Goal: Information Seeking & Learning: Learn about a topic

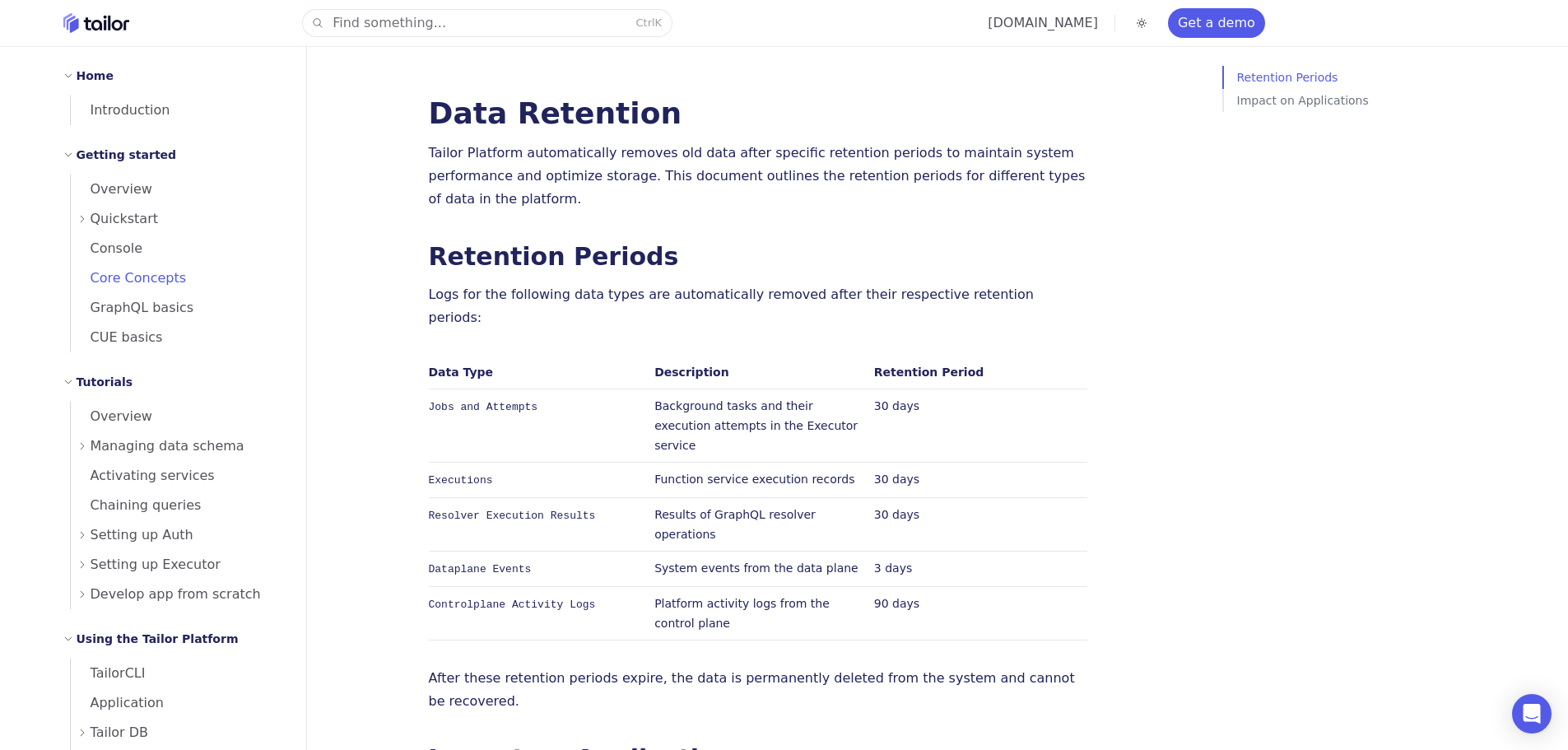
click at [134, 281] on span "Core Concepts" at bounding box center [129, 278] width 116 height 16
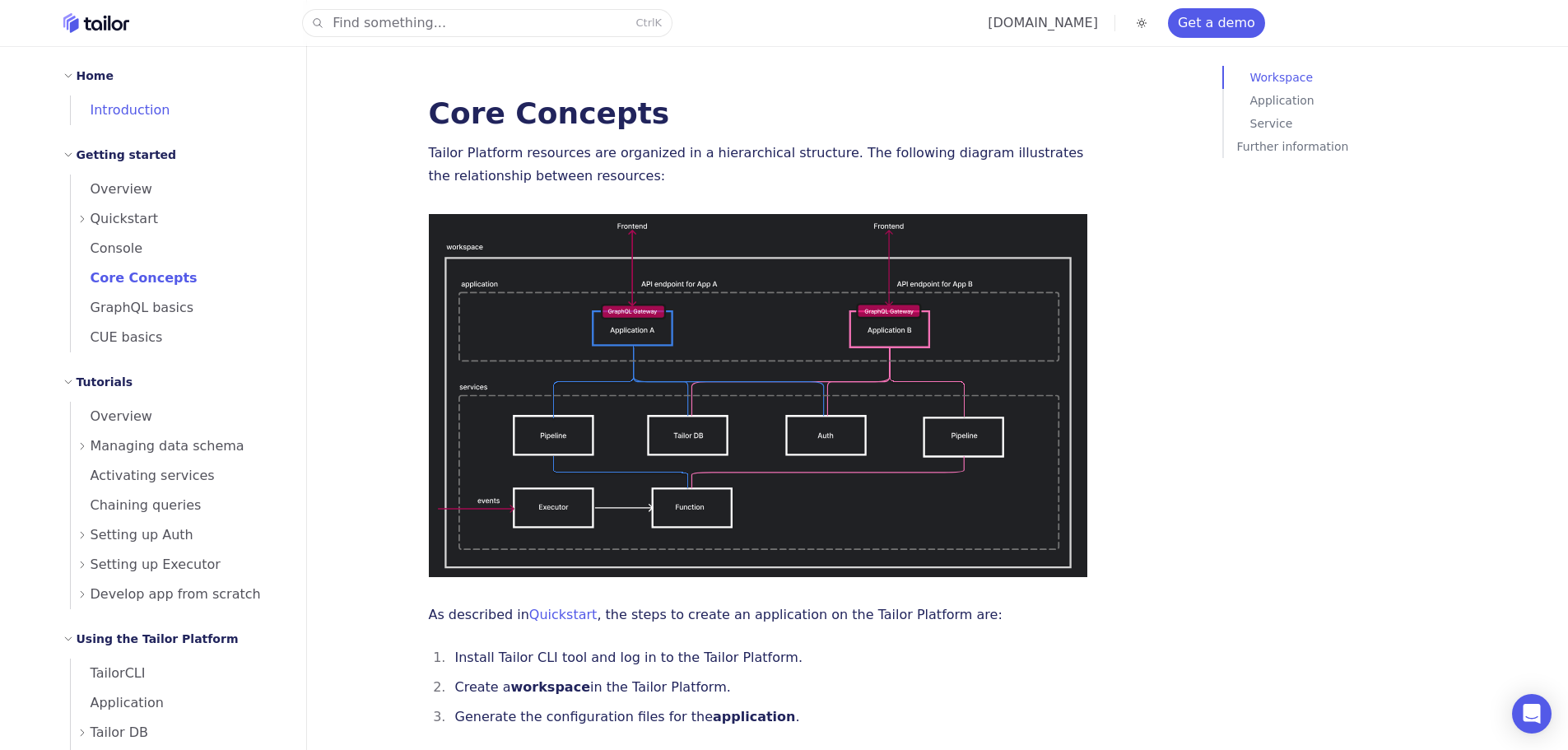
click at [128, 114] on span "Introduction" at bounding box center [120, 110] width 100 height 16
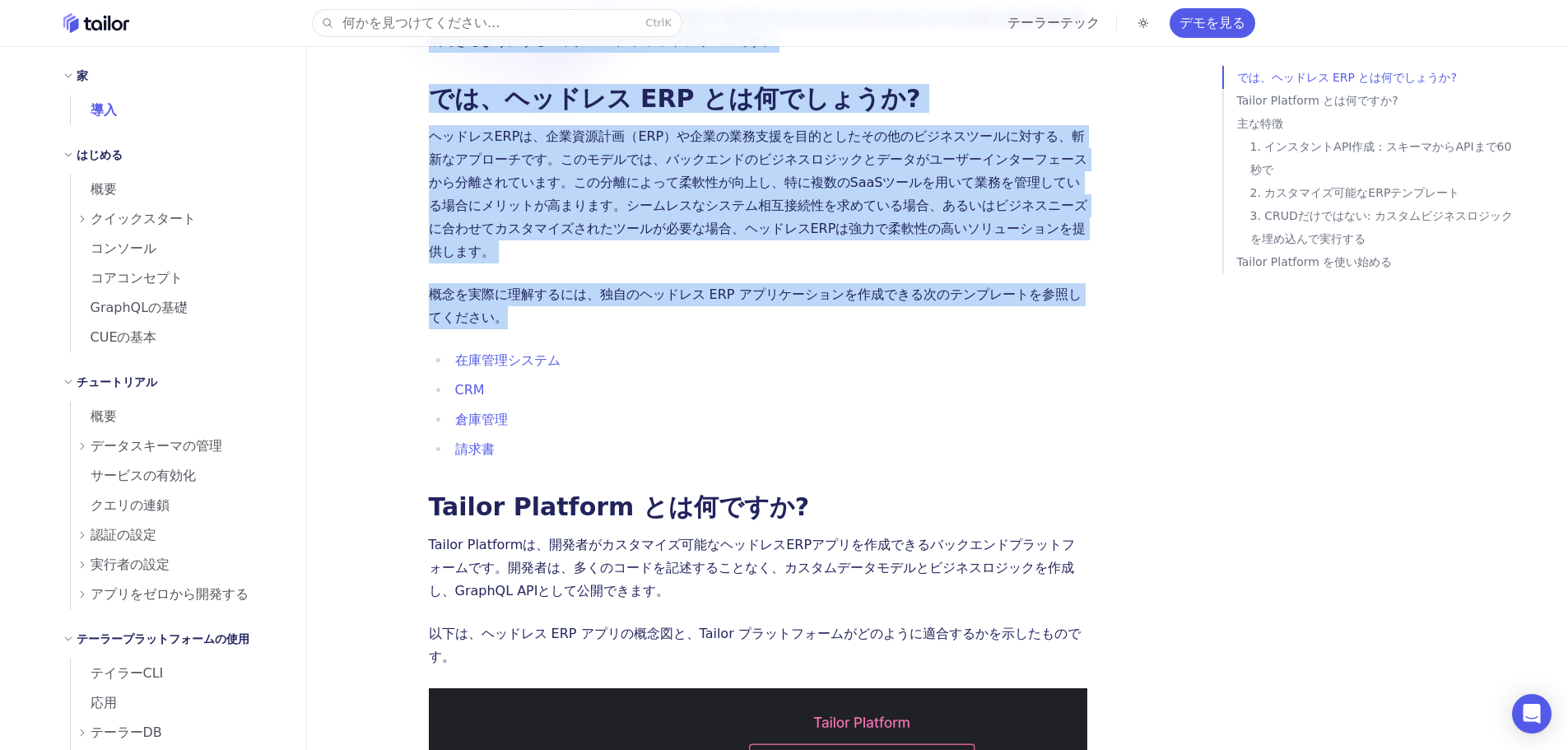
drag, startPoint x: 406, startPoint y: 126, endPoint x: 448, endPoint y: 309, distance: 187.8
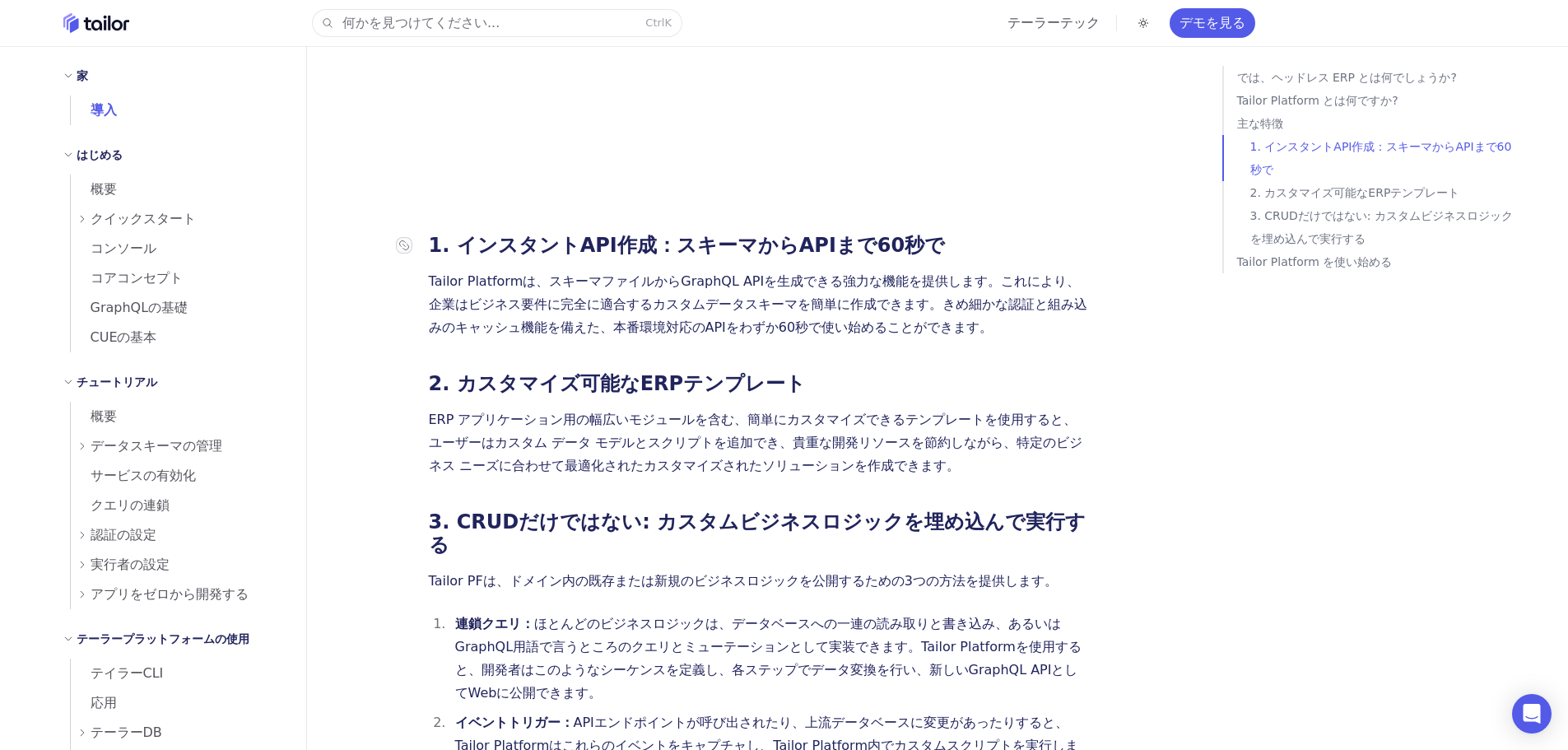
click at [425, 237] on div at bounding box center [412, 246] width 33 height 16
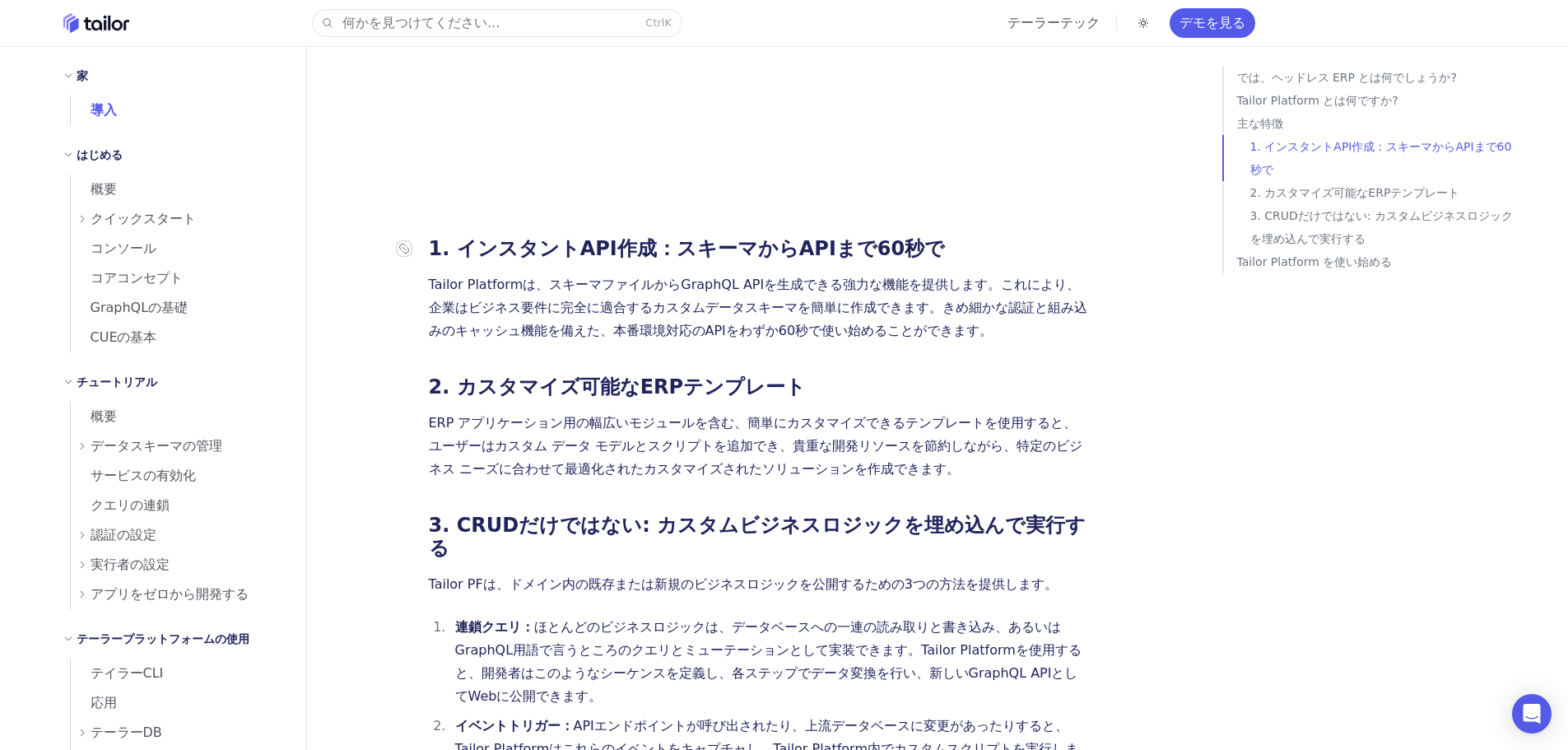
click at [425, 241] on div at bounding box center [412, 249] width 33 height 16
drag, startPoint x: 425, startPoint y: 149, endPoint x: 417, endPoint y: 228, distance: 79.4
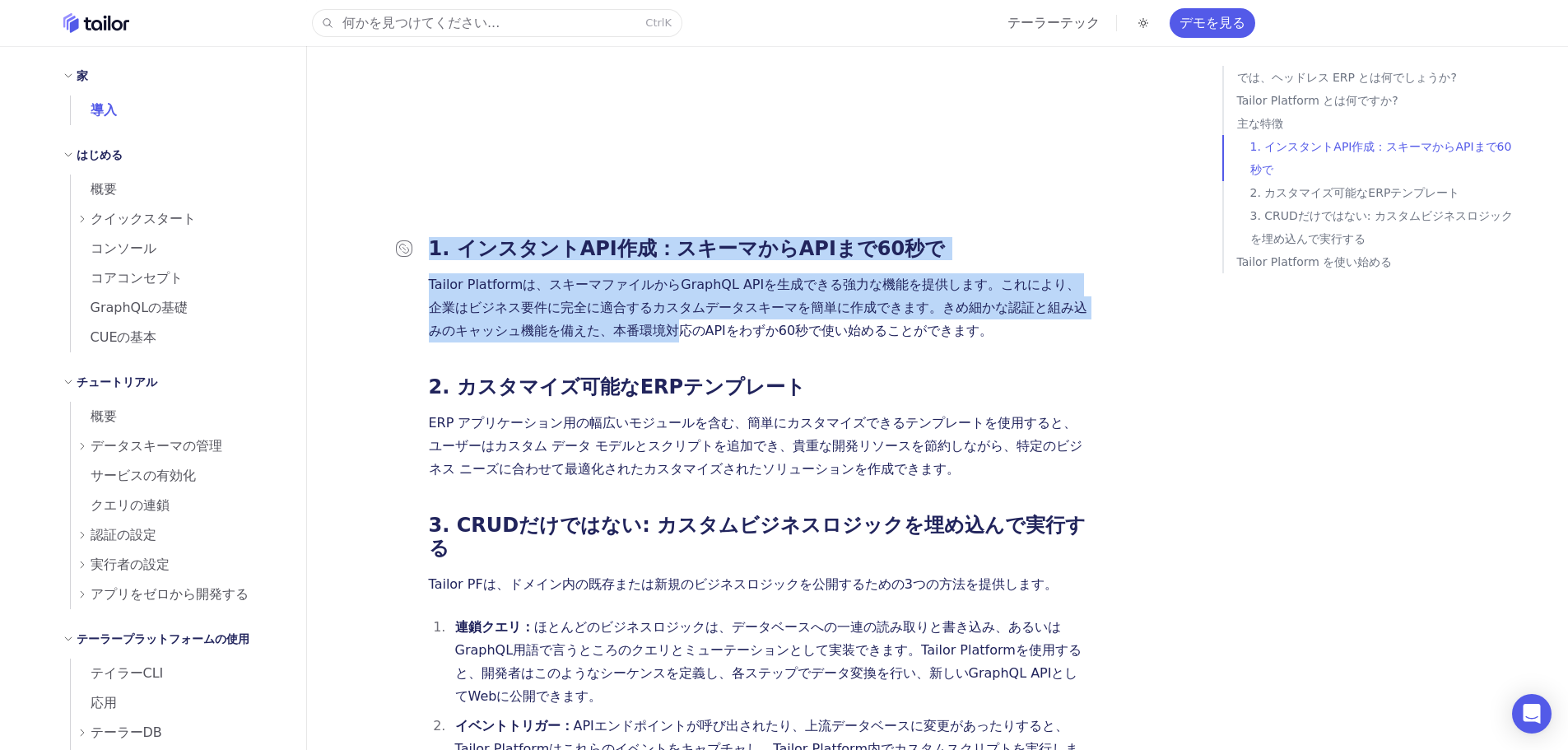
drag, startPoint x: 406, startPoint y: 249, endPoint x: 406, endPoint y: 149, distance: 100.0
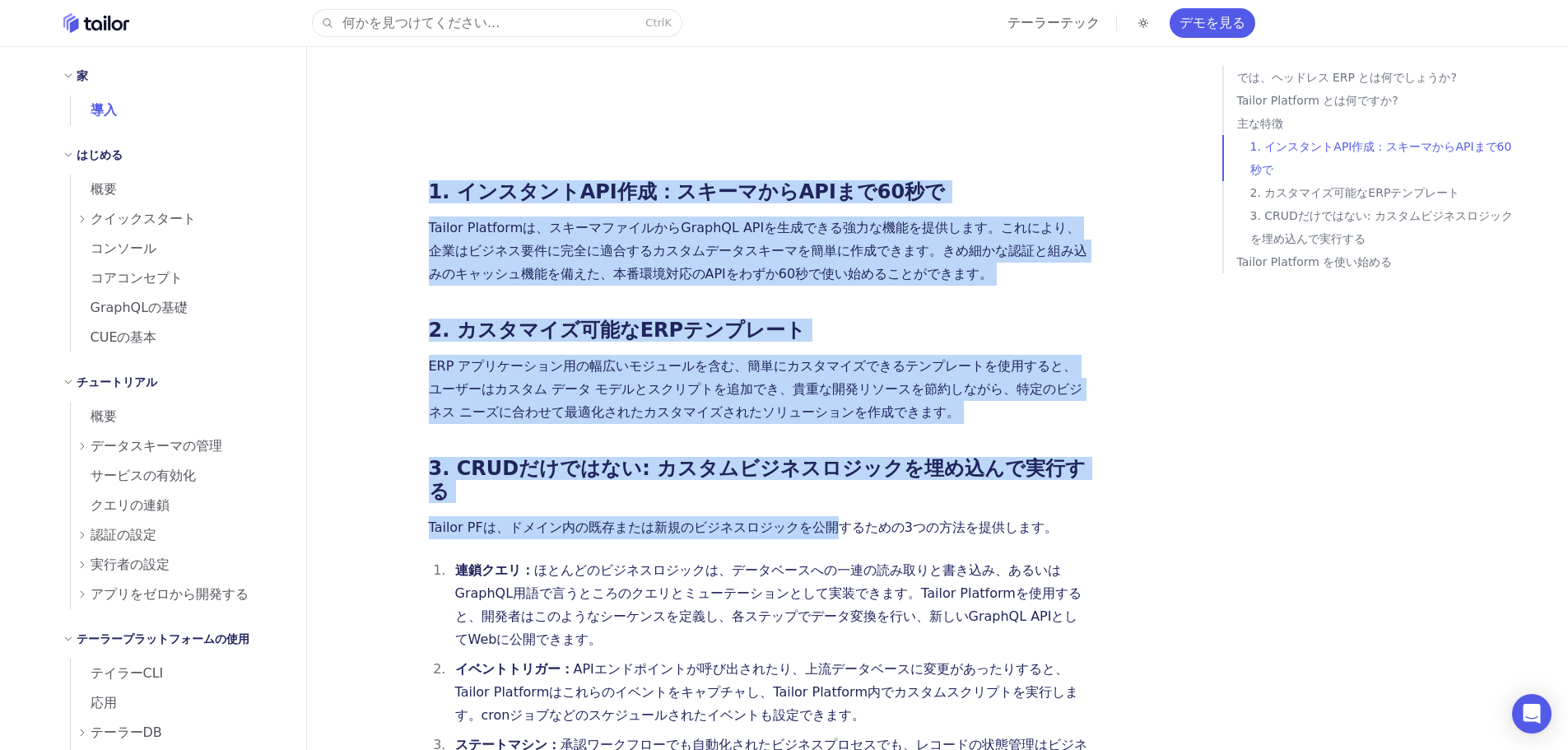
scroll to position [1725, 0]
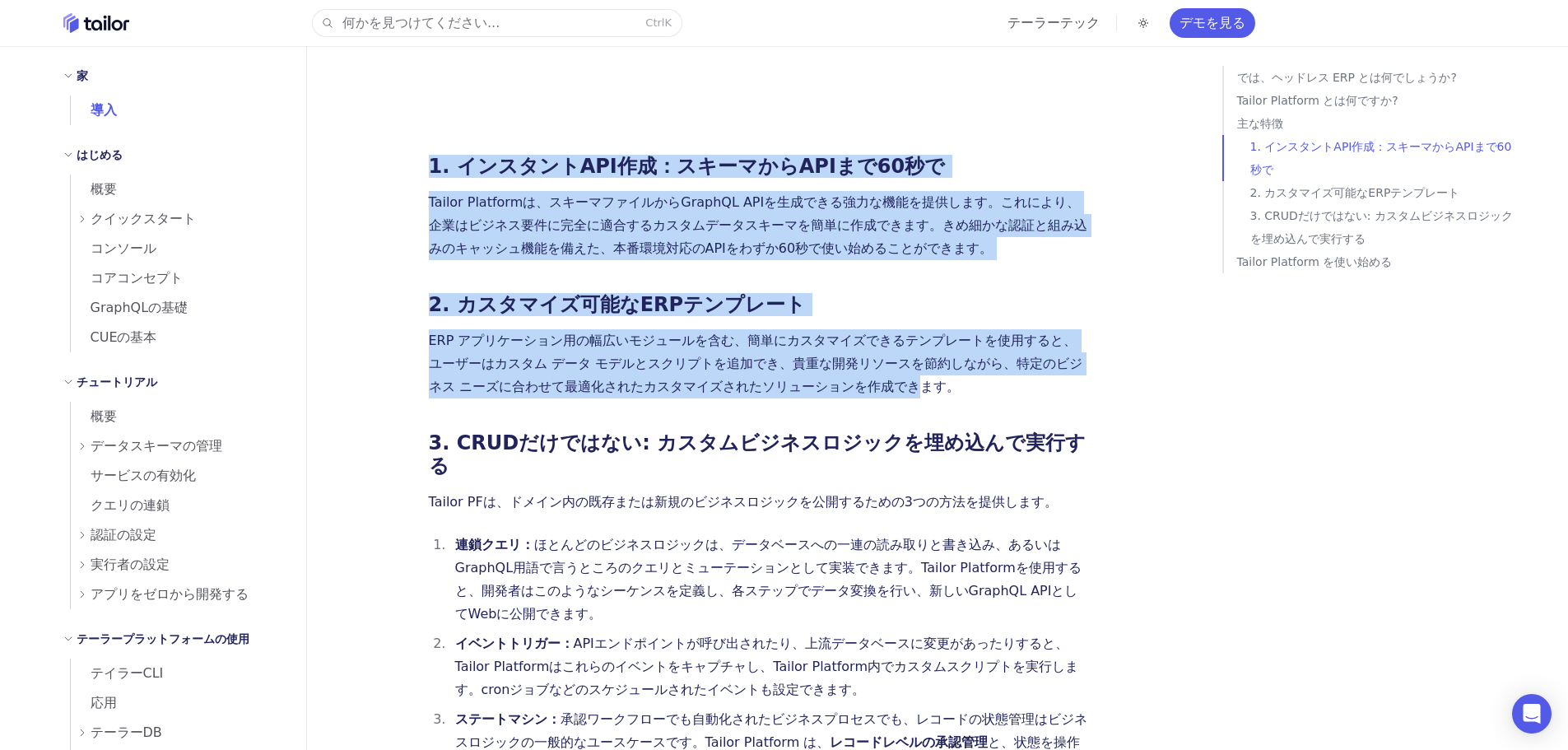
drag, startPoint x: 369, startPoint y: 123, endPoint x: 514, endPoint y: 304, distance: 231.9
click at [514, 329] on p "ERP アプリケーション用の幅広いモジュールを含む、簡単にカスタマイズできるテンプレートを使用すると、ユーザーはカスタム データ モデルとスクリプトを追加でき…" at bounding box center [758, 363] width 659 height 69
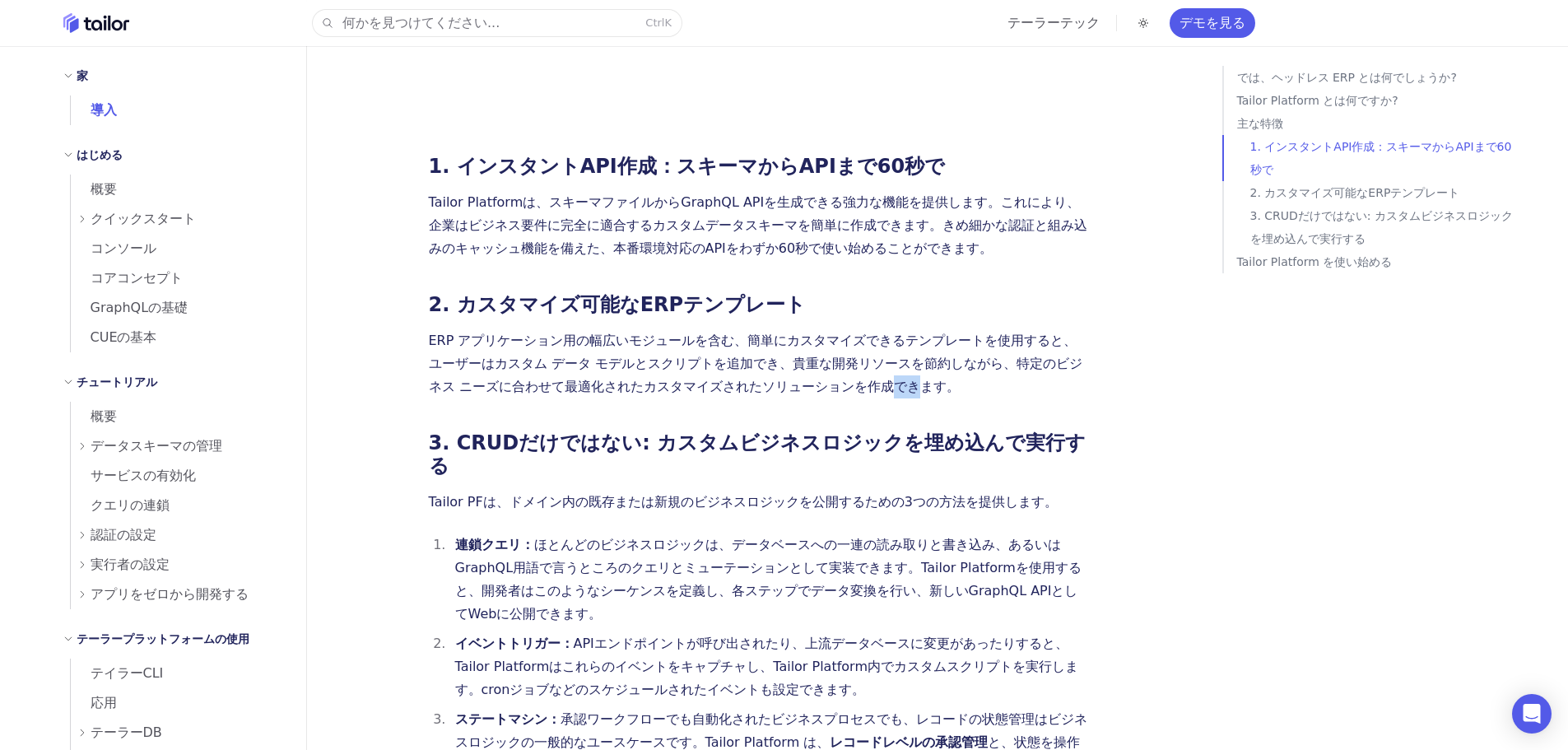
click at [514, 329] on p "ERP アプリケーション用の幅広いモジュールを含む、簡単にカスタマイズできるテンプレートを使用すると、ユーザーはカスタム データ モデルとスクリプトを追加でき…" at bounding box center [758, 363] width 659 height 69
click at [448, 431] on font "3. CRUDだけではない: カスタムビジネスロジックを埋め込んで実行する" at bounding box center [758, 454] width 658 height 46
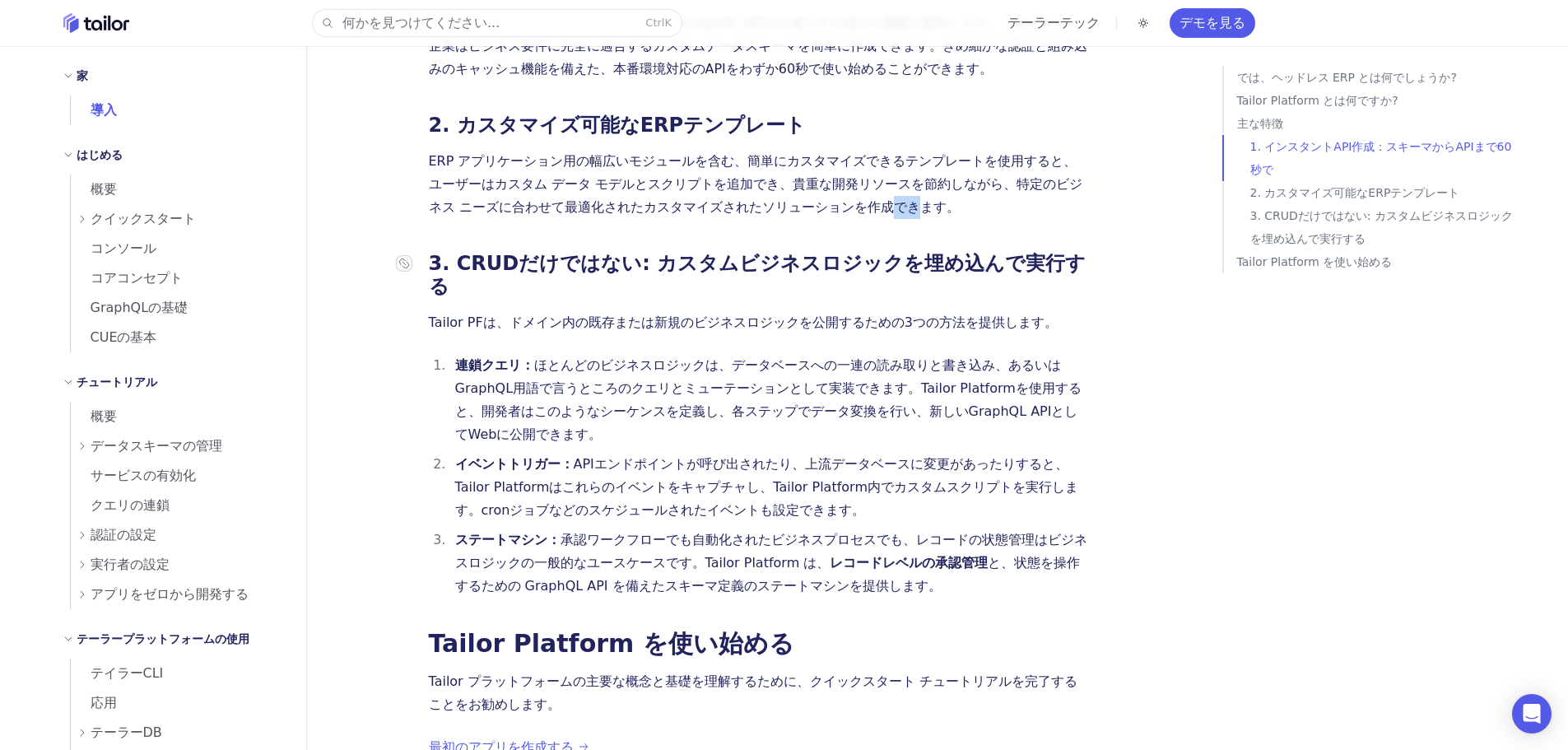
click at [448, 354] on ol "連鎖クエリ： ほとんどのビジネスロジックは、データベースへの一連の読み取りと書き込み、あるいはGraphQL用語で言うところのクエリとミューテーションとして実…" at bounding box center [758, 476] width 659 height 244
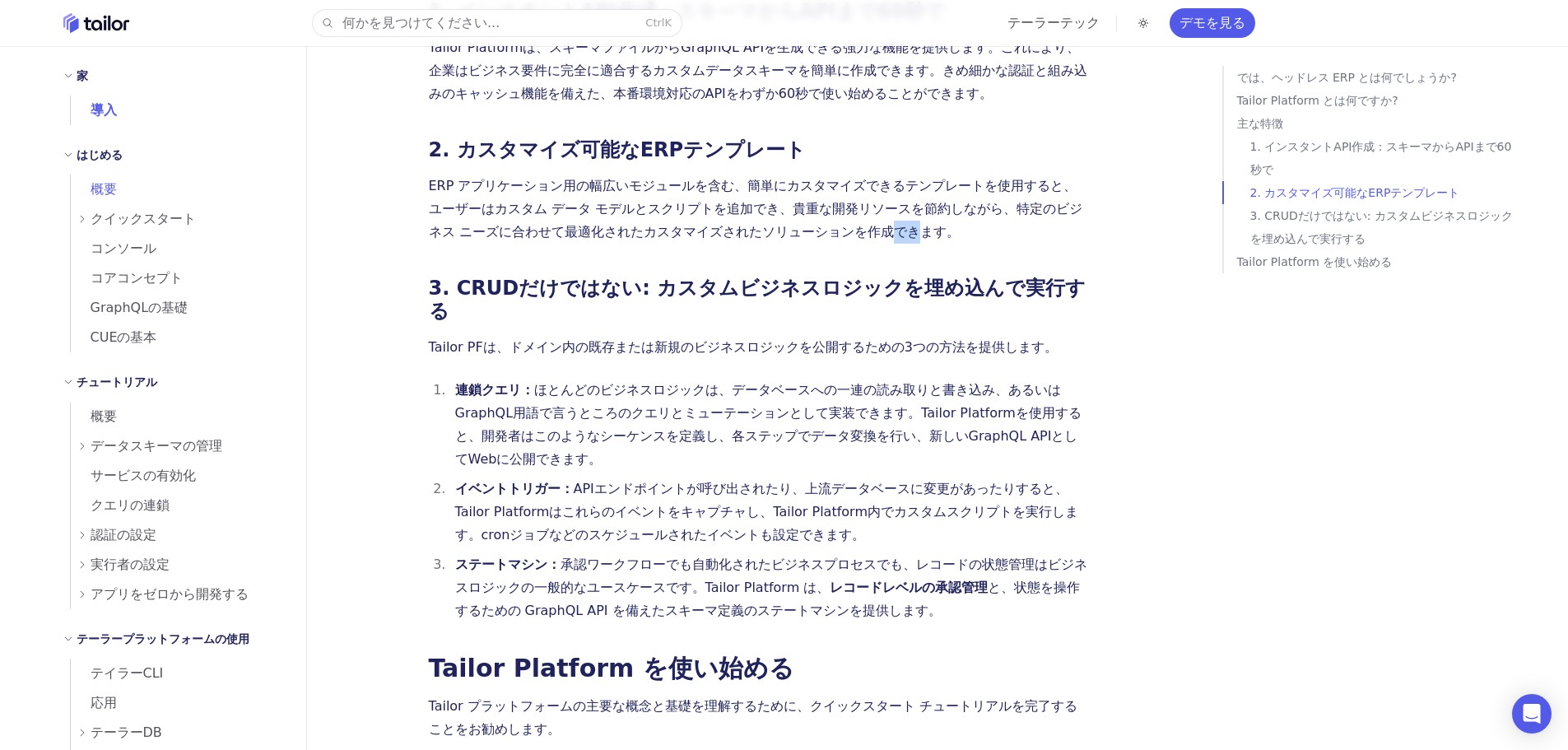
scroll to position [1740, 0]
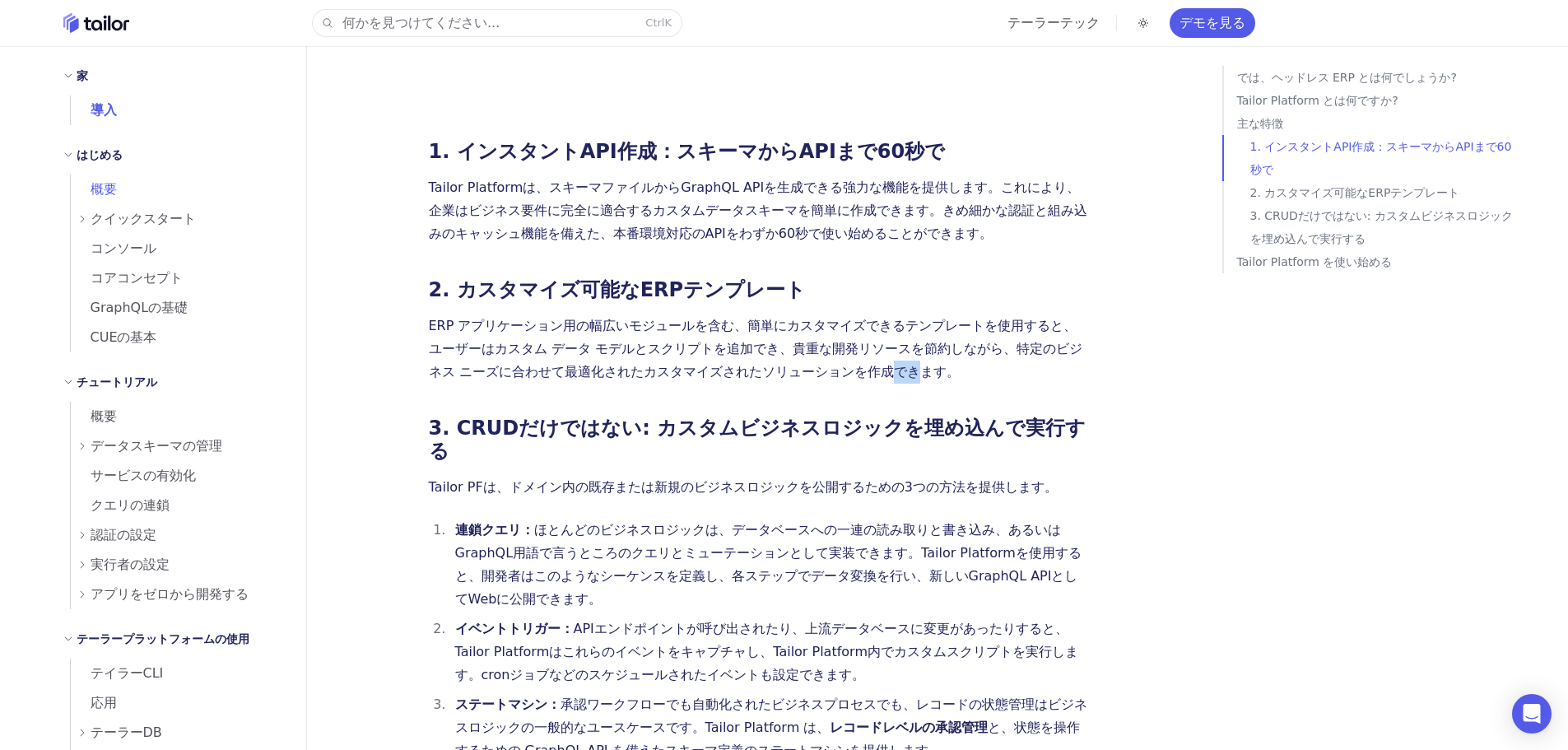
click at [124, 191] on link "概要" at bounding box center [179, 190] width 216 height 30
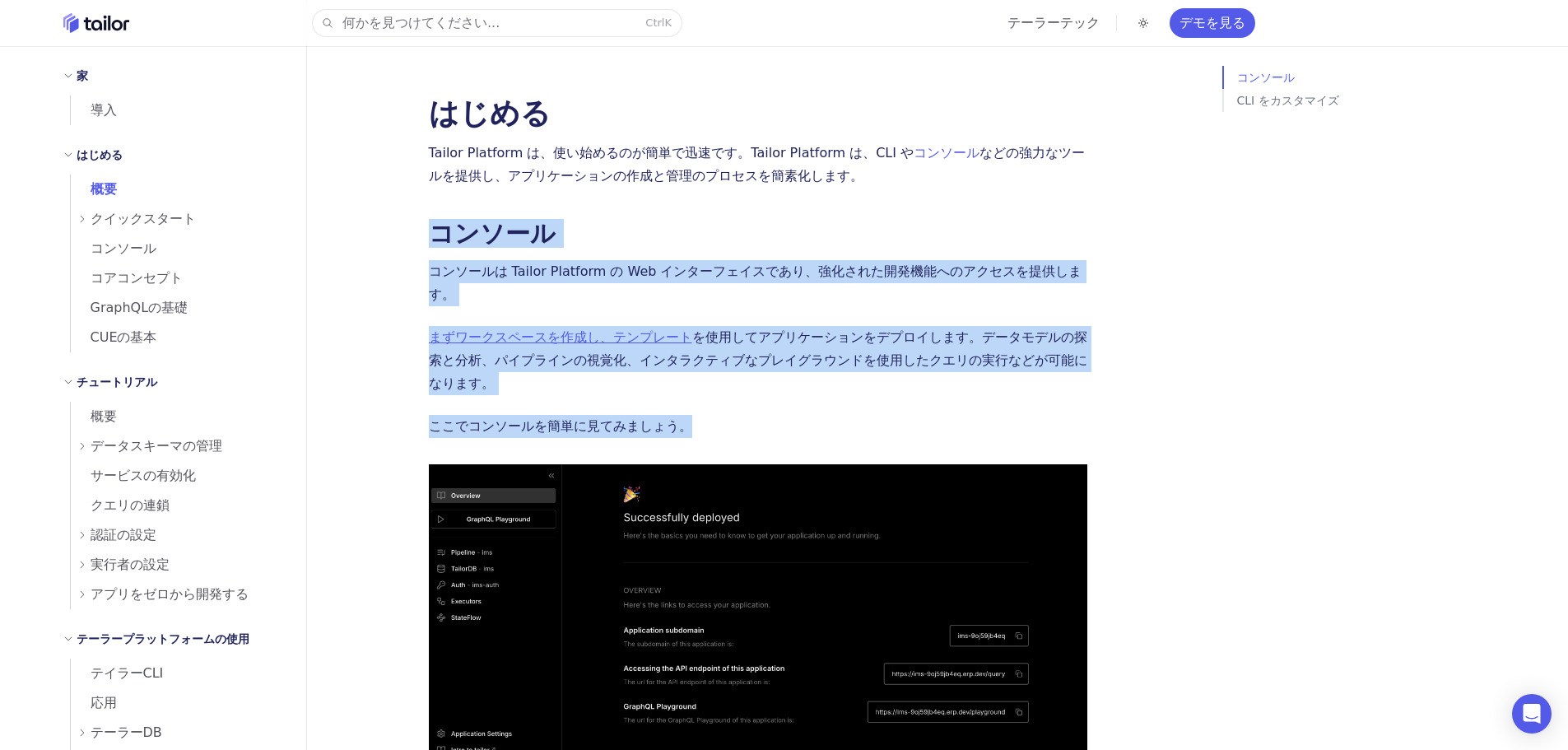
drag, startPoint x: 399, startPoint y: 198, endPoint x: 690, endPoint y: 391, distance: 349.2
click at [688, 391] on div "何かを見つけてください... Ctrl K テーラーテック デモを見る API ドキュメント サポート 家 導入 はじめる 概要 クイックスタート コンソール…" at bounding box center [785, 593] width 1482 height 1186
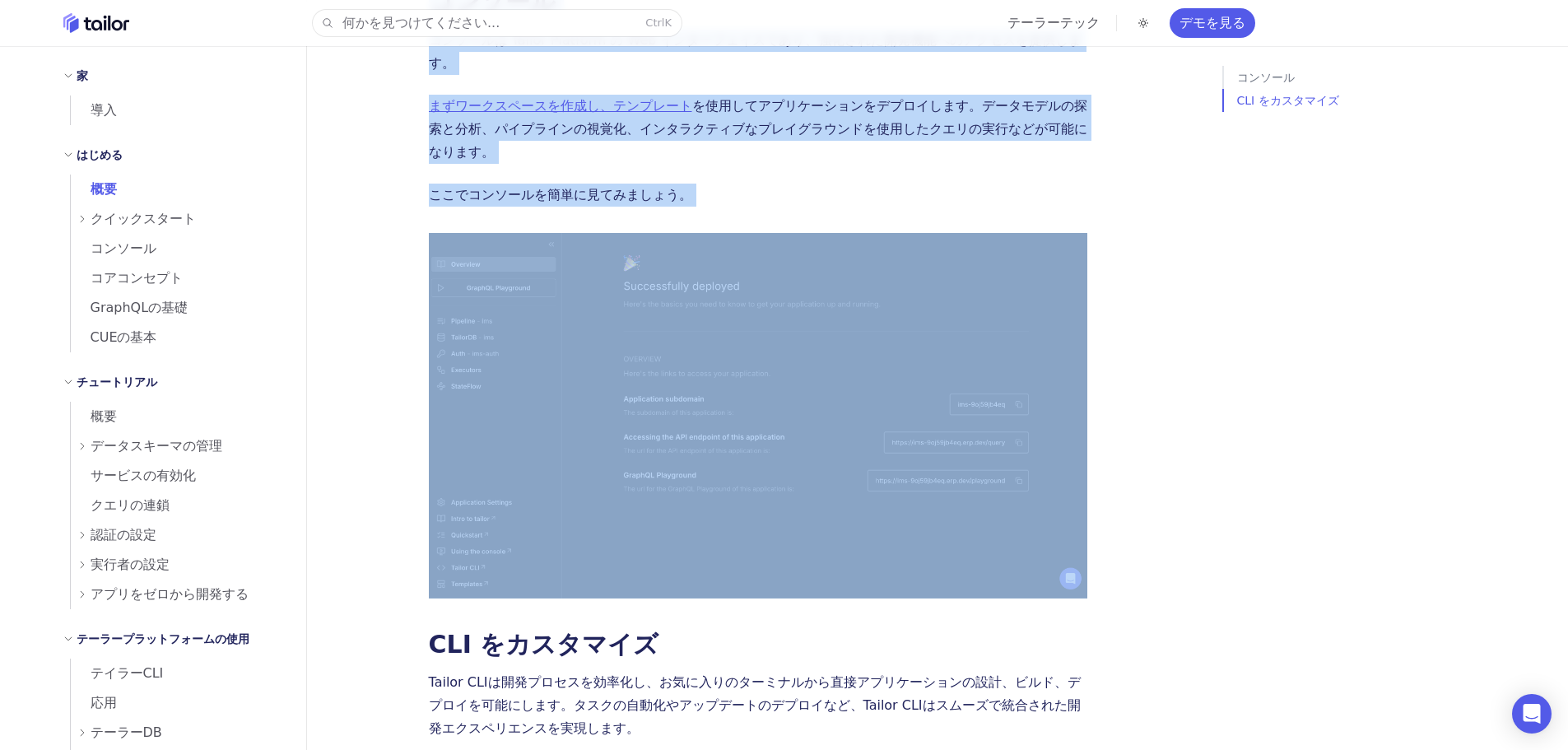
scroll to position [367, 0]
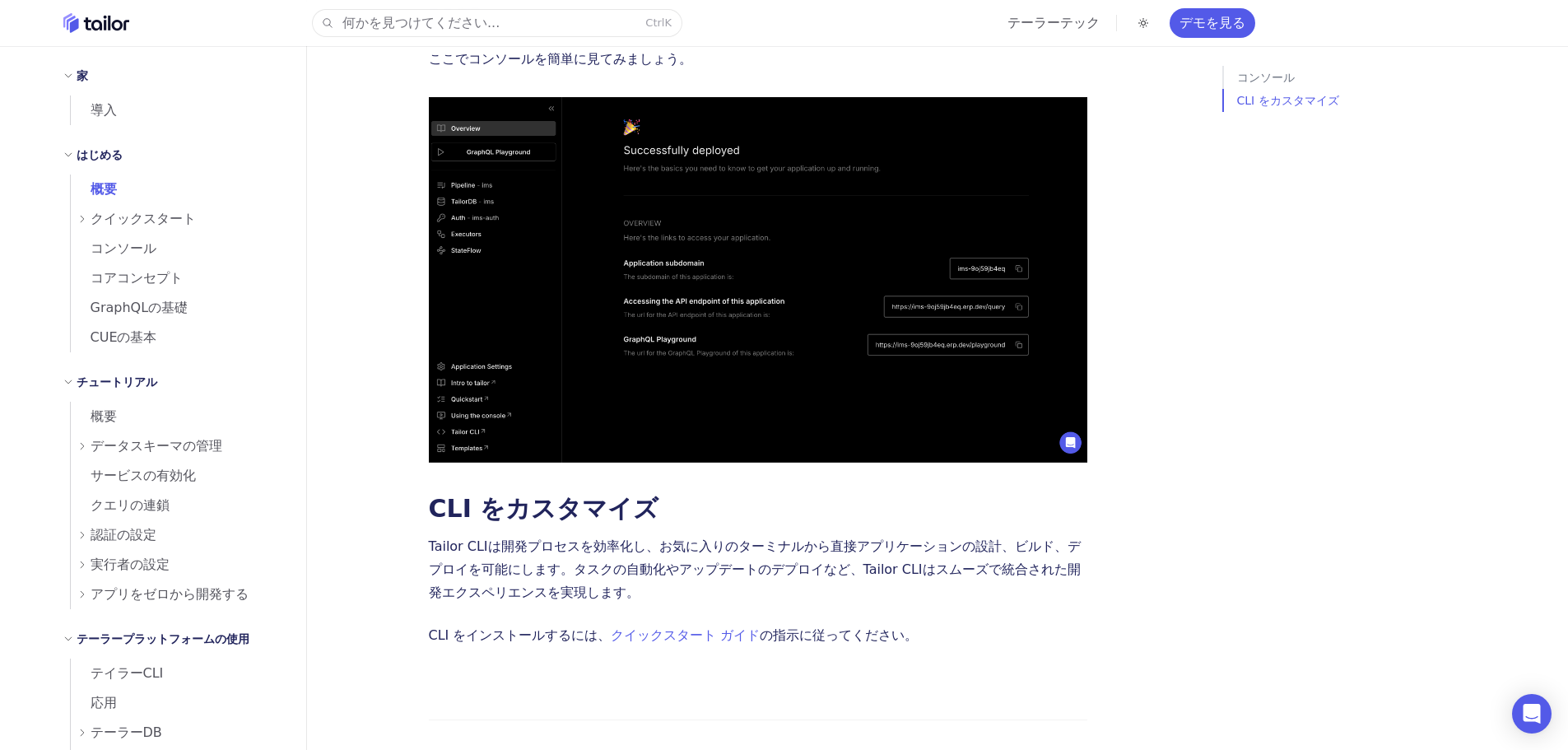
click at [89, 213] on div "クイックスタート" at bounding box center [182, 219] width 209 height 30
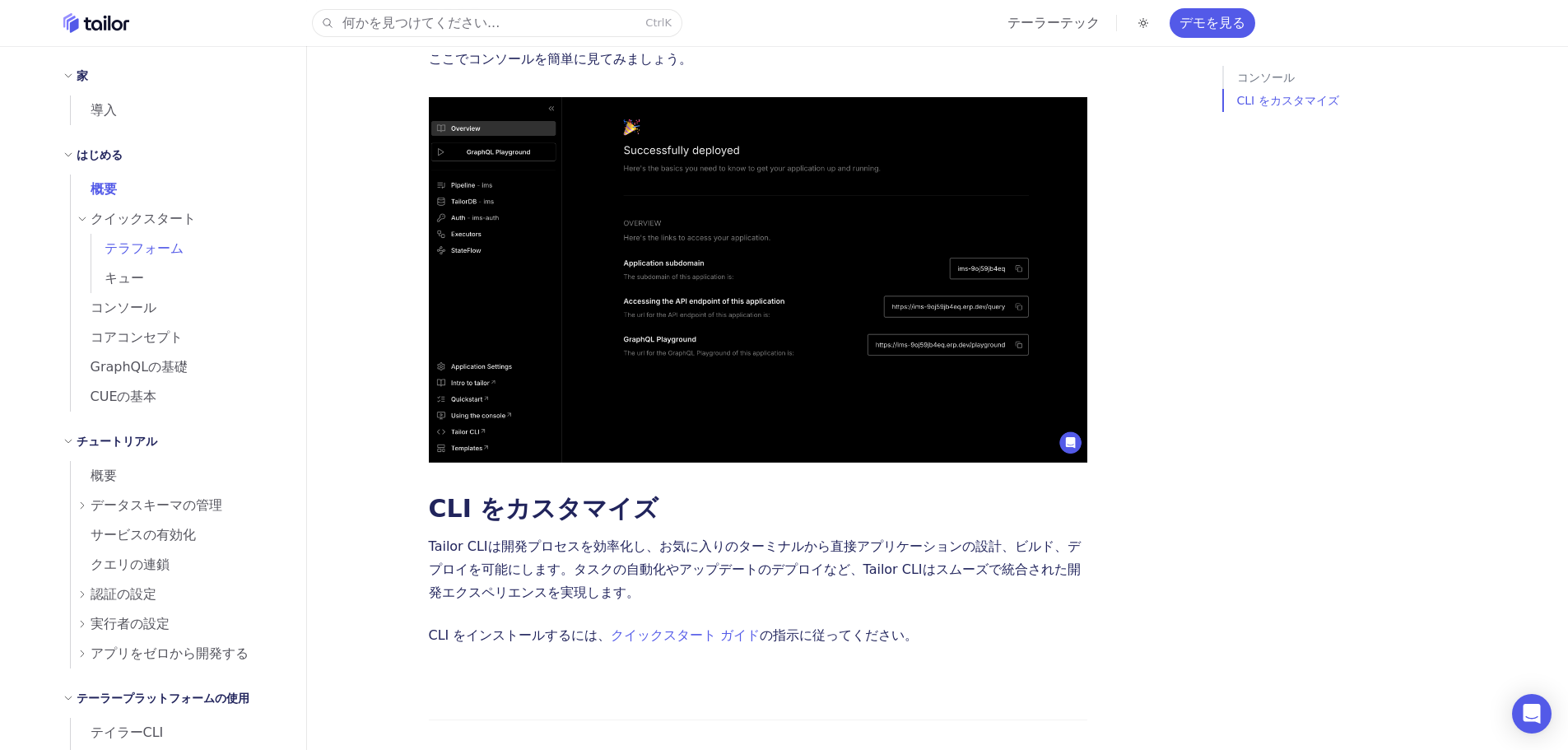
click at [116, 245] on font "テラフォーム" at bounding box center [144, 248] width 79 height 16
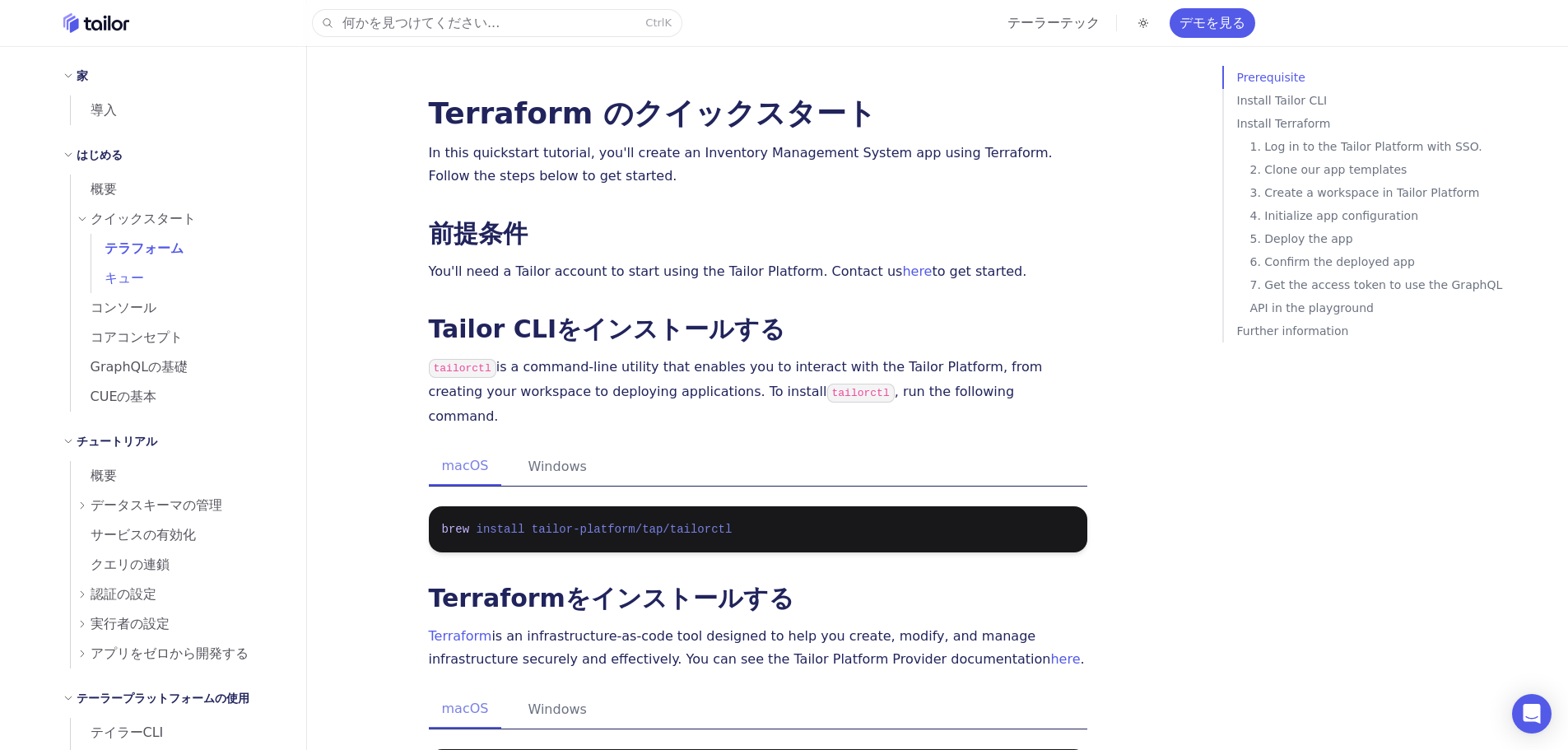
click at [111, 287] on span "キュー" at bounding box center [118, 279] width 53 height 23
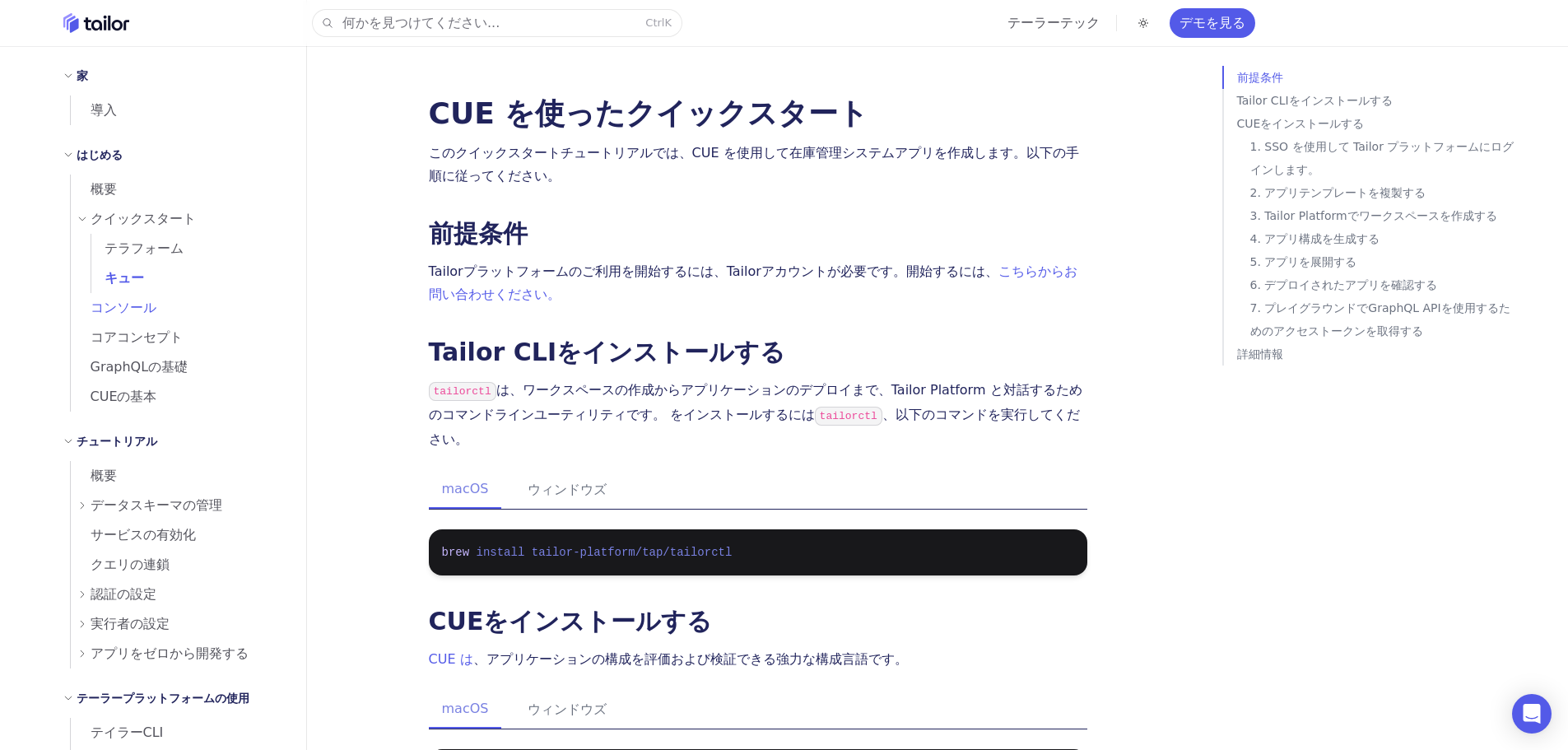
click at [113, 307] on font "コンソール" at bounding box center [124, 307] width 66 height 16
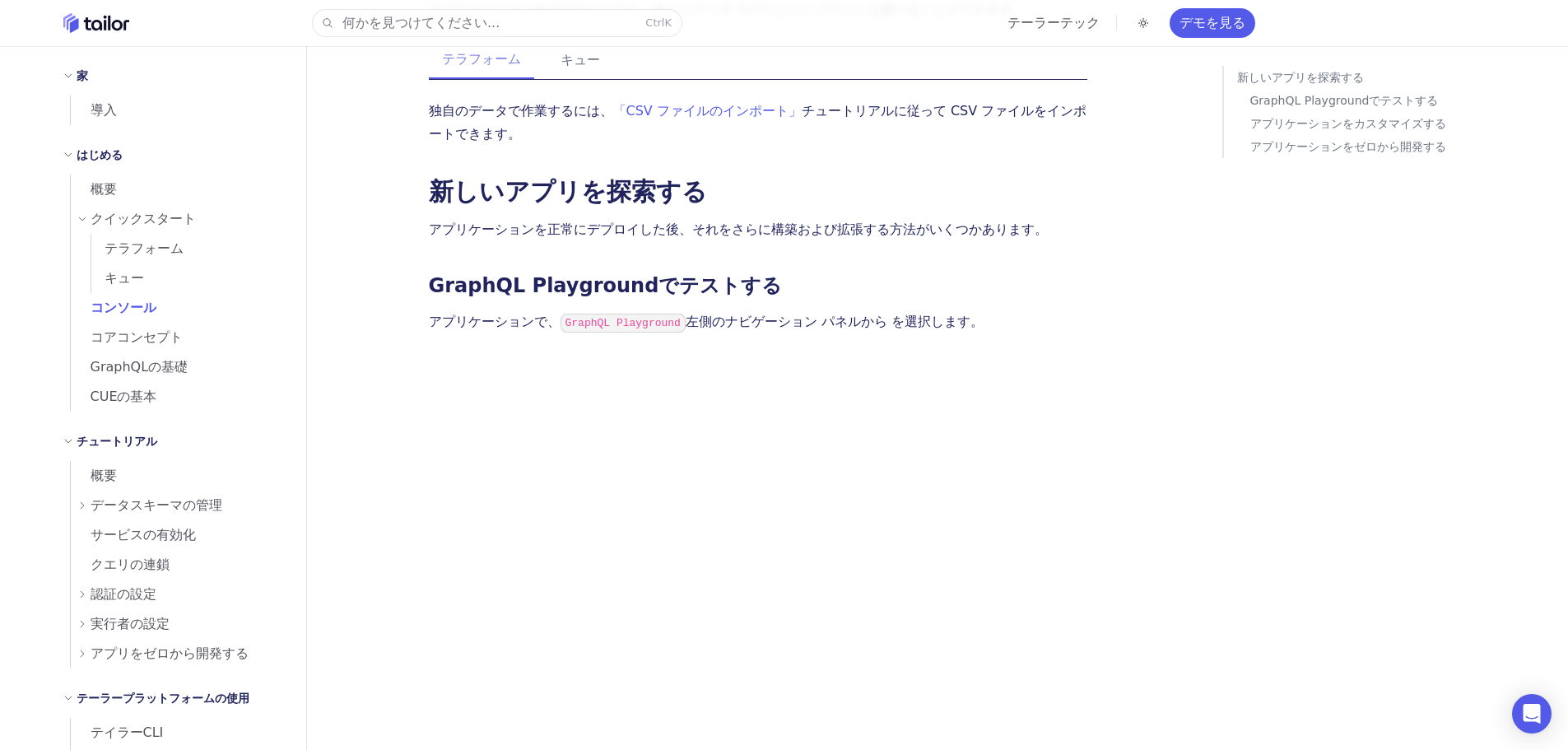
scroll to position [659, 0]
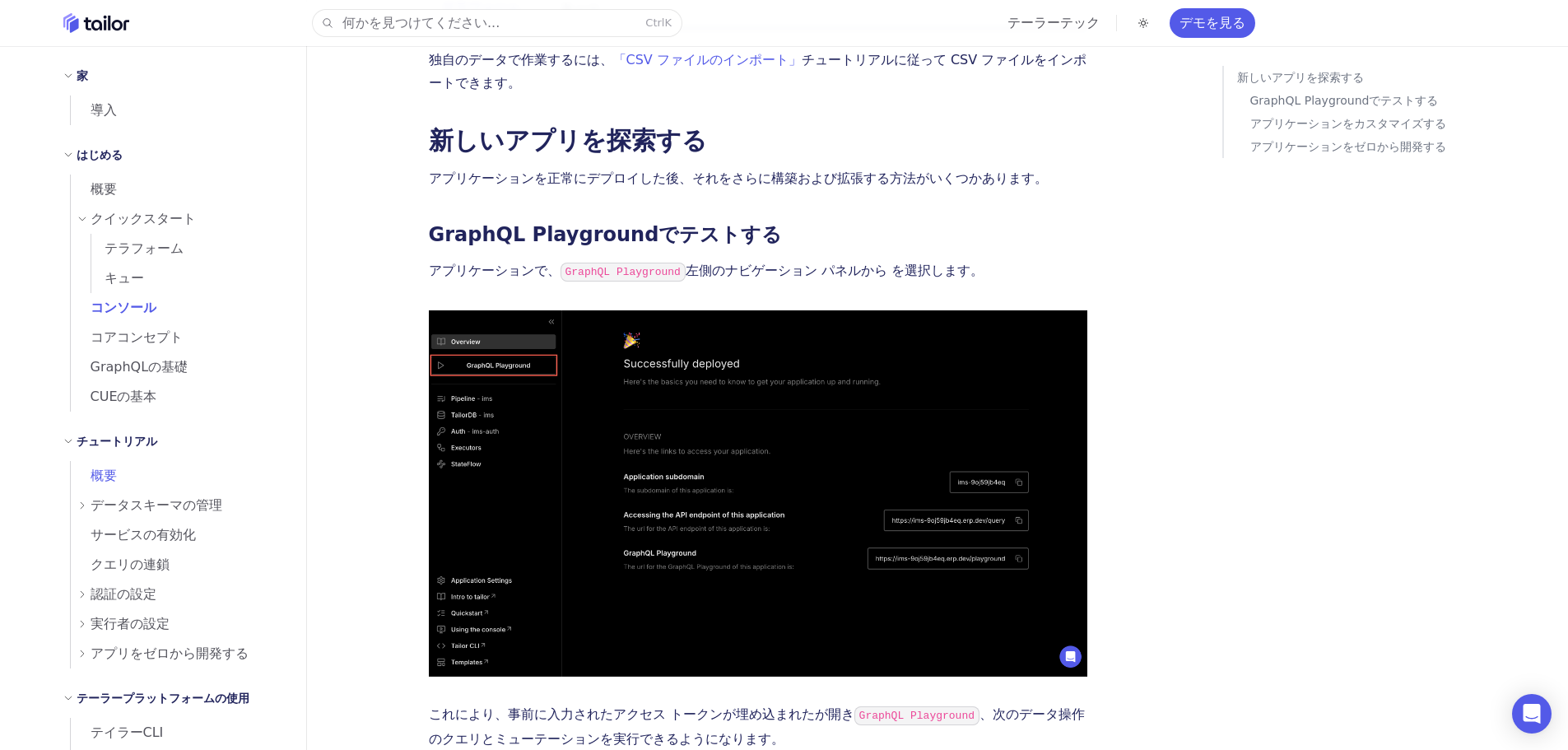
click at [94, 486] on span "概要" at bounding box center [94, 476] width 46 height 23
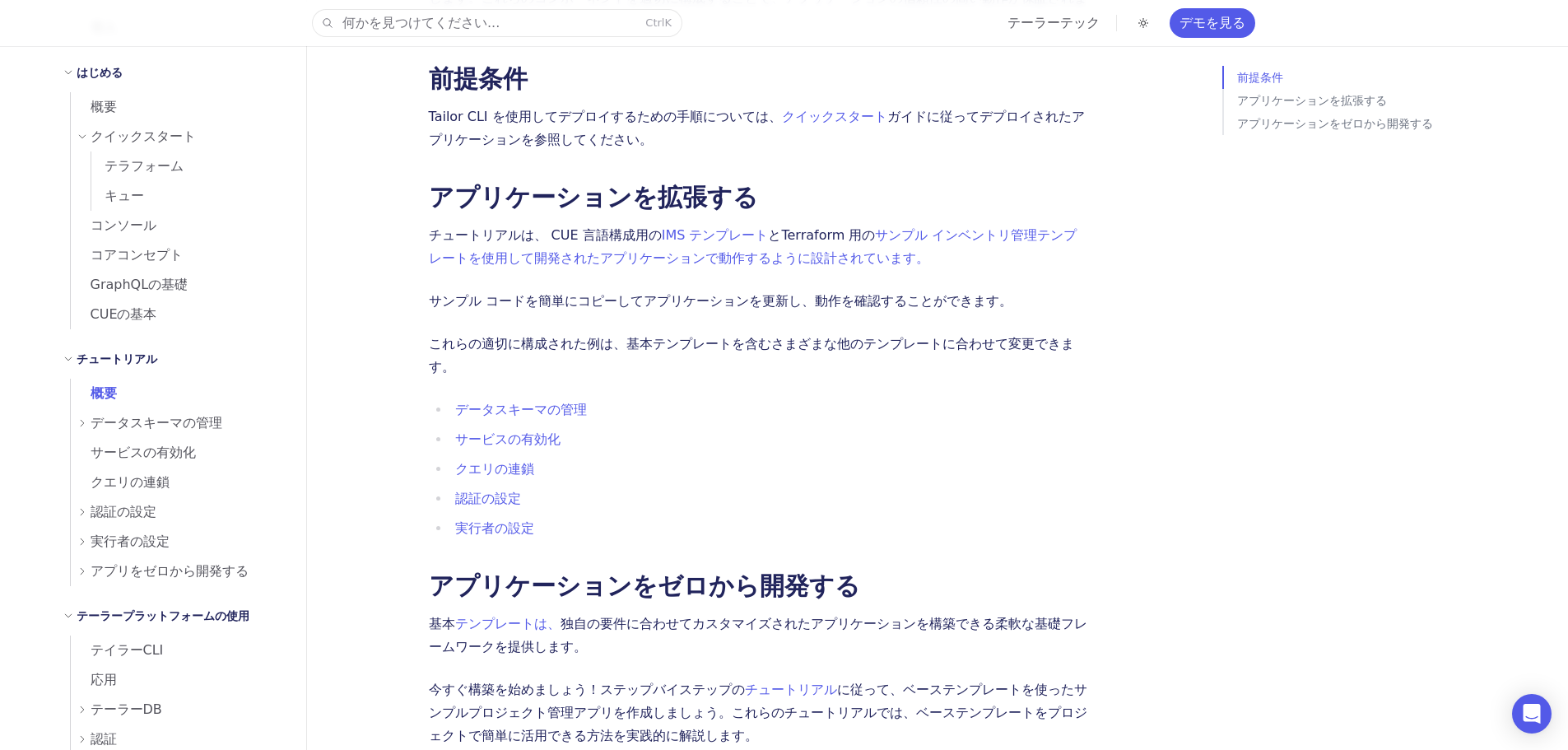
scroll to position [302, 0]
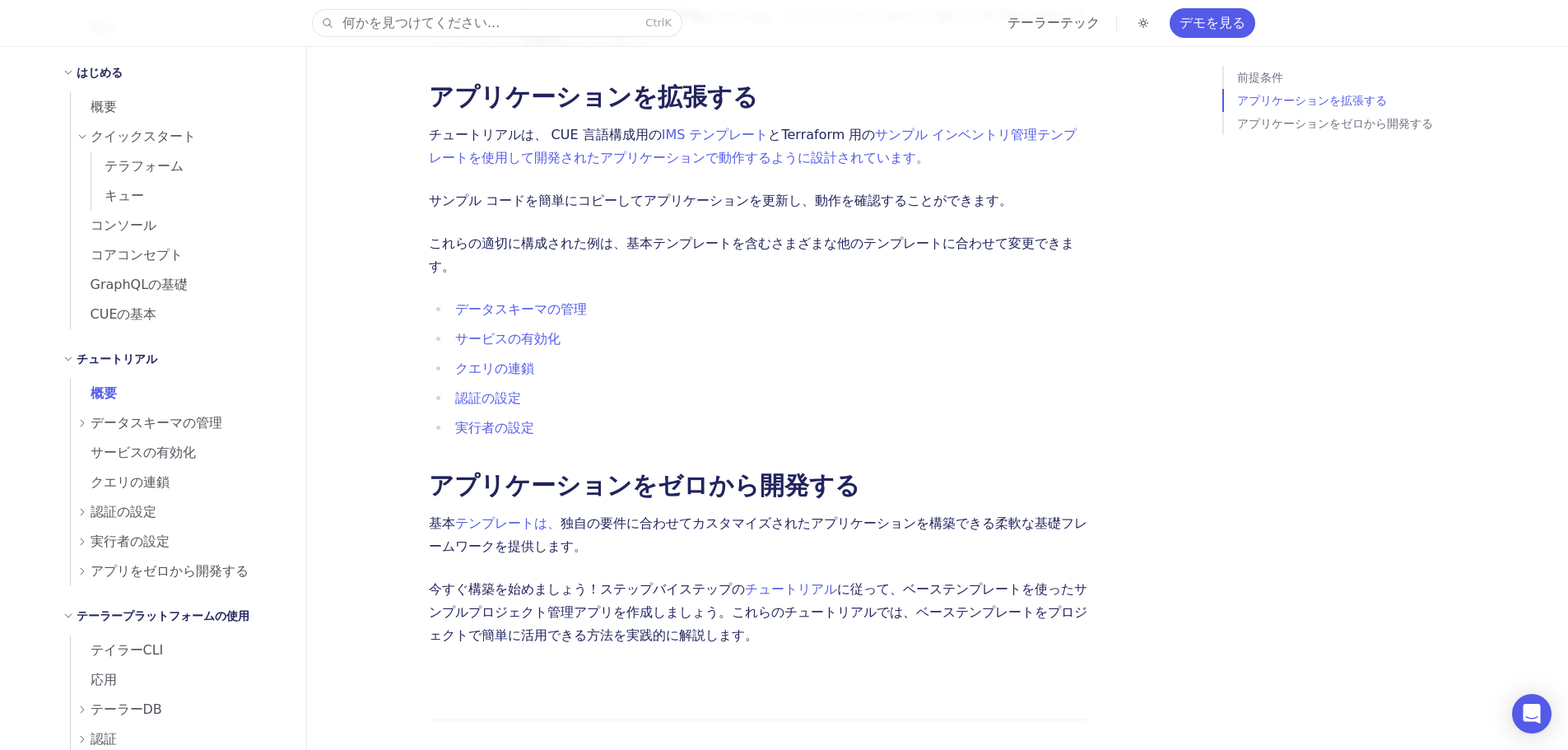
click at [79, 417] on div "データスキーマの管理" at bounding box center [182, 423] width 209 height 30
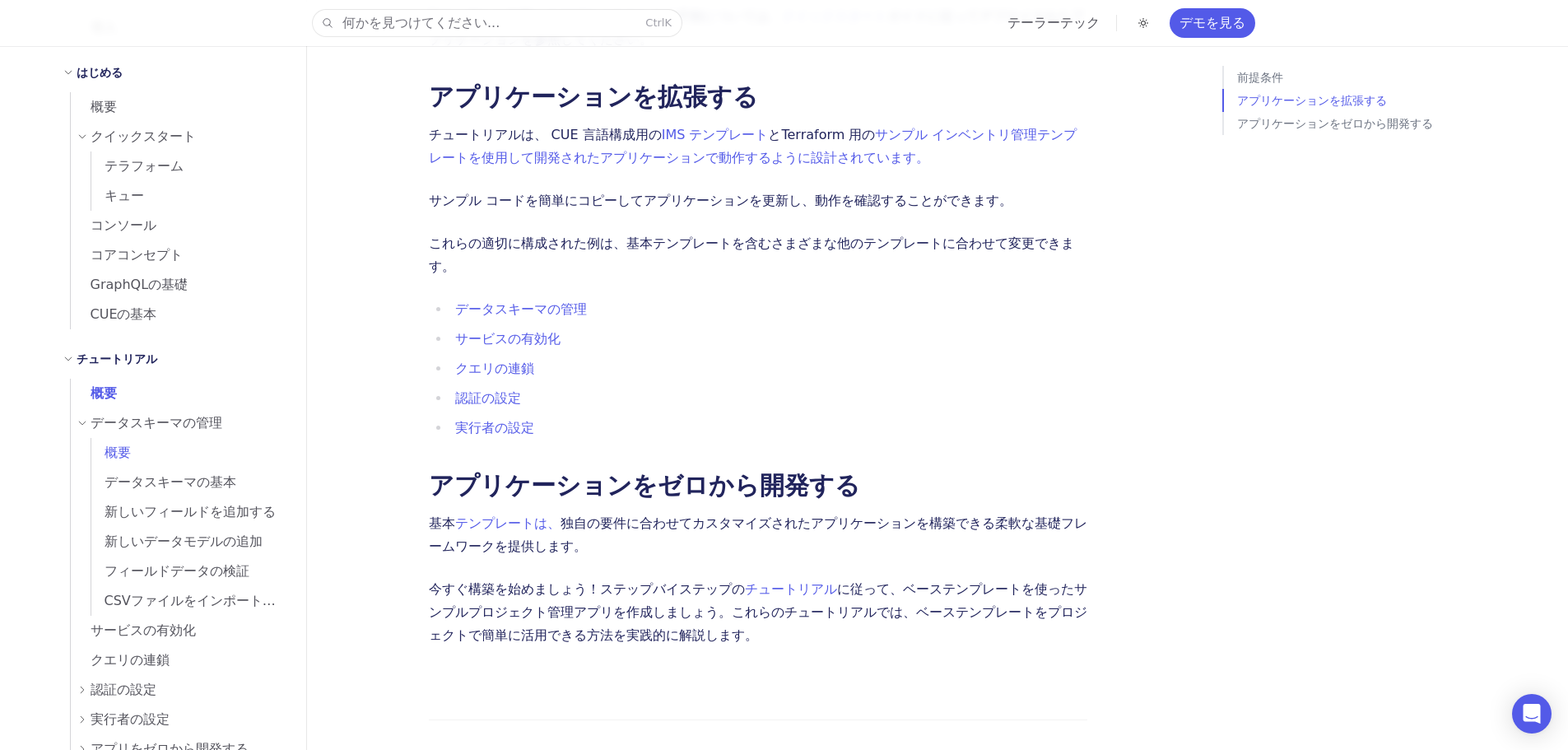
click at [140, 444] on link "概要" at bounding box center [189, 452] width 195 height 30
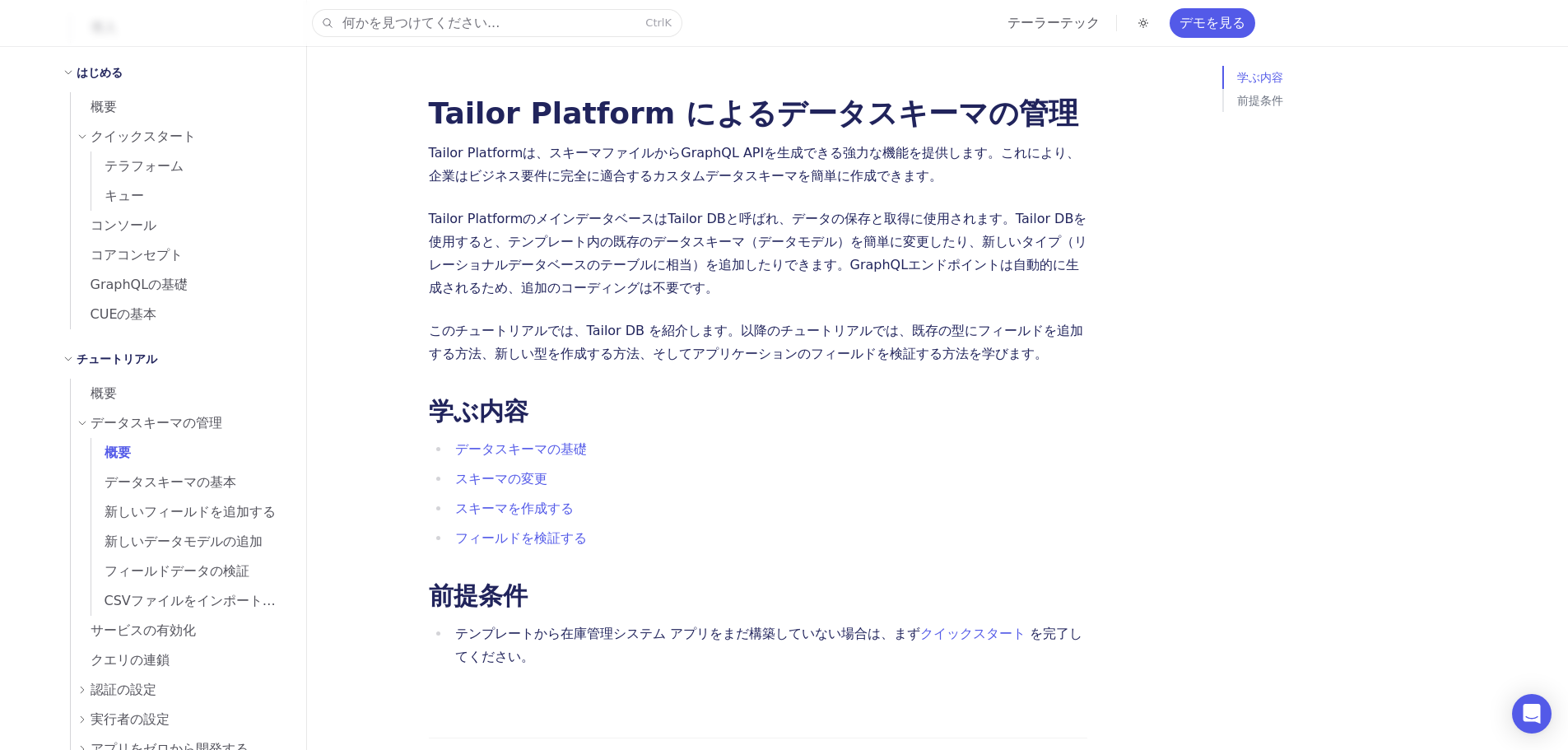
scroll to position [41, 0]
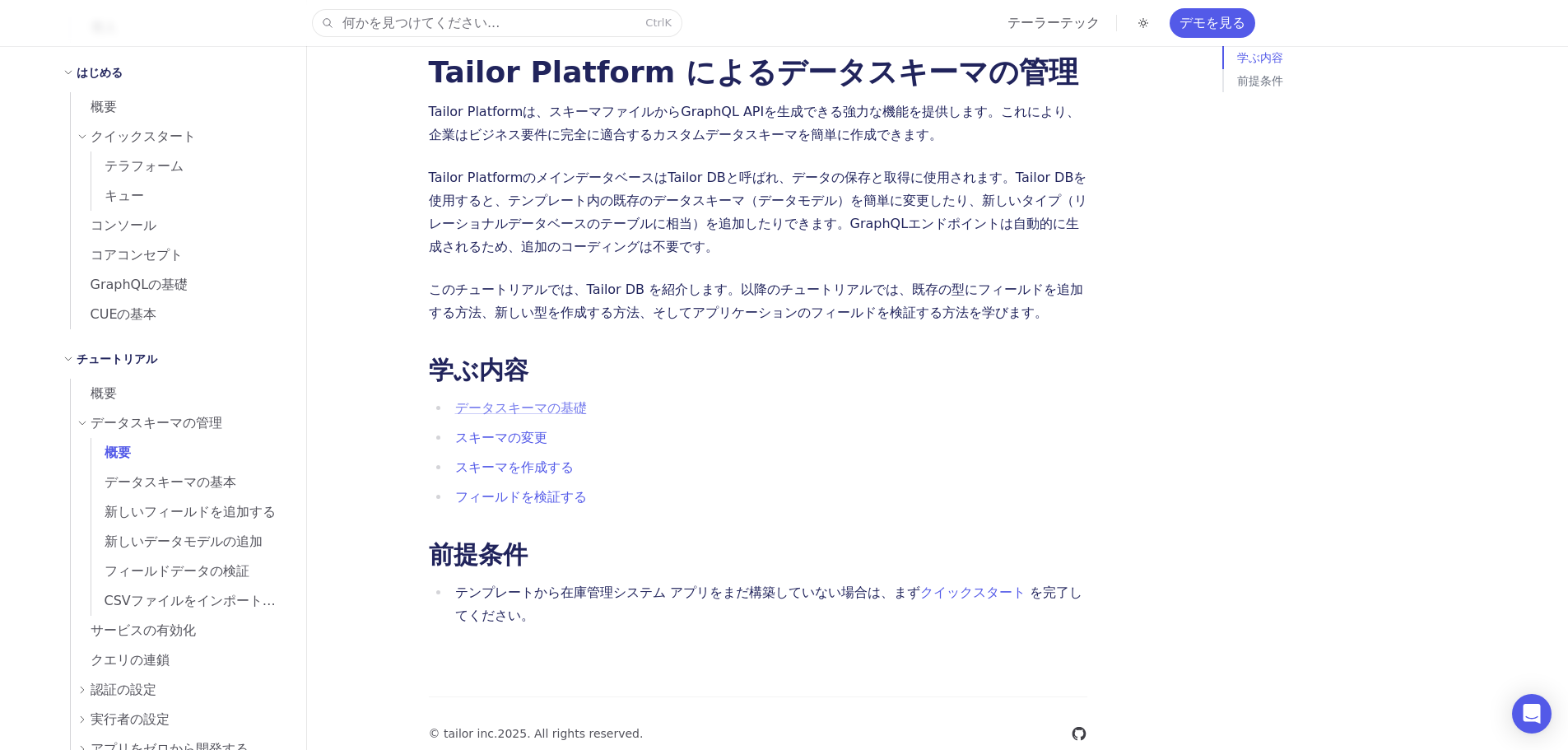
click at [501, 400] on font "データスキーマの基礎" at bounding box center [521, 407] width 132 height 16
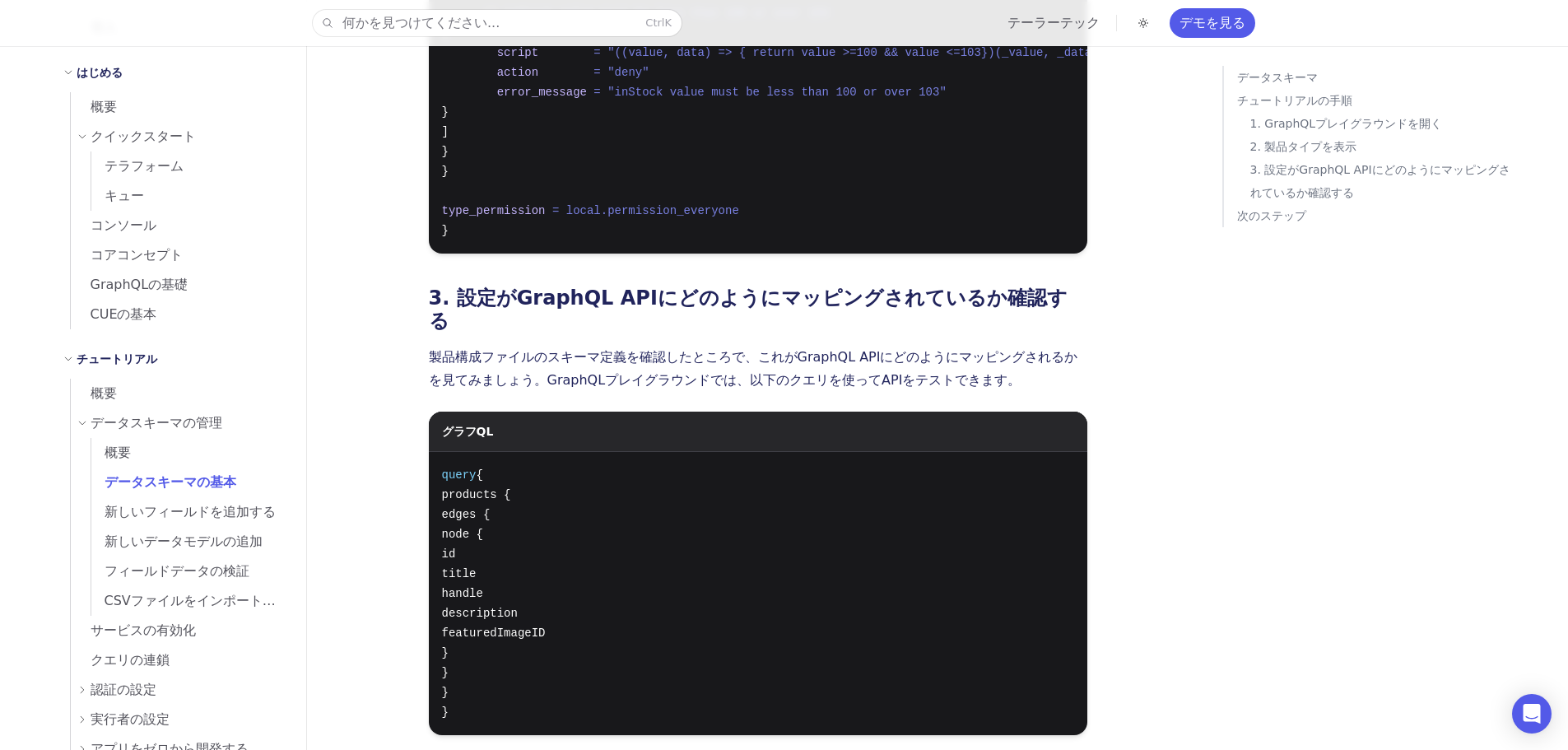
scroll to position [2387, 0]
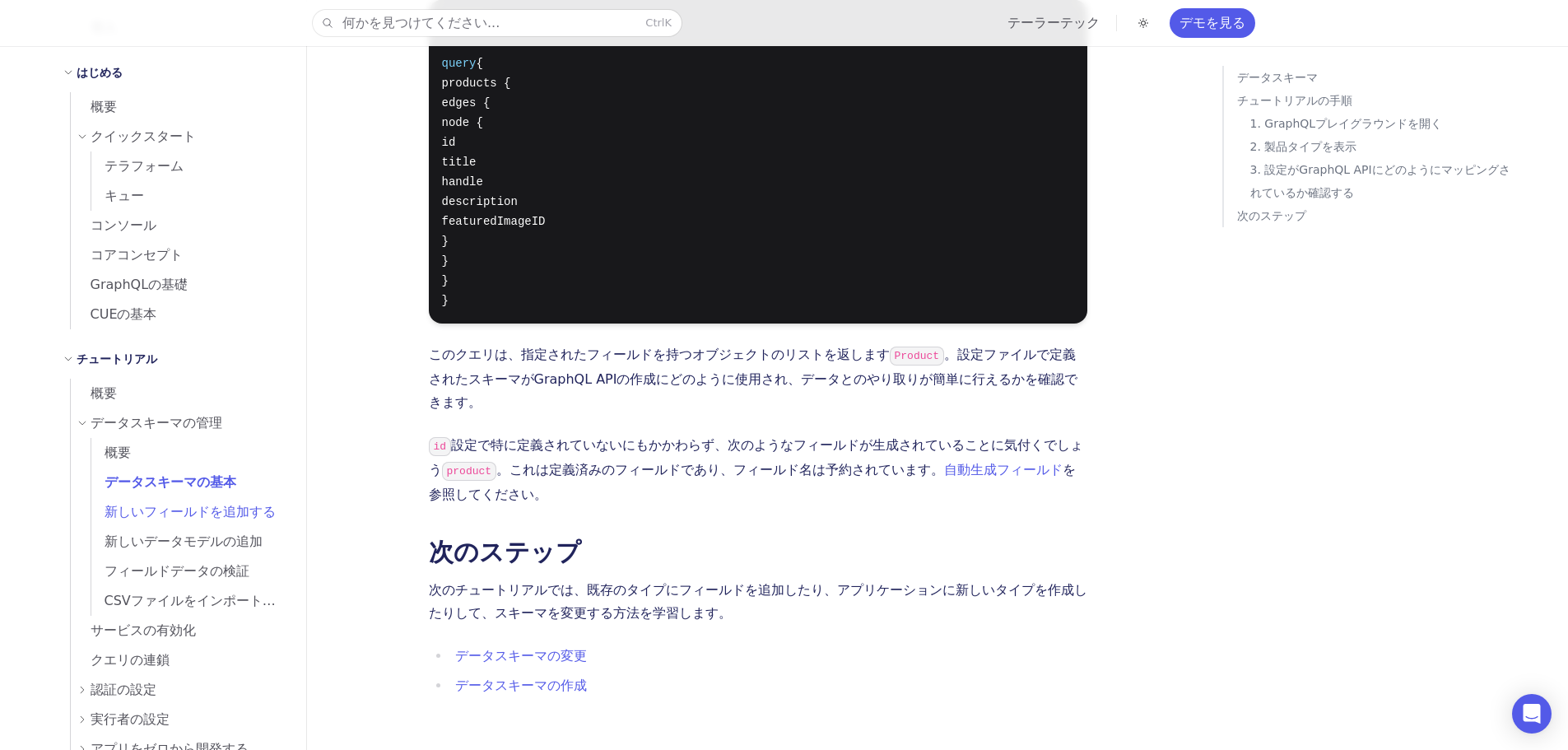
click at [121, 504] on font "新しいフィールドを追加する" at bounding box center [190, 511] width 171 height 16
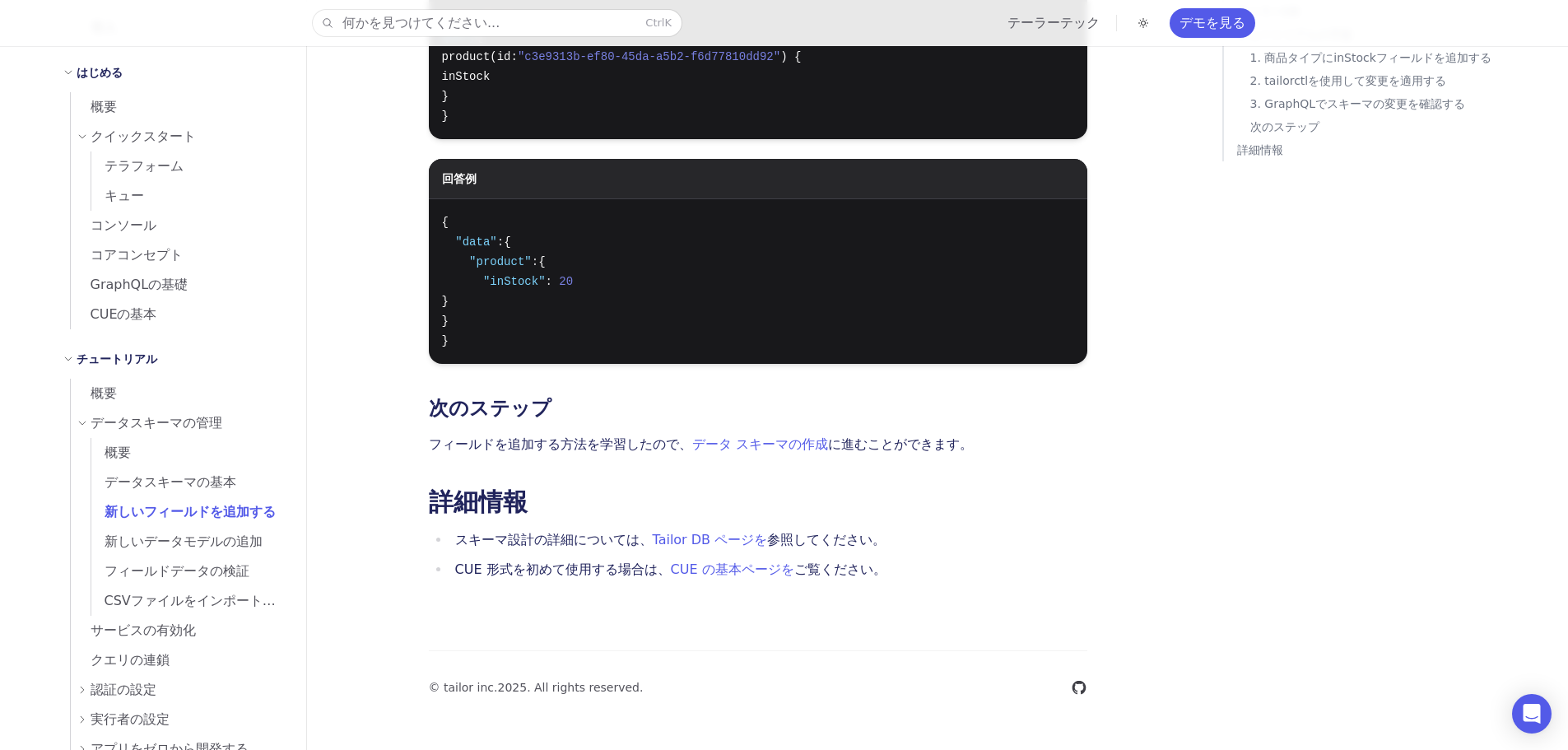
scroll to position [2633, 0]
click at [169, 539] on font "新しいデータモデルの追加" at bounding box center [184, 541] width 158 height 16
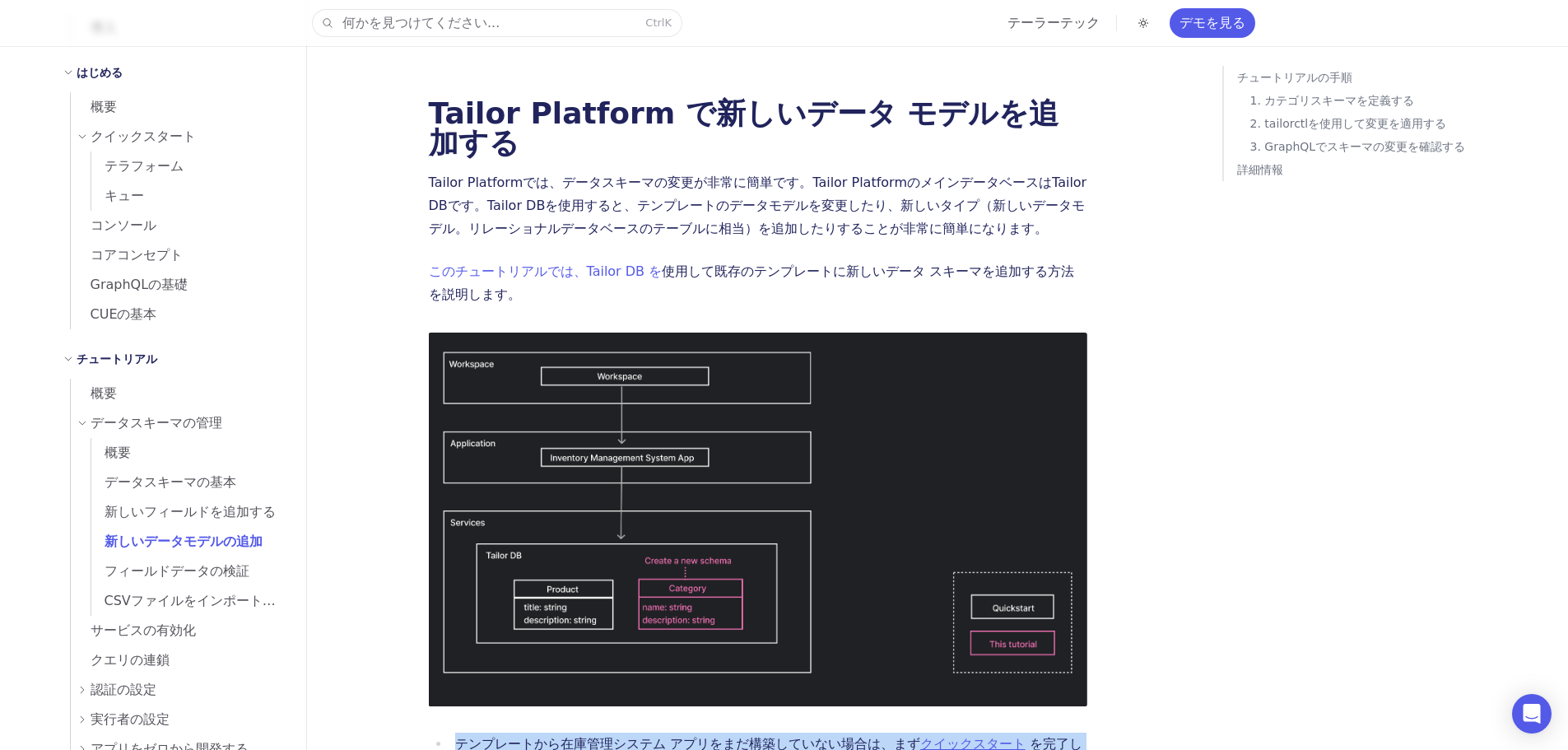
drag, startPoint x: 400, startPoint y: 268, endPoint x: 688, endPoint y: 715, distance: 531.7
click at [668, 733] on li "テンプレートから在庫管理システム アプリをまだ構築していない場合は、まず クイックスタート を完​​了してください。" at bounding box center [768, 756] width 637 height 46
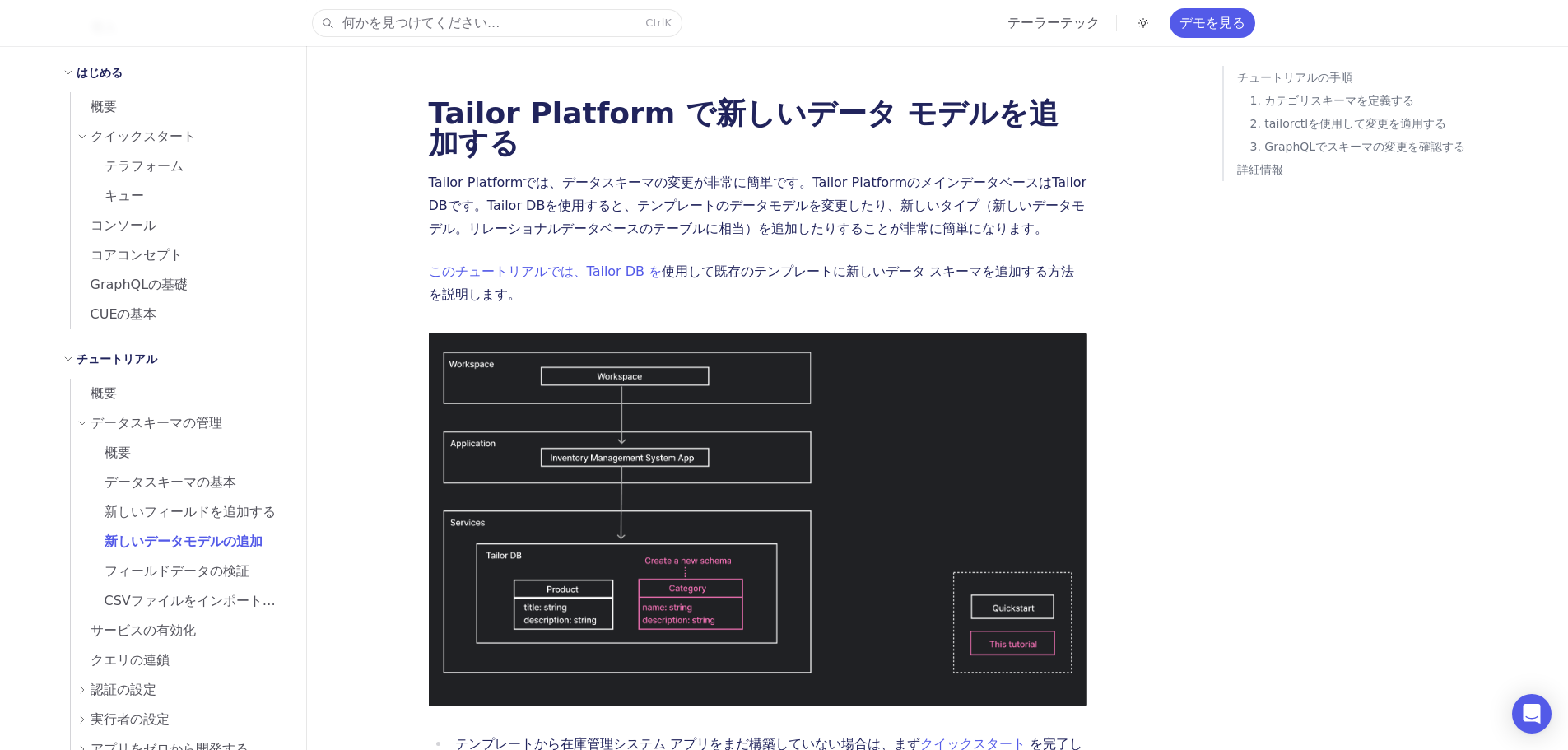
scroll to position [494, 0]
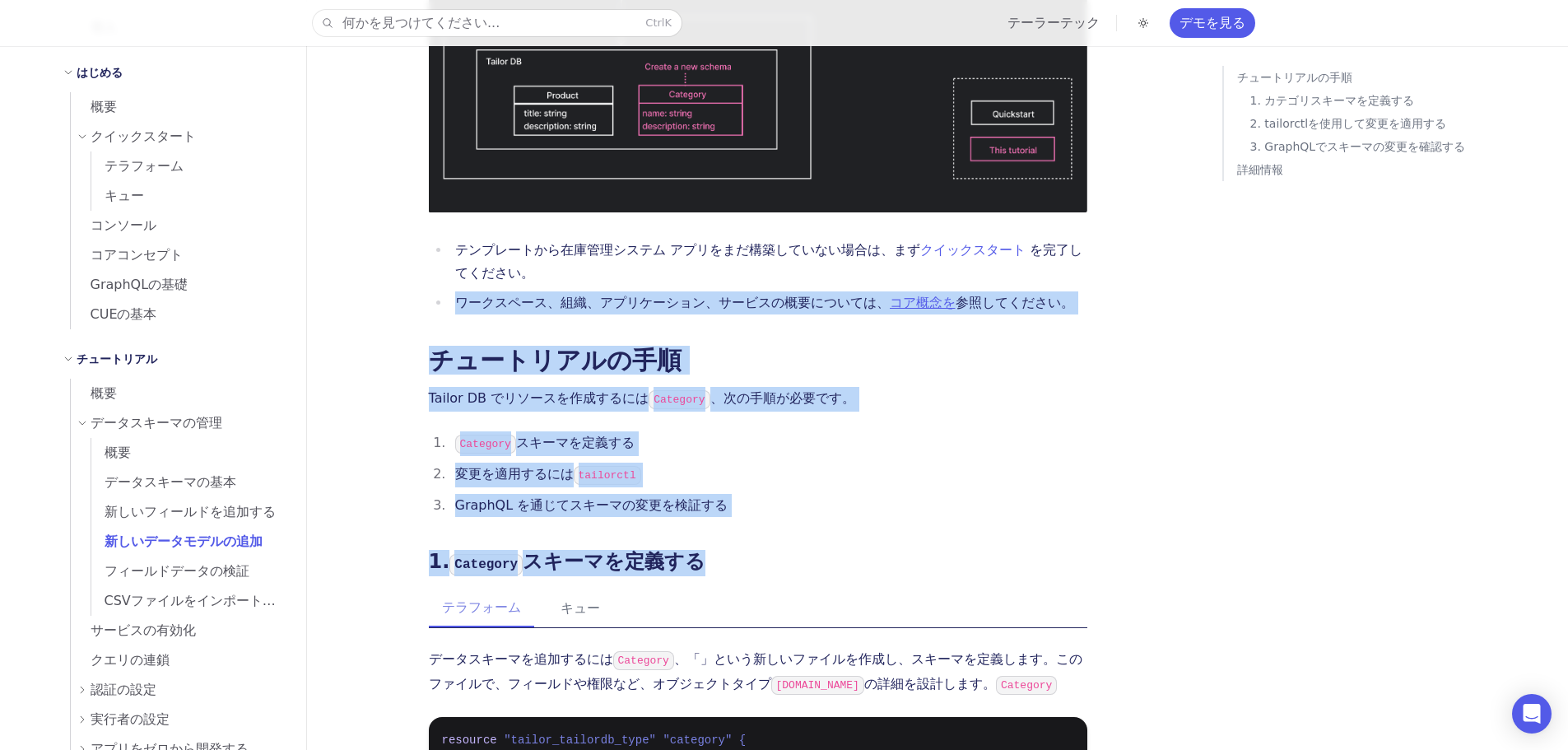
drag, startPoint x: 768, startPoint y: 452, endPoint x: 438, endPoint y: 232, distance: 396.6
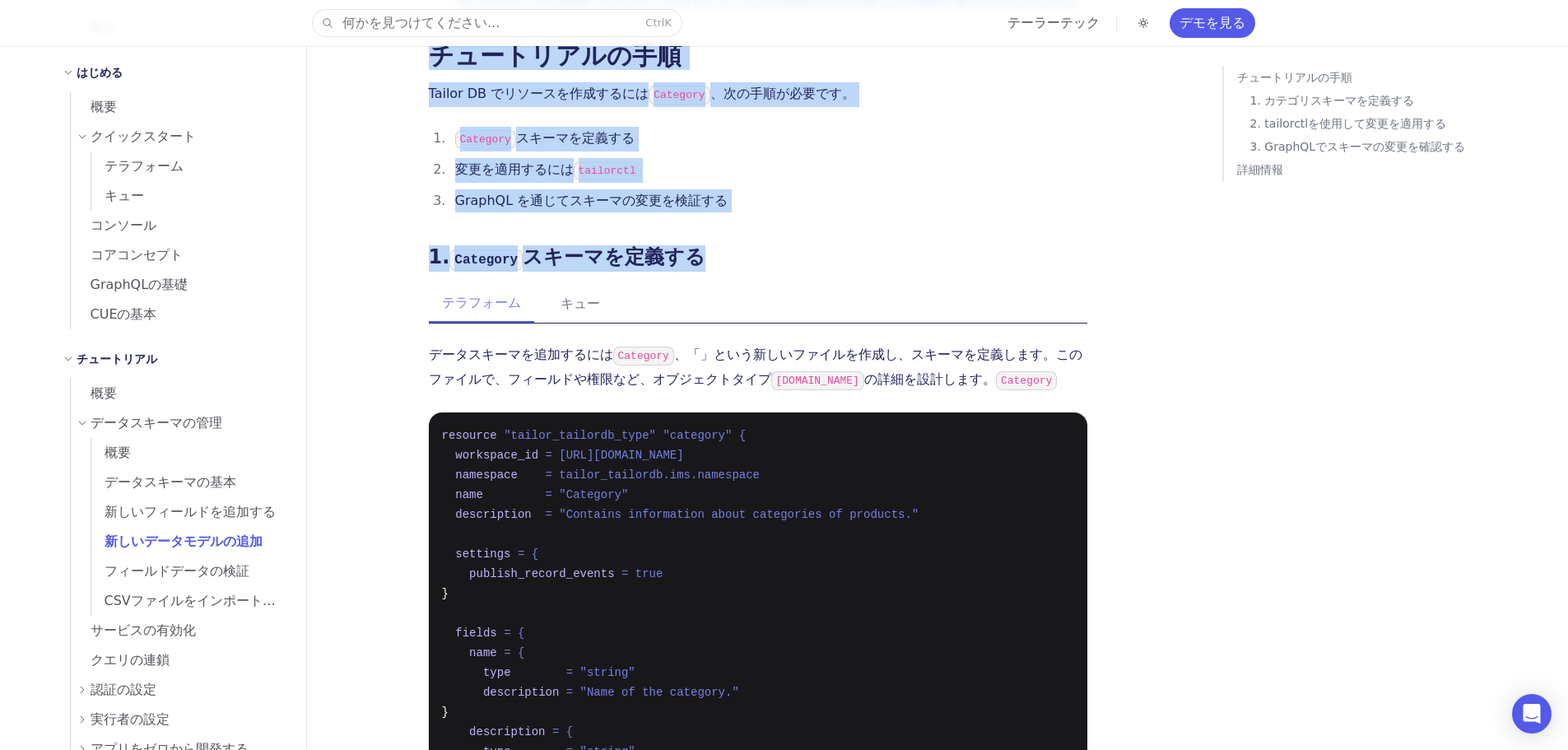
scroll to position [823, 0]
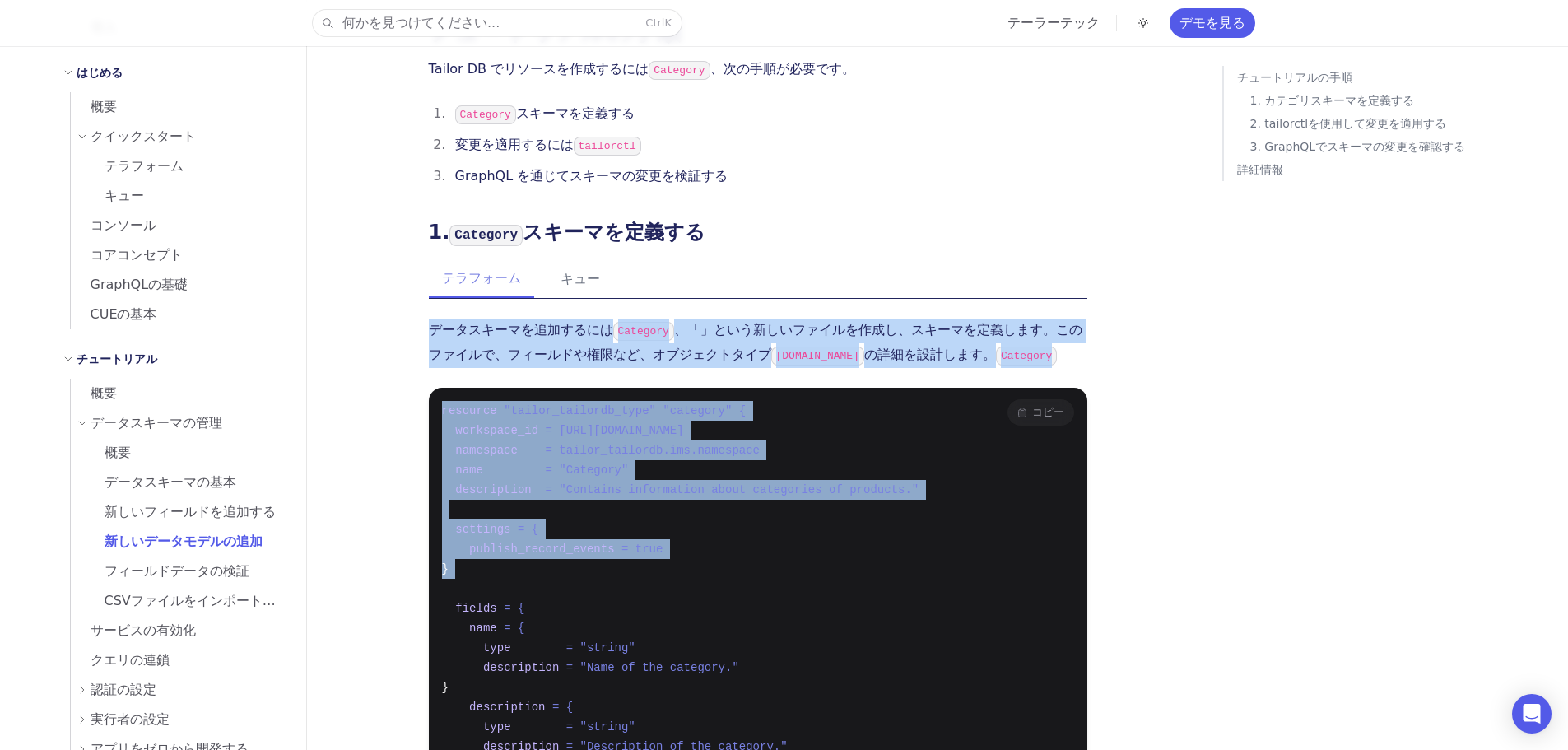
drag, startPoint x: 426, startPoint y: 250, endPoint x: 753, endPoint y: 511, distance: 418.4
click at [753, 511] on pre "resource "tailor_tailordb_type" "category" { workspace_id = [URL][DOMAIN_NAME] …" at bounding box center [758, 696] width 659 height 619
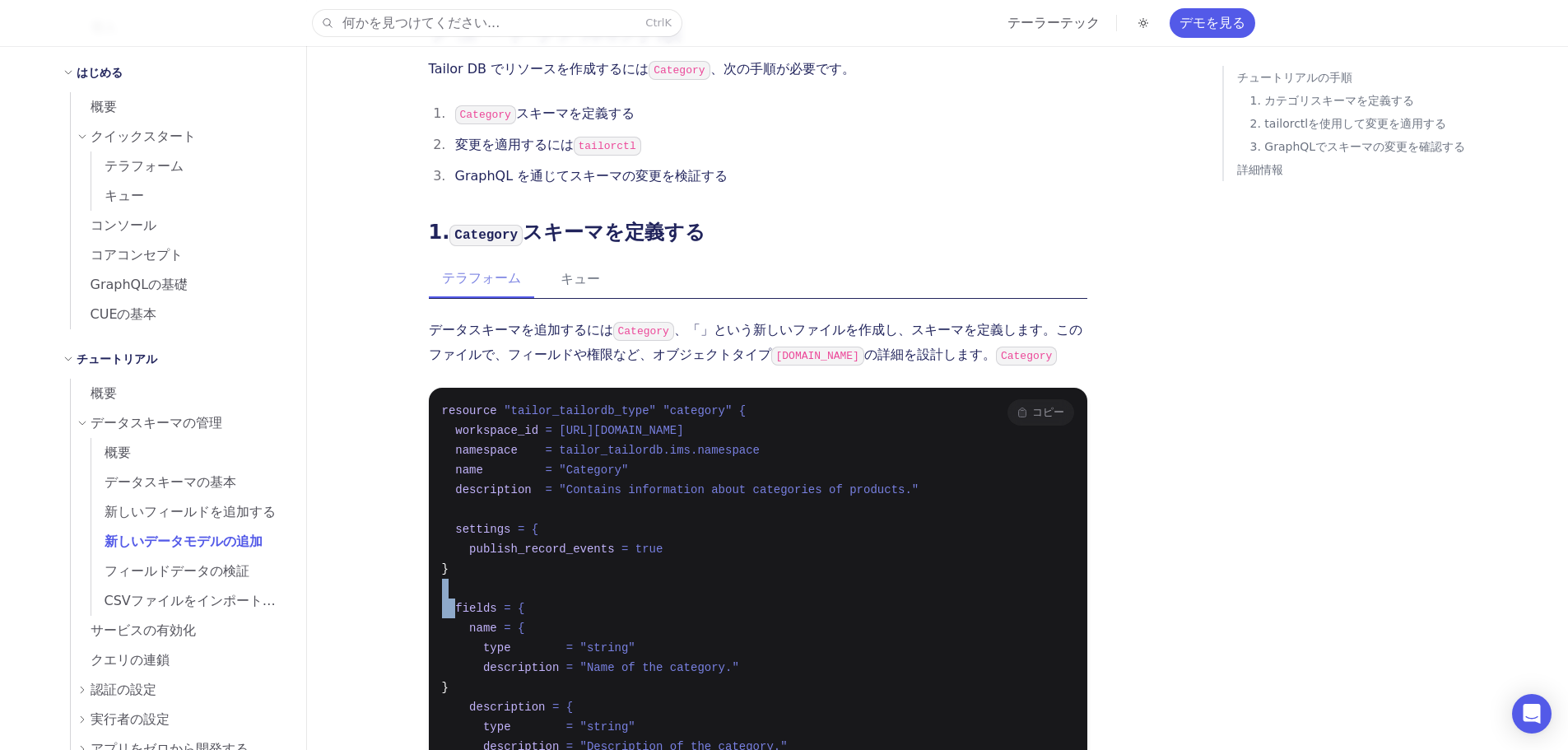
click at [752, 509] on pre "resource "tailor_tailordb_type" "category" { workspace_id = [URL][DOMAIN_NAME] …" at bounding box center [758, 696] width 659 height 619
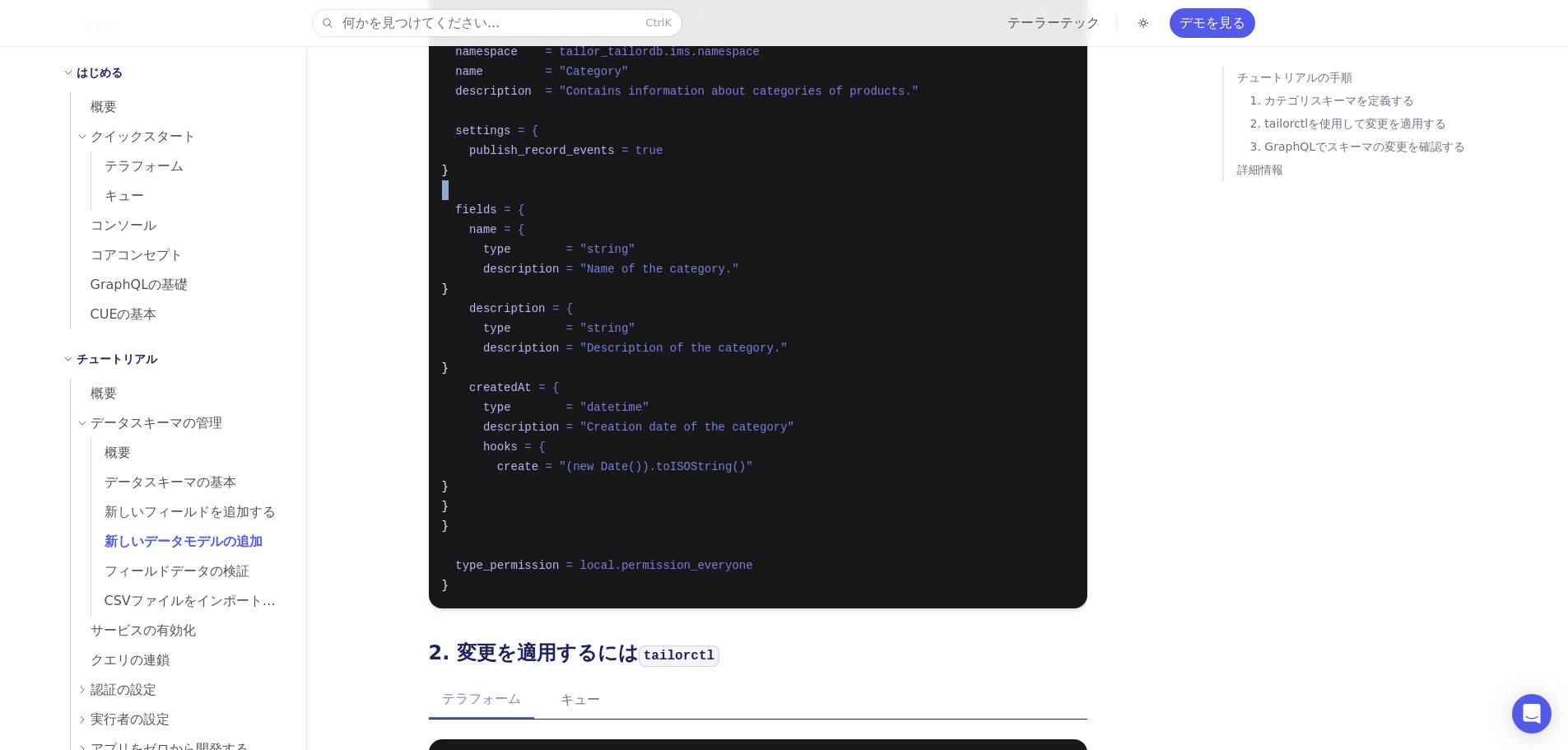
scroll to position [1235, 0]
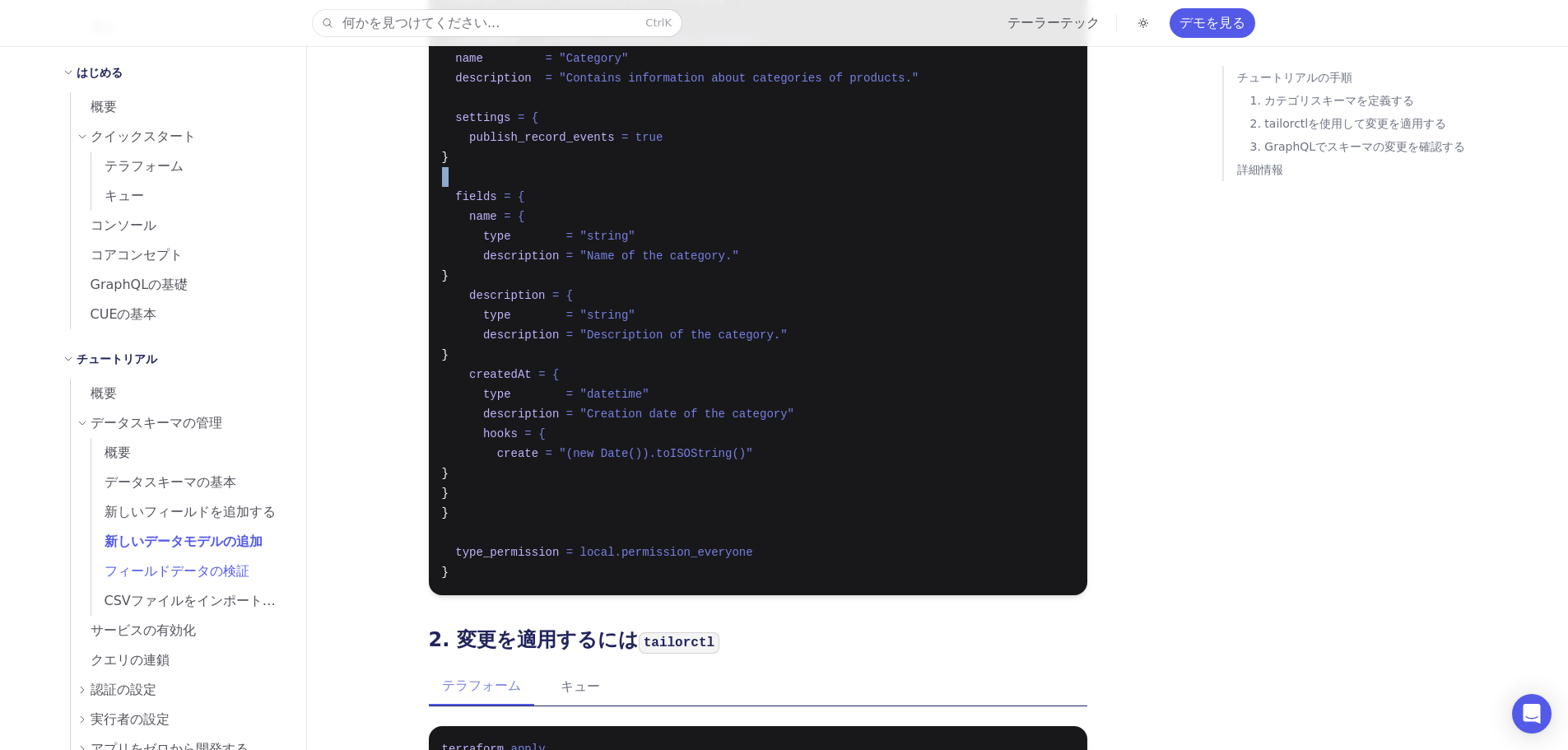
click at [166, 569] on font "フィールドデータの検証" at bounding box center [177, 570] width 145 height 16
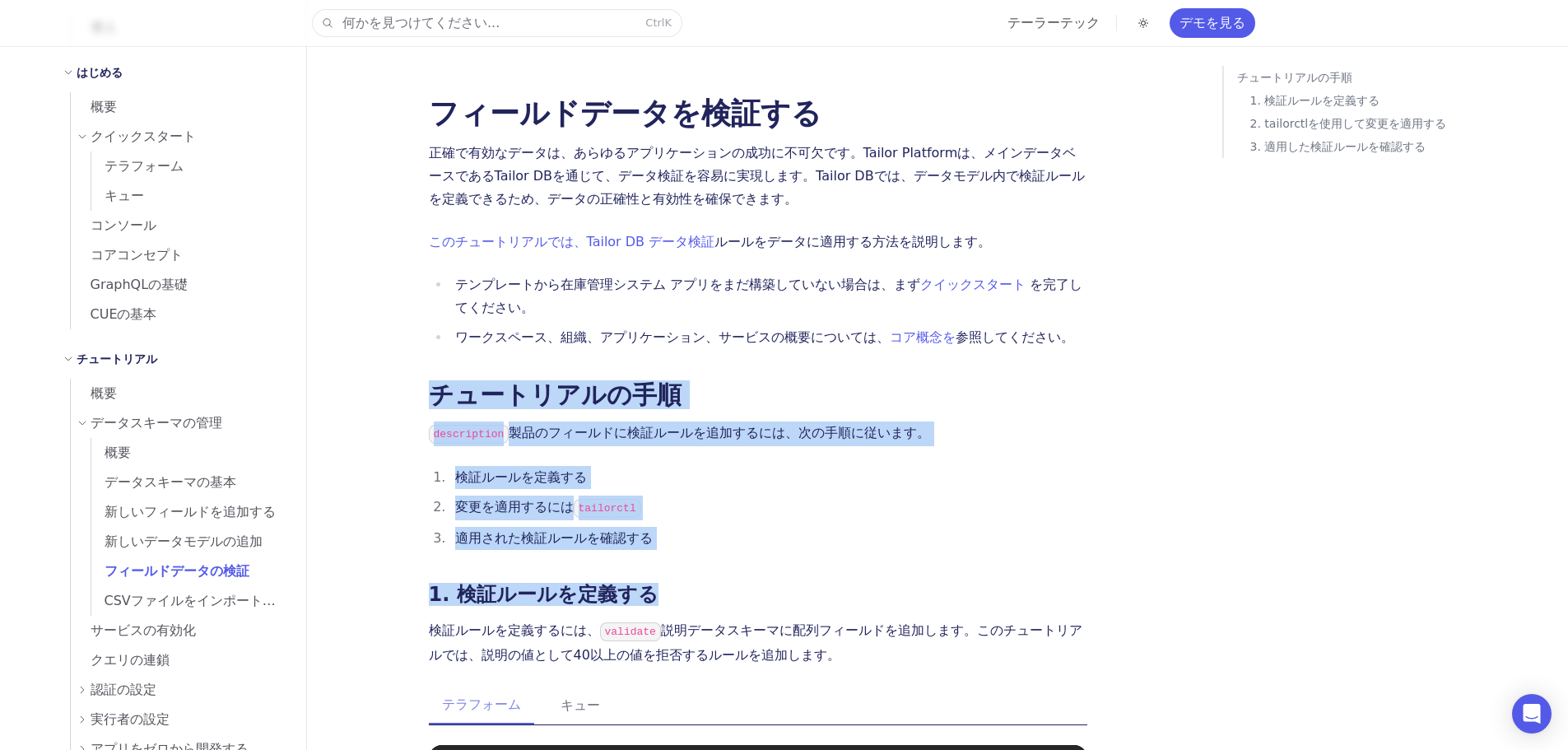
drag, startPoint x: 404, startPoint y: 365, endPoint x: 741, endPoint y: 544, distance: 381.6
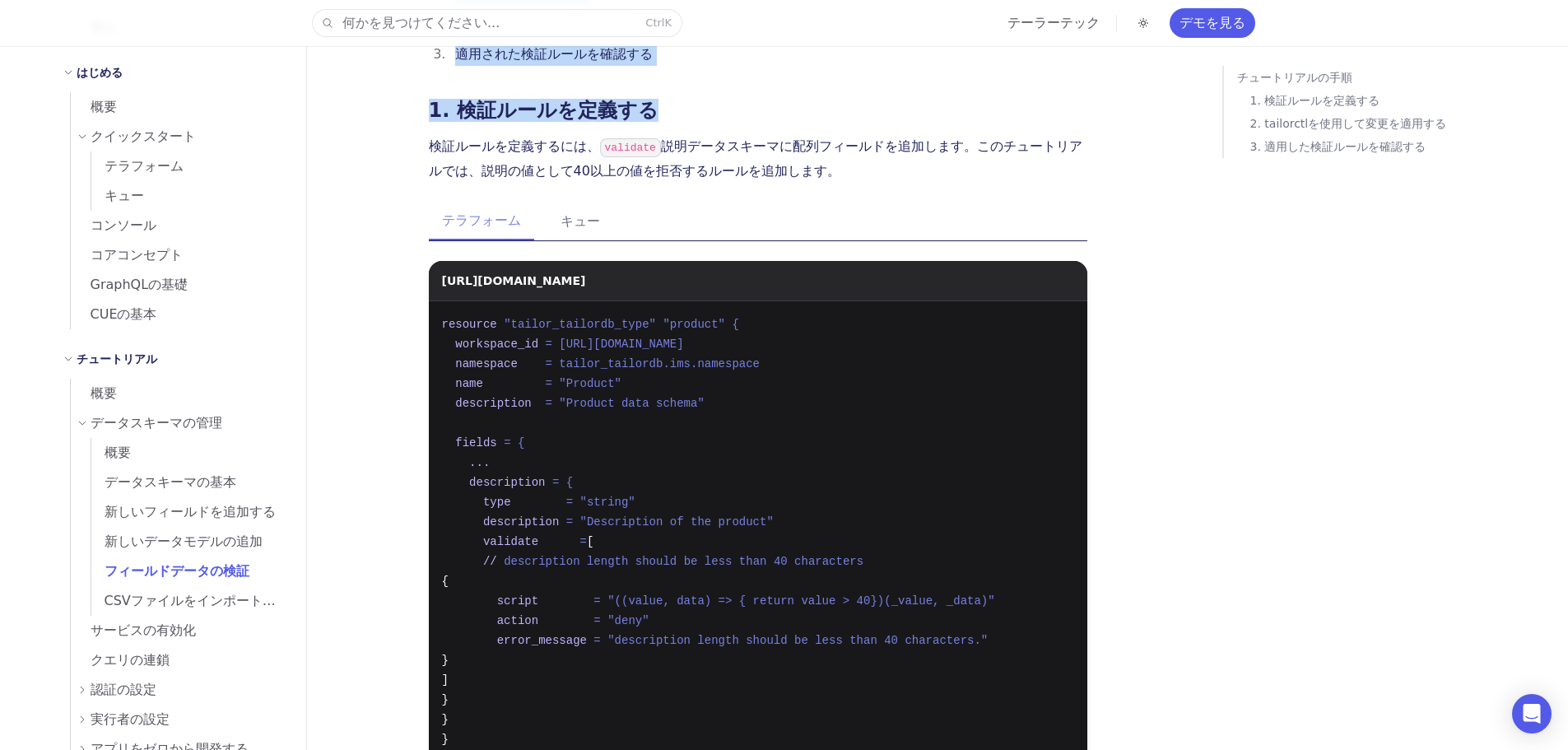
scroll to position [659, 0]
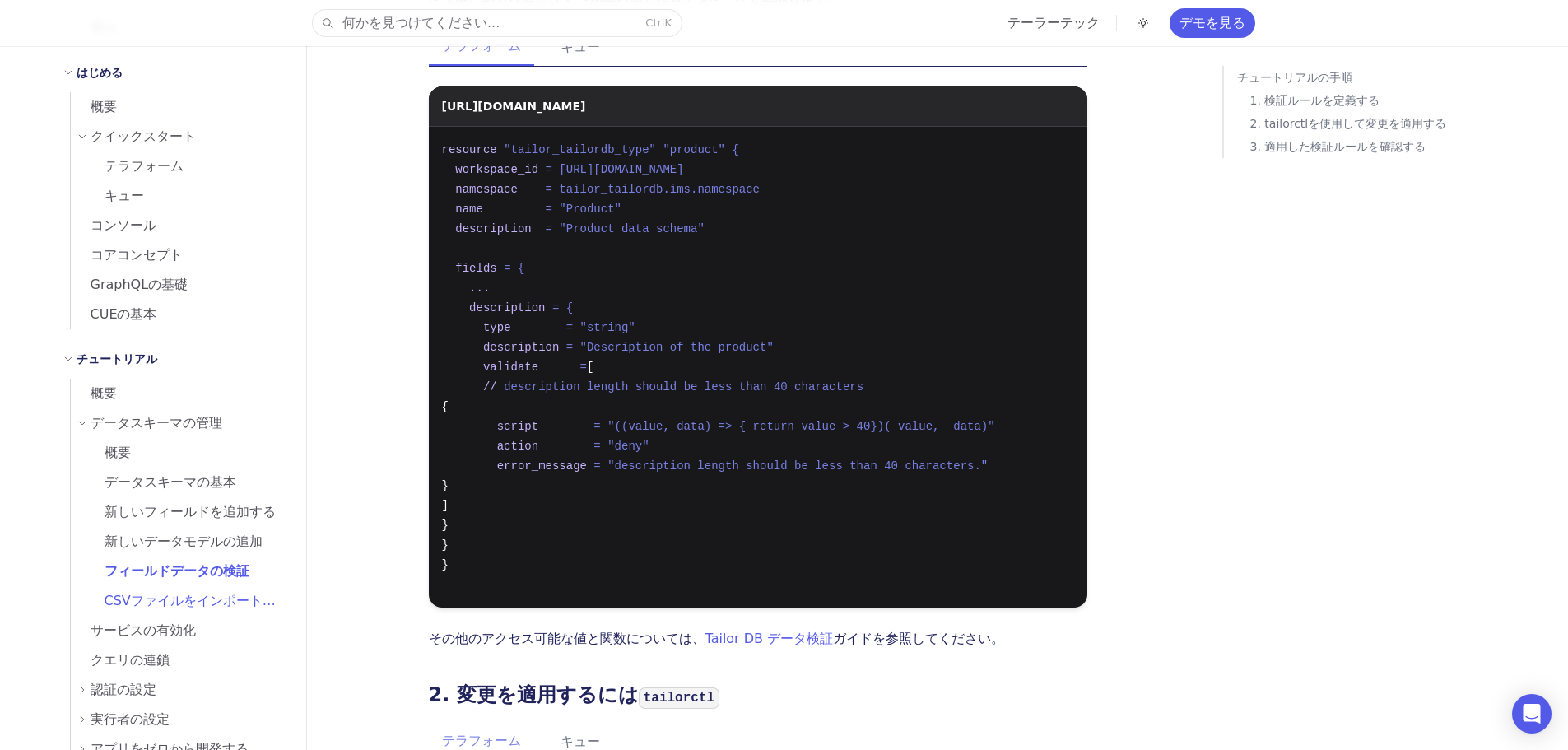
click at [199, 598] on font "CSVファイルをインポートする" at bounding box center [197, 600] width 185 height 16
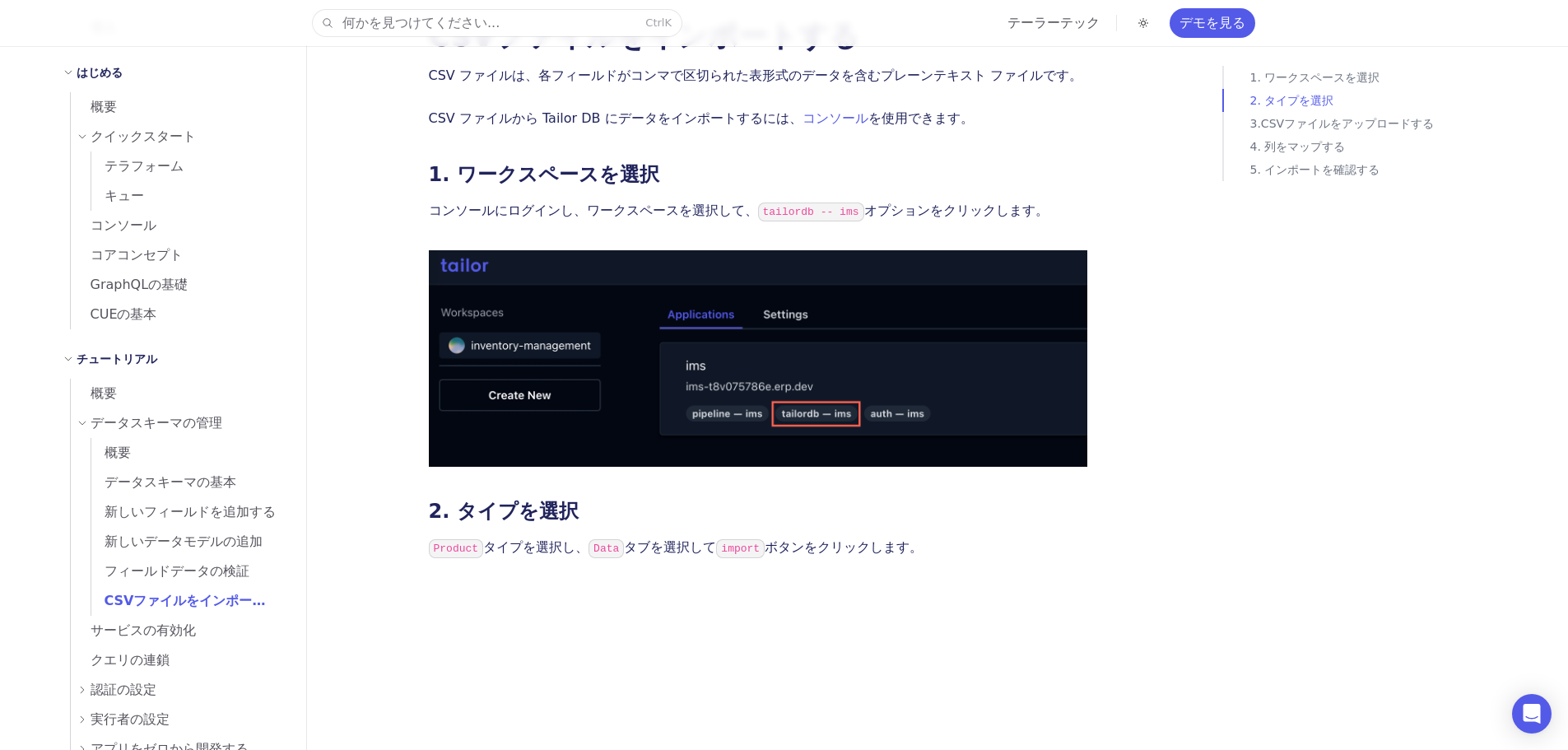
scroll to position [329, 0]
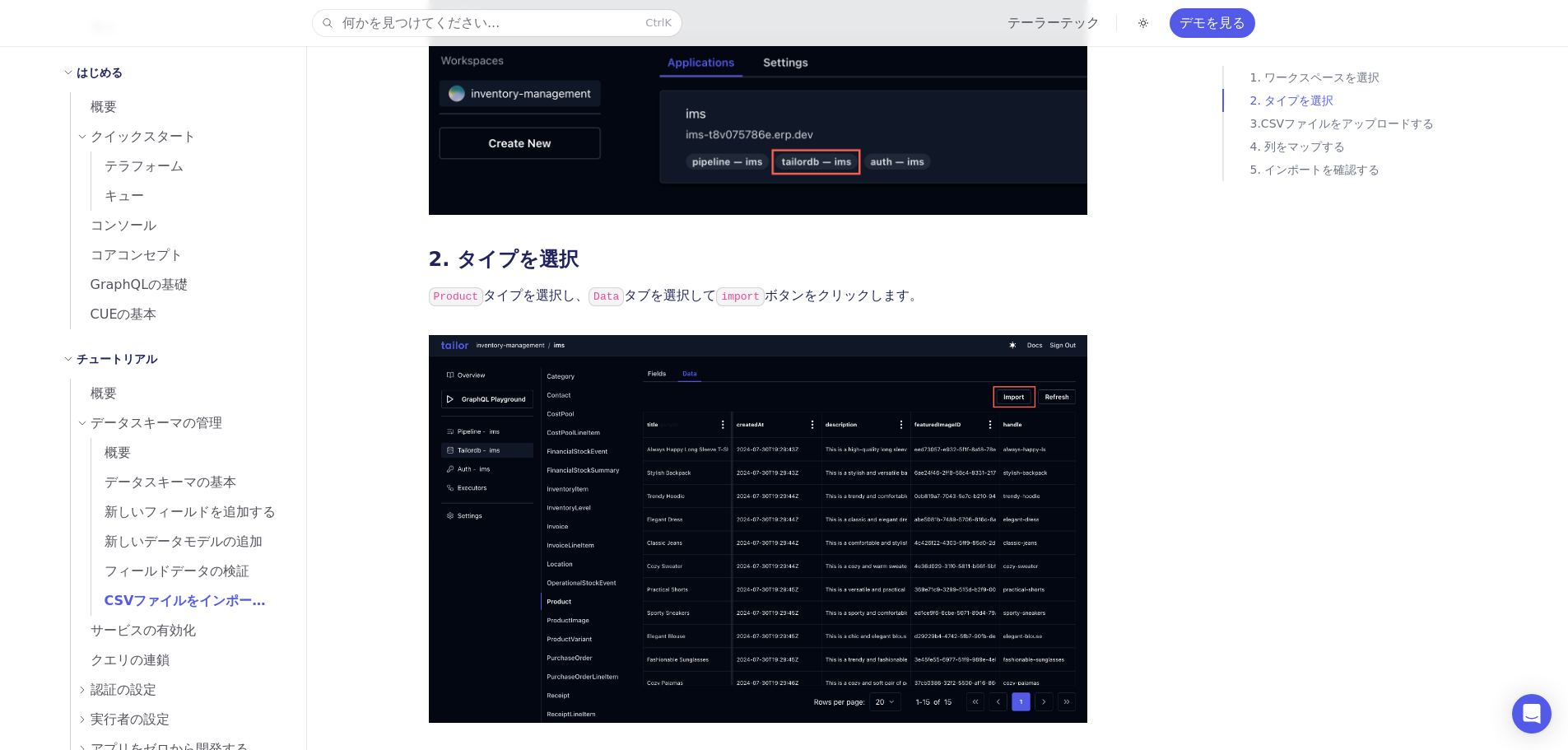
drag, startPoint x: 364, startPoint y: 377, endPoint x: 1179, endPoint y: 529, distance: 829.1
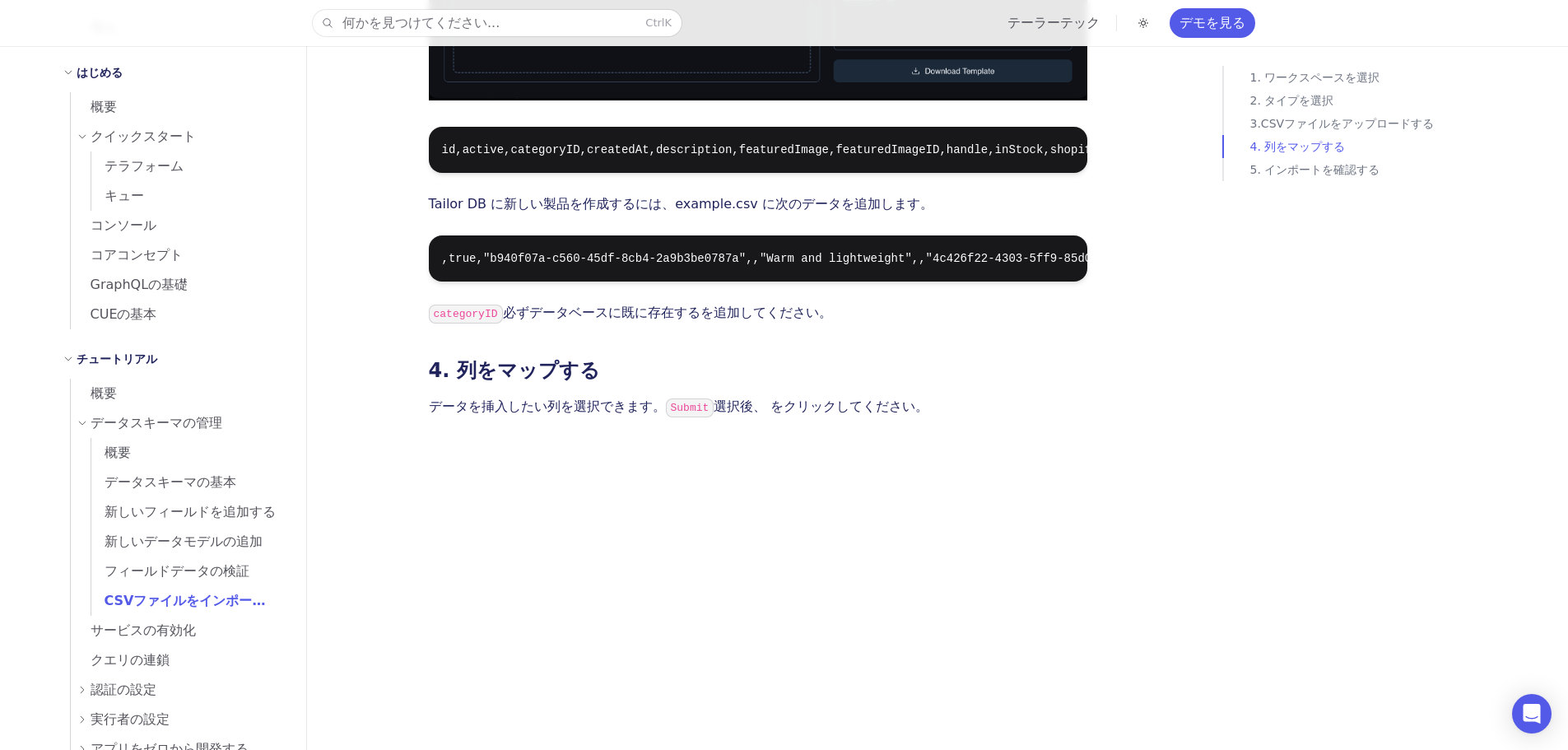
scroll to position [1646, 0]
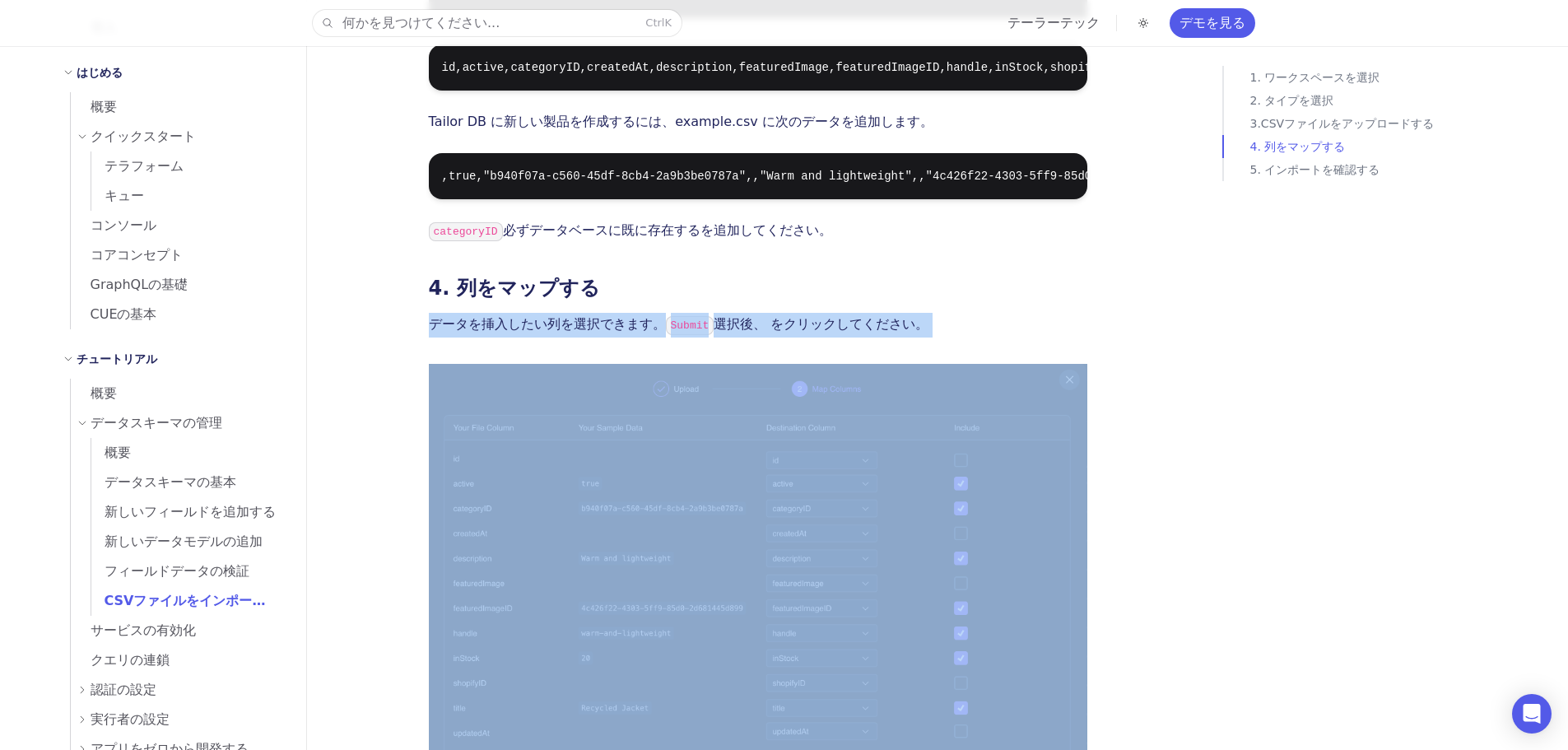
drag, startPoint x: 740, startPoint y: 340, endPoint x: 1129, endPoint y: 543, distance: 438.8
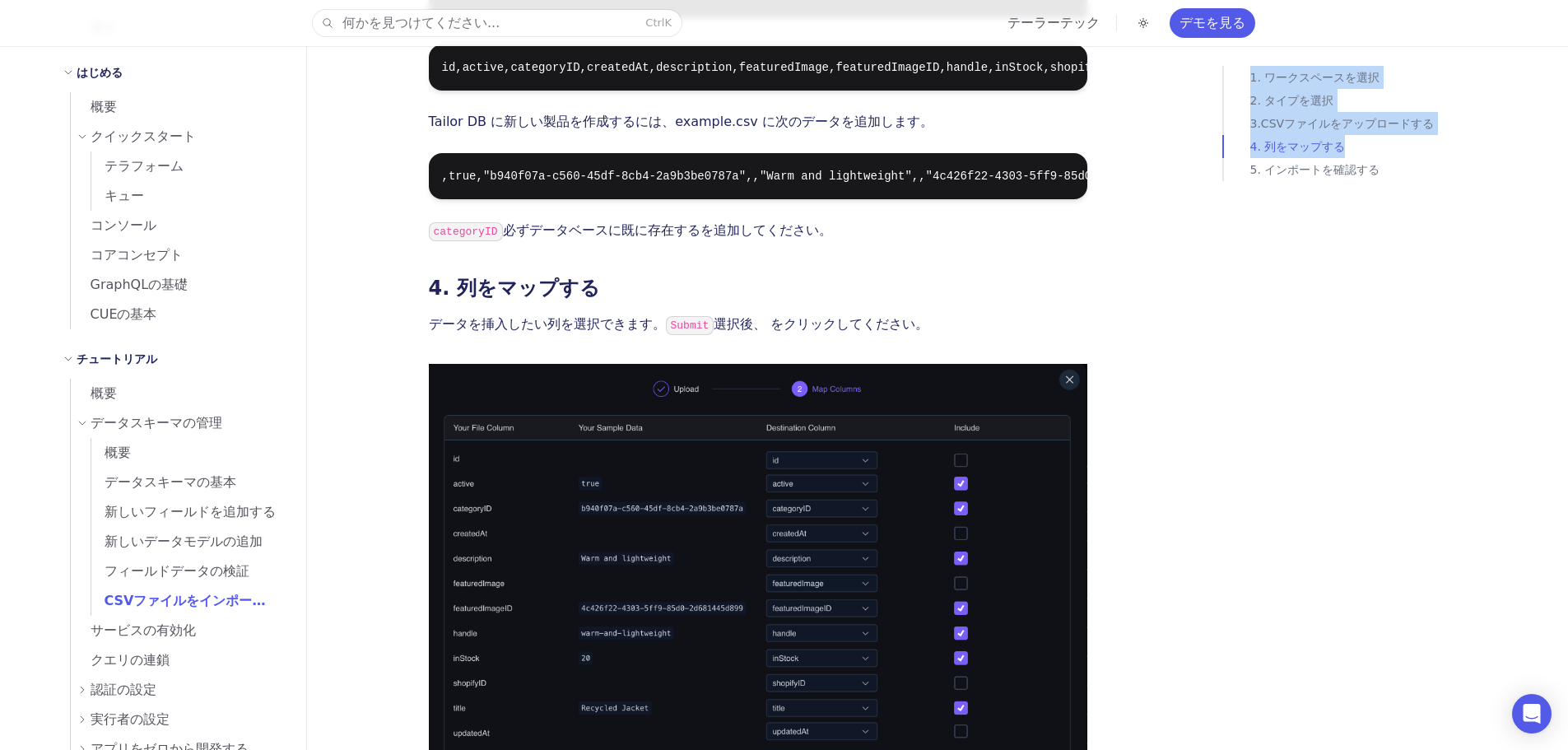
click at [594, 300] on h3 "4. 列をマップする" at bounding box center [758, 288] width 659 height 23
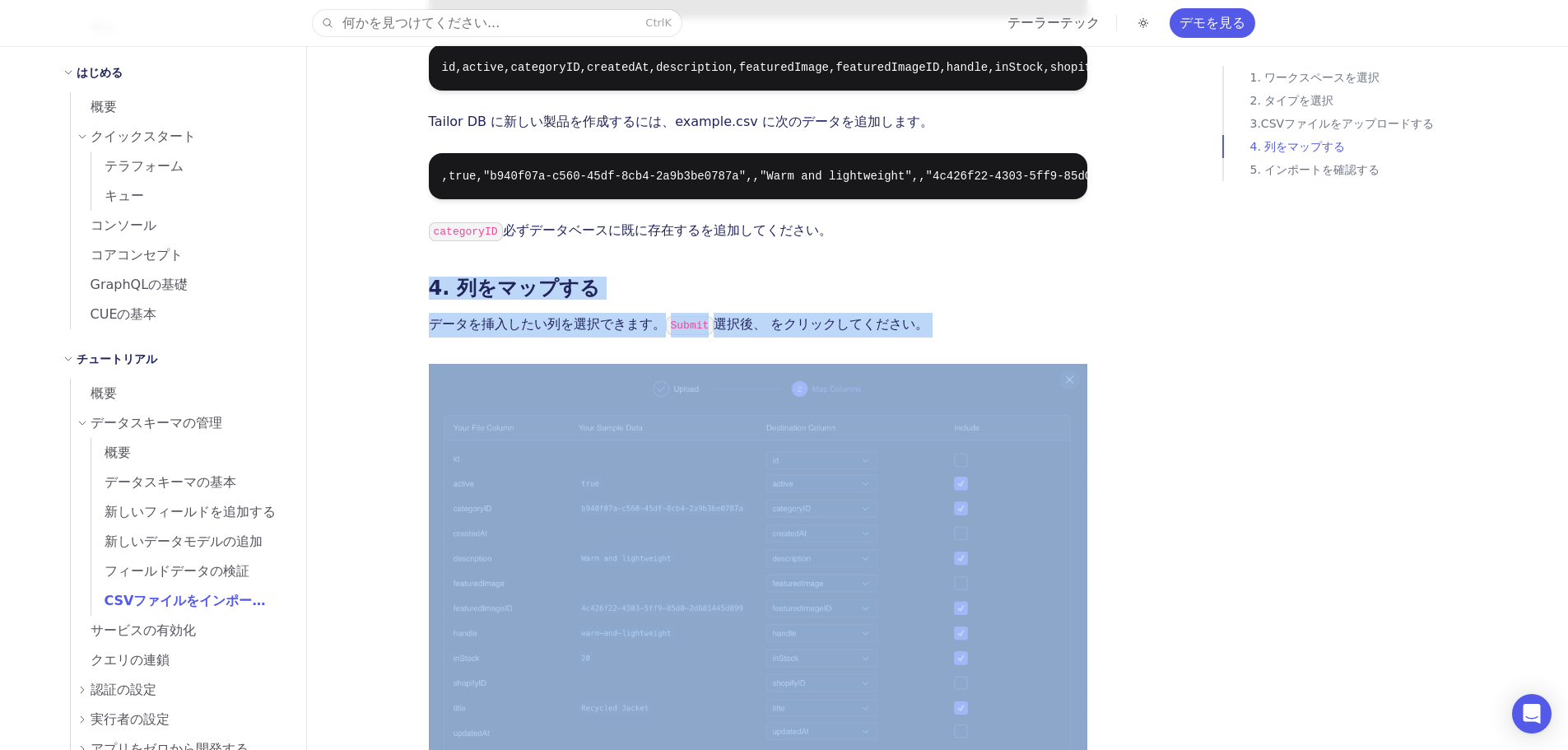
drag, startPoint x: 594, startPoint y: 303, endPoint x: 1005, endPoint y: 480, distance: 447.5
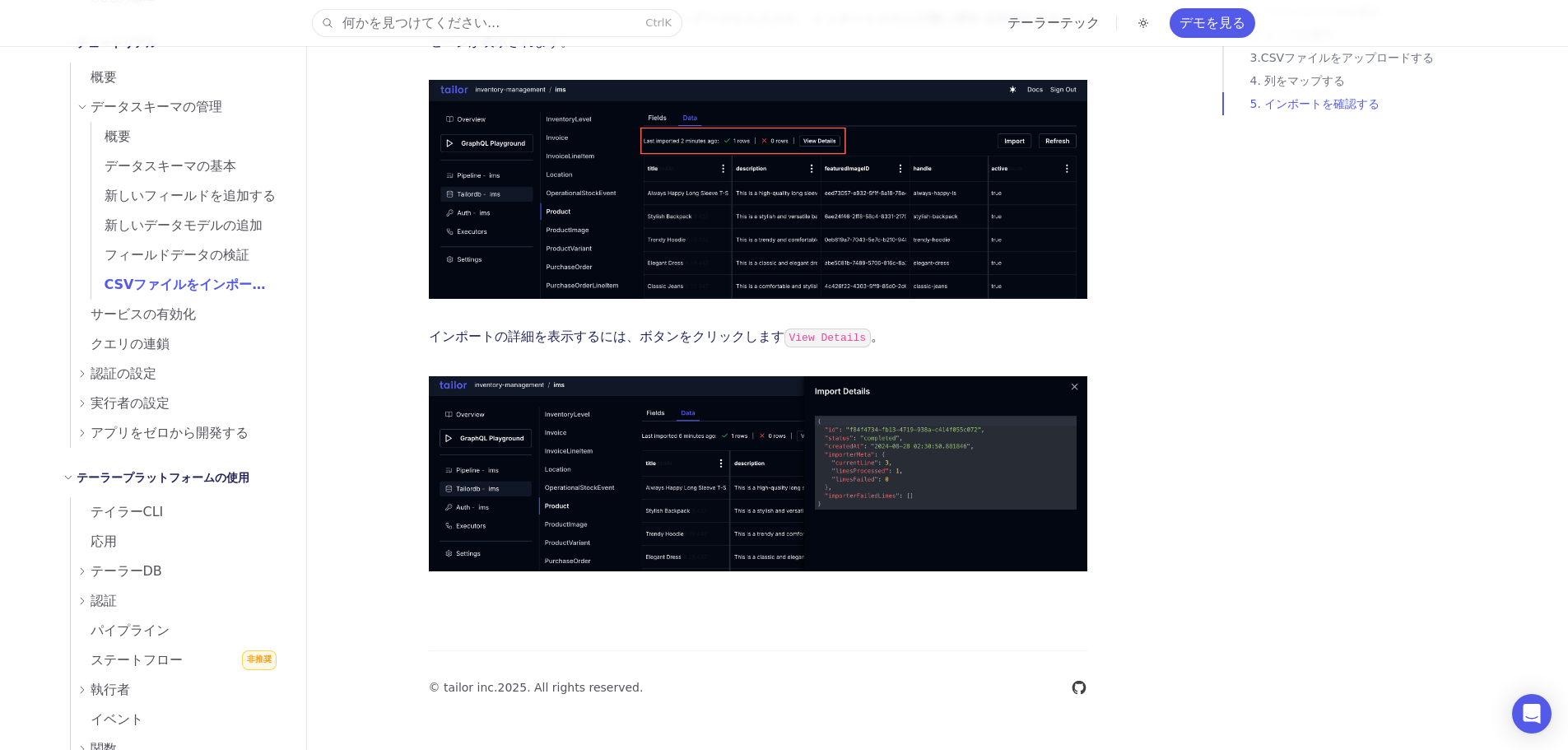
scroll to position [411, 0]
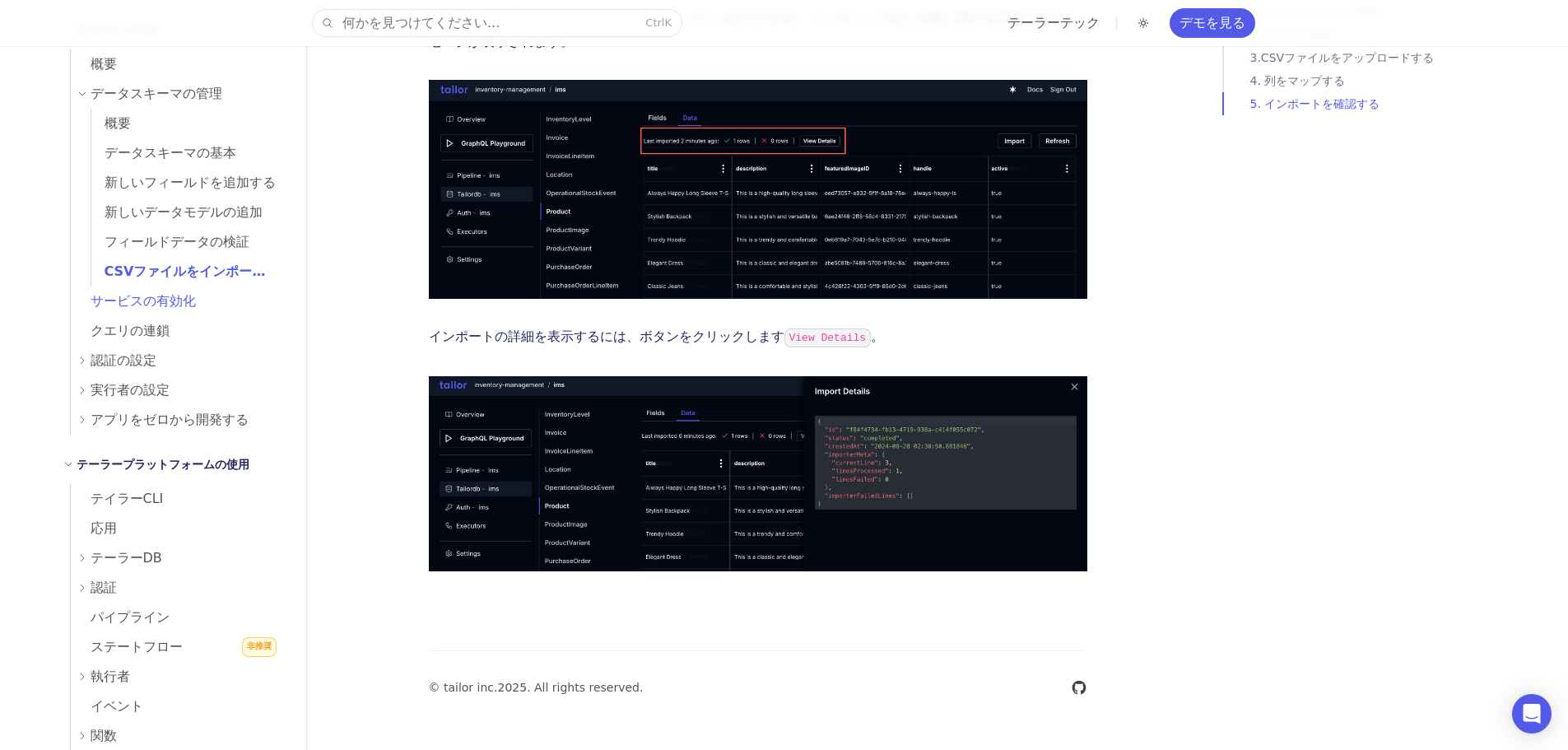
click at [123, 307] on font "サービスの有効化" at bounding box center [143, 301] width 106 height 16
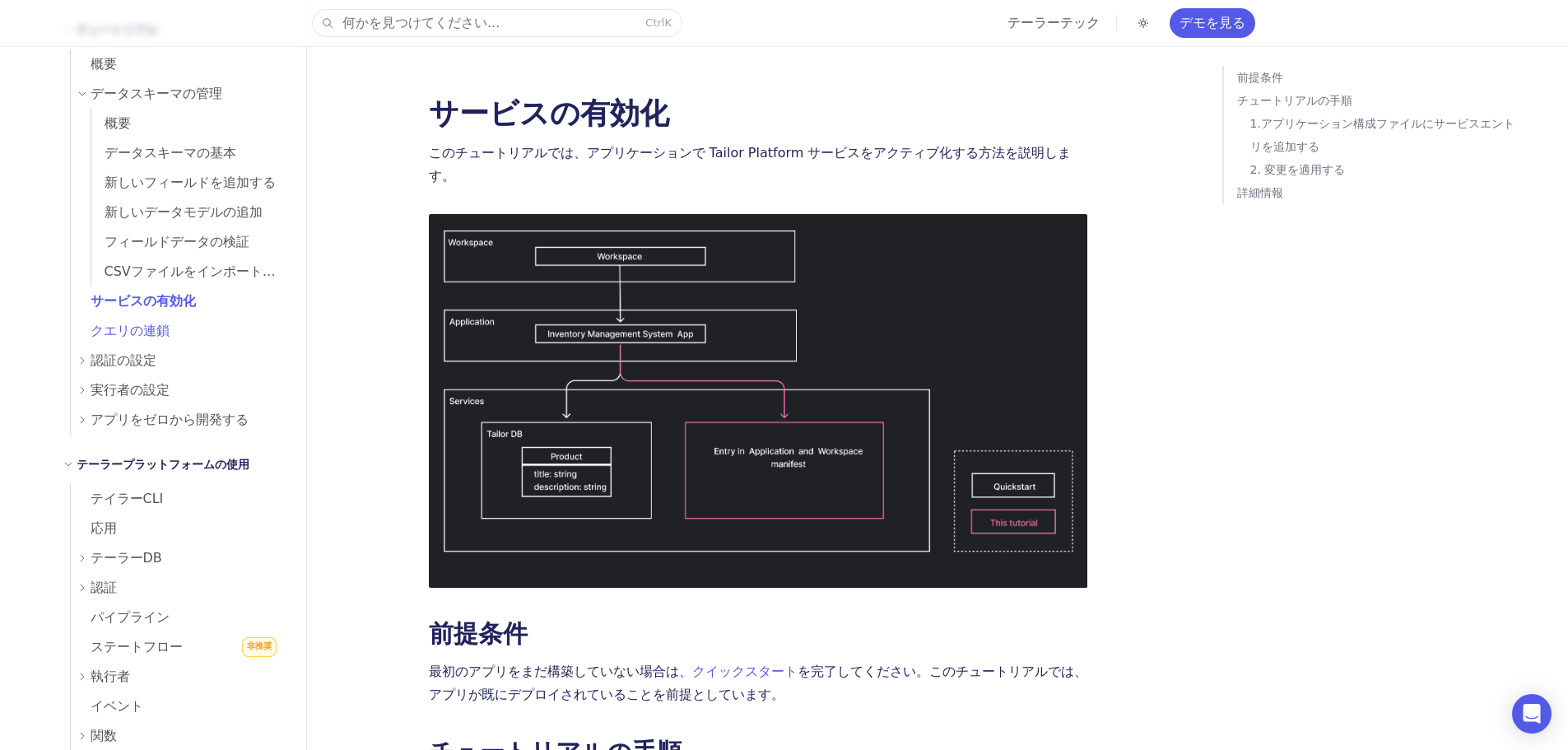
click at [101, 328] on font "クエリの連鎖" at bounding box center [130, 330] width 79 height 16
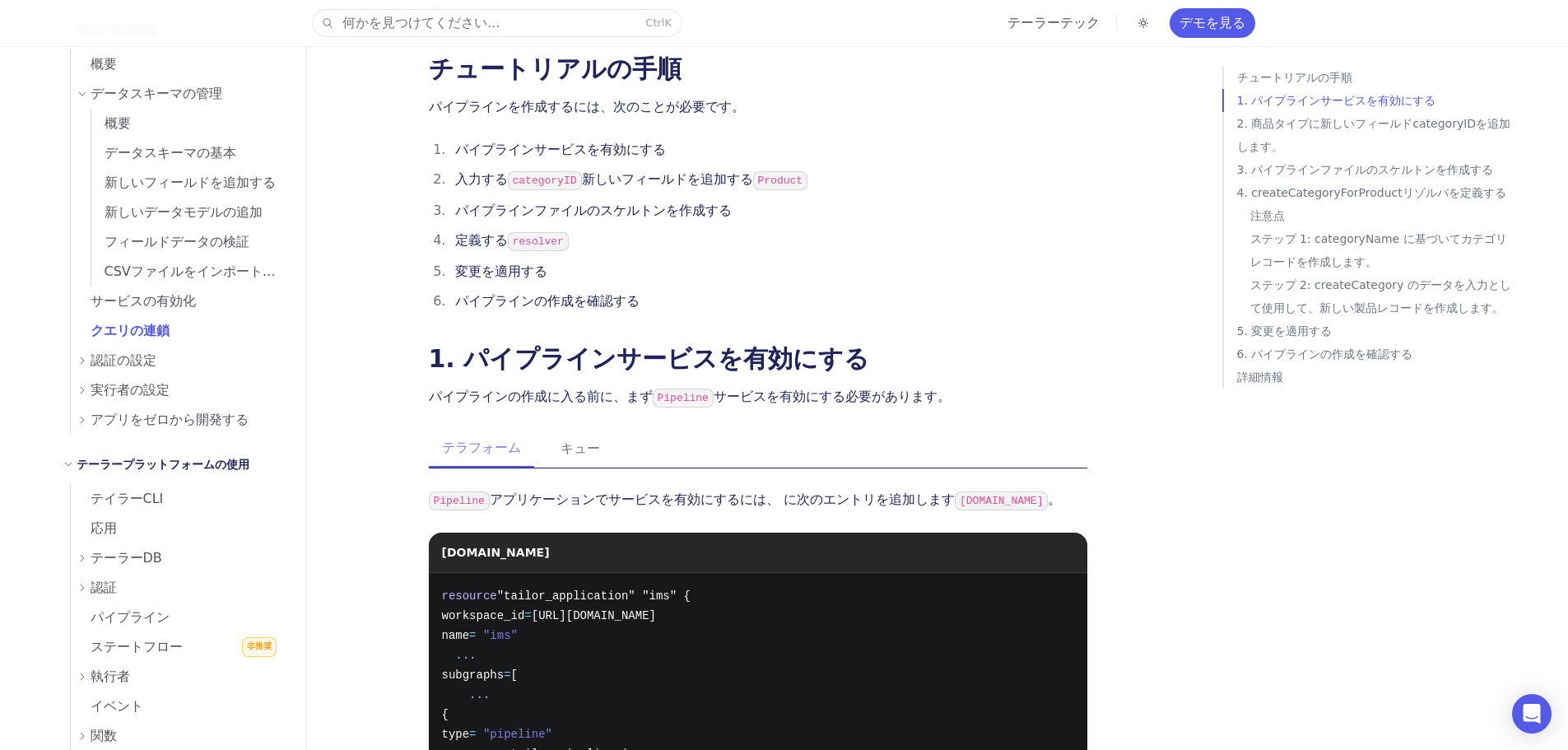
scroll to position [576, 0]
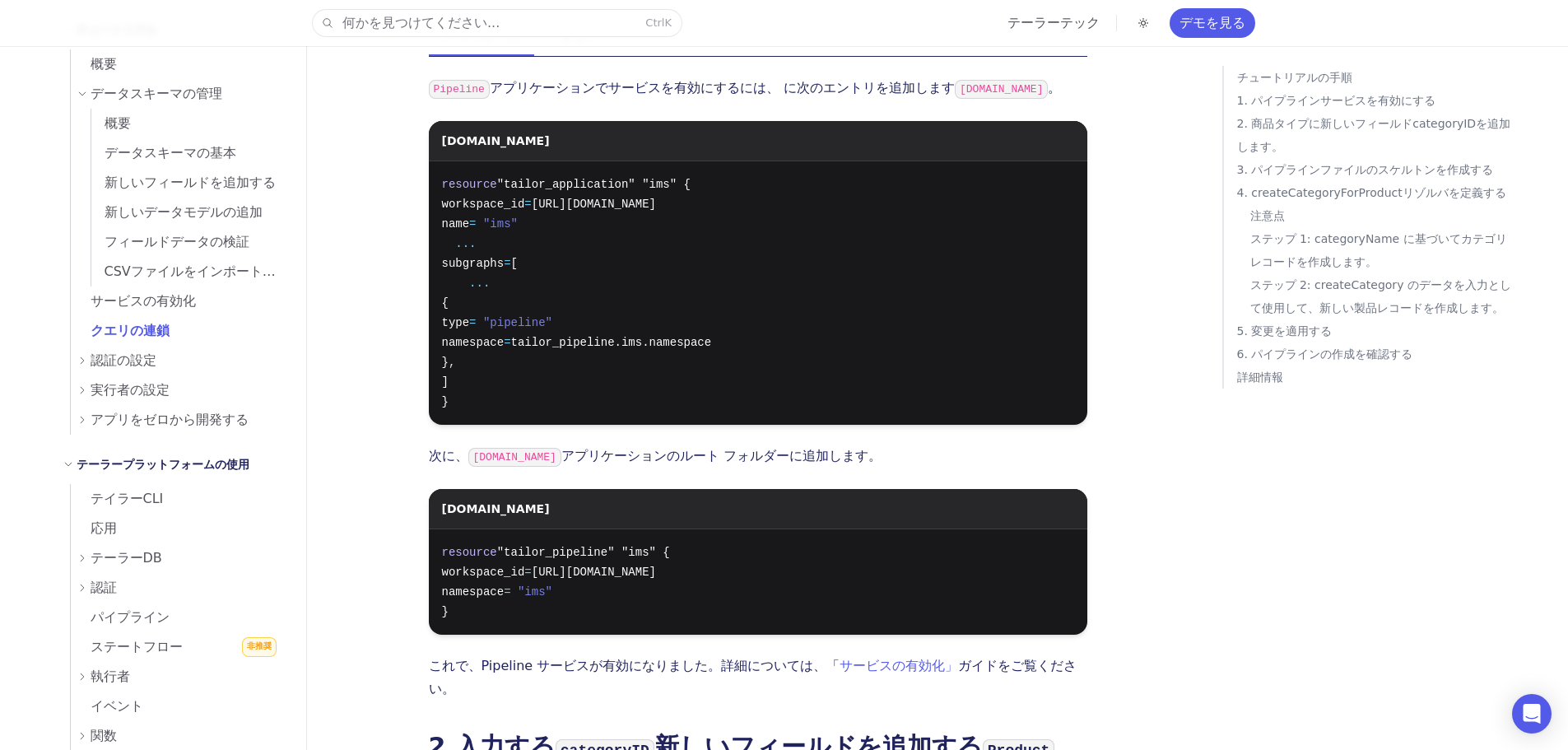
click at [137, 370] on span "認証の設定" at bounding box center [124, 360] width 66 height 23
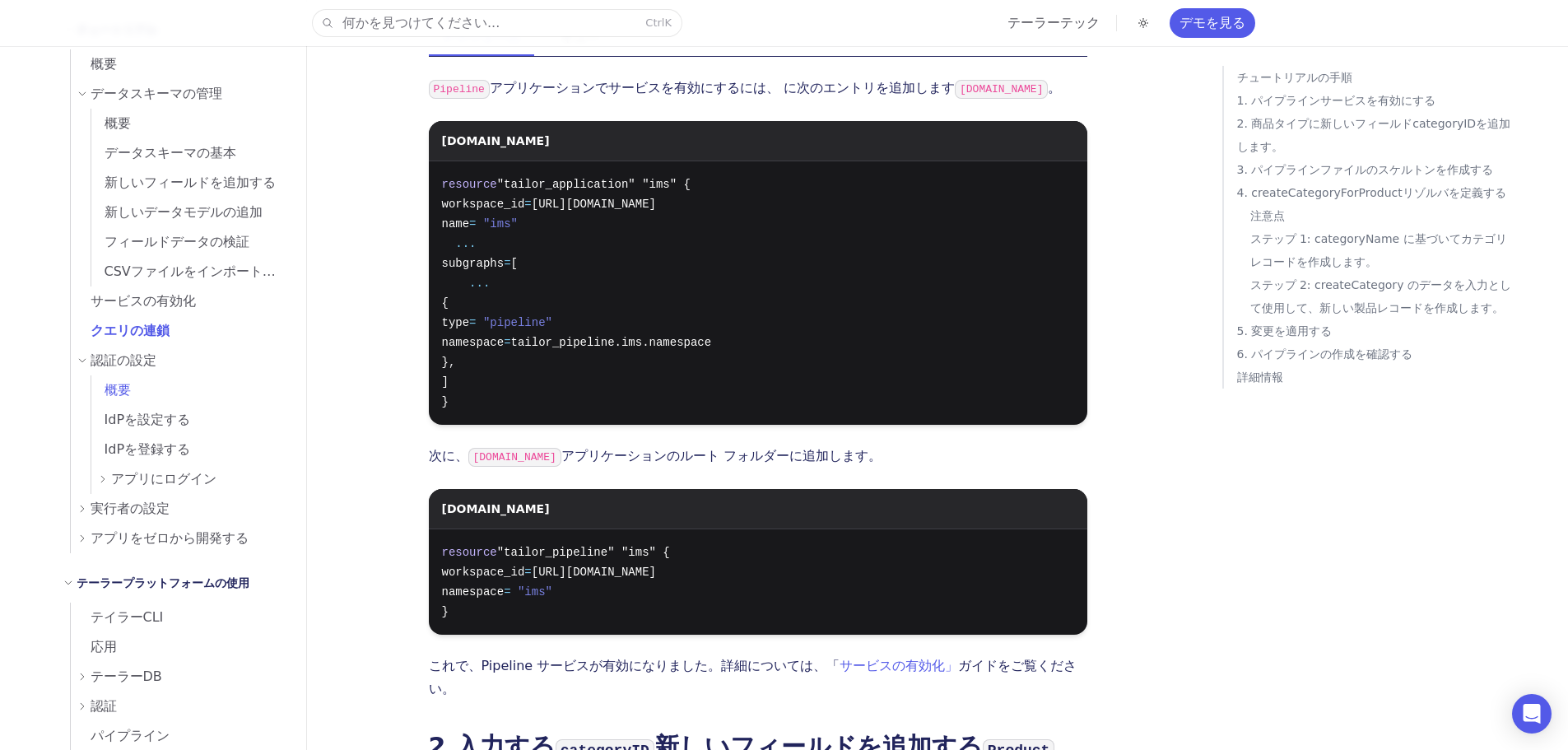
click at [119, 397] on font "概要" at bounding box center [118, 389] width 26 height 16
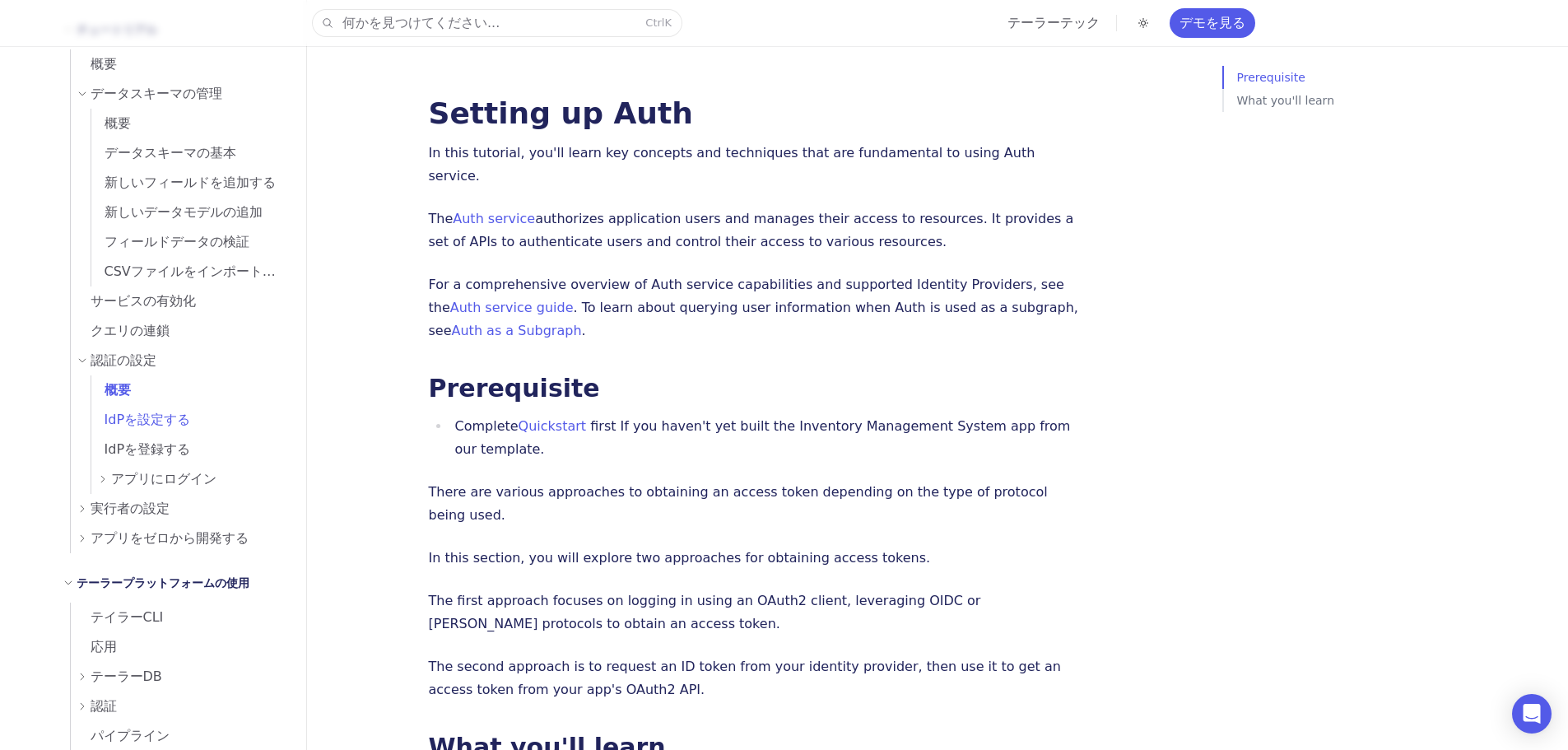
click at [119, 428] on span "IdPを設定する" at bounding box center [141, 420] width 100 height 23
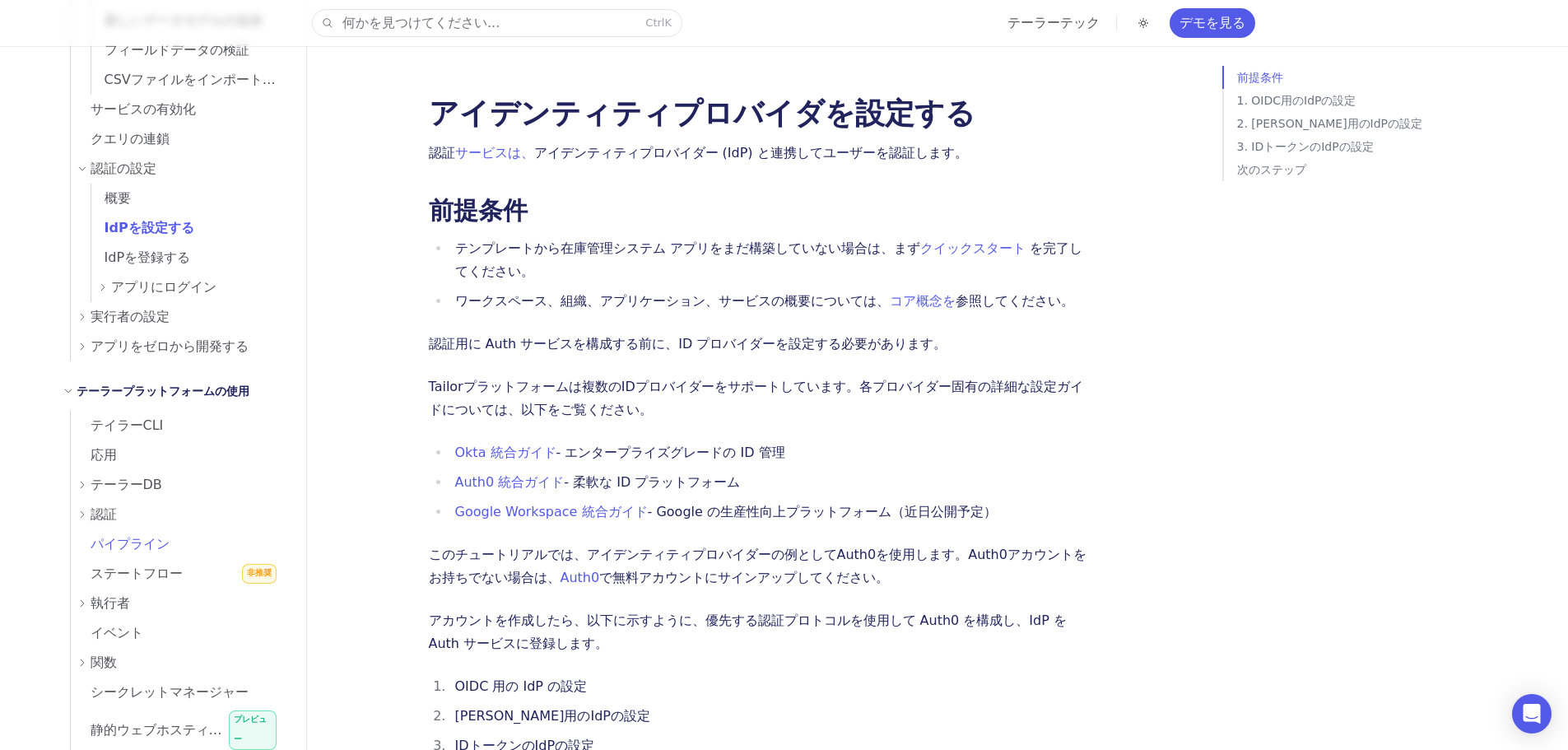
scroll to position [659, 0]
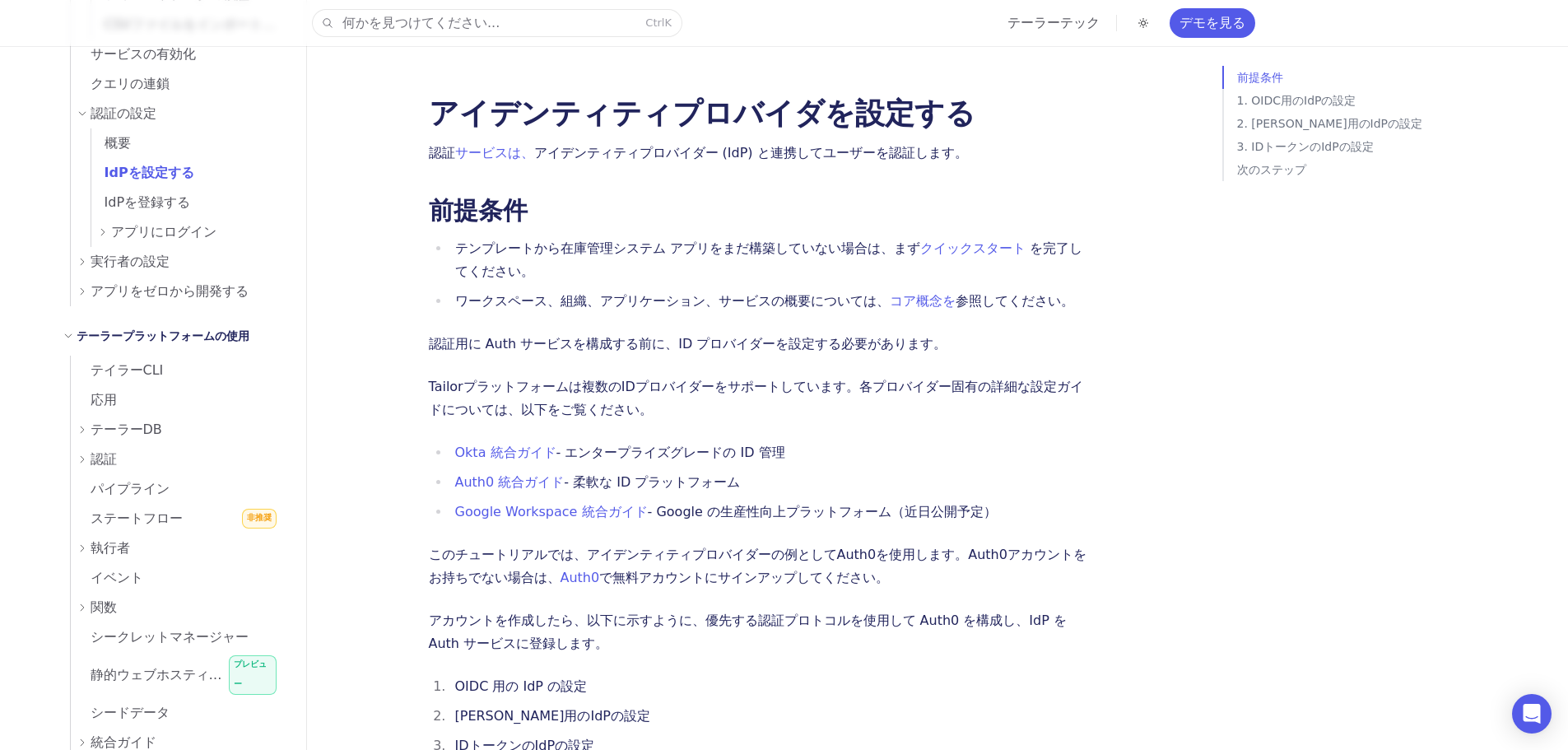
click at [106, 458] on font "認証" at bounding box center [104, 458] width 26 height 16
click at [123, 489] on font "概要" at bounding box center [118, 488] width 26 height 16
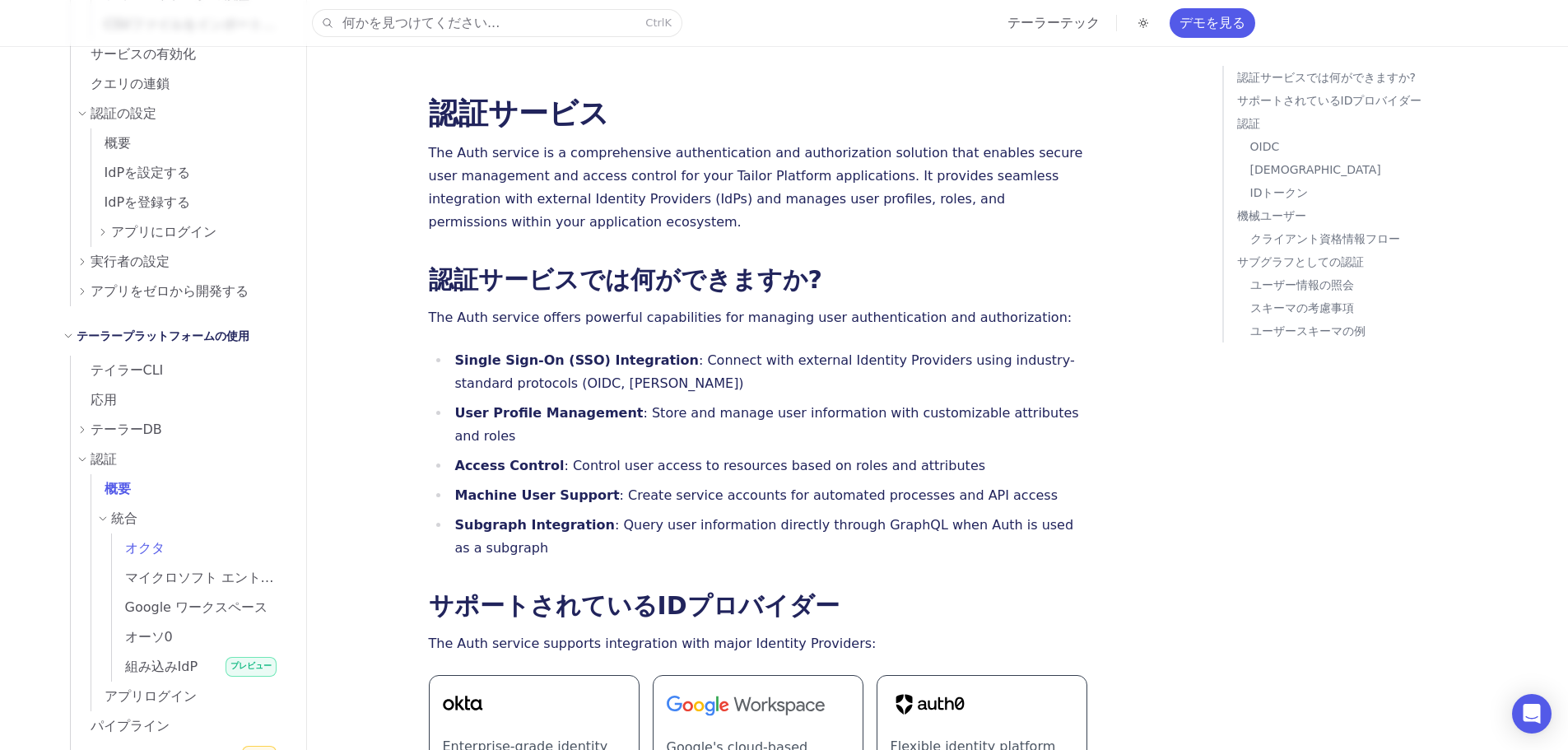
click at [130, 545] on font "オクタ" at bounding box center [145, 547] width 40 height 16
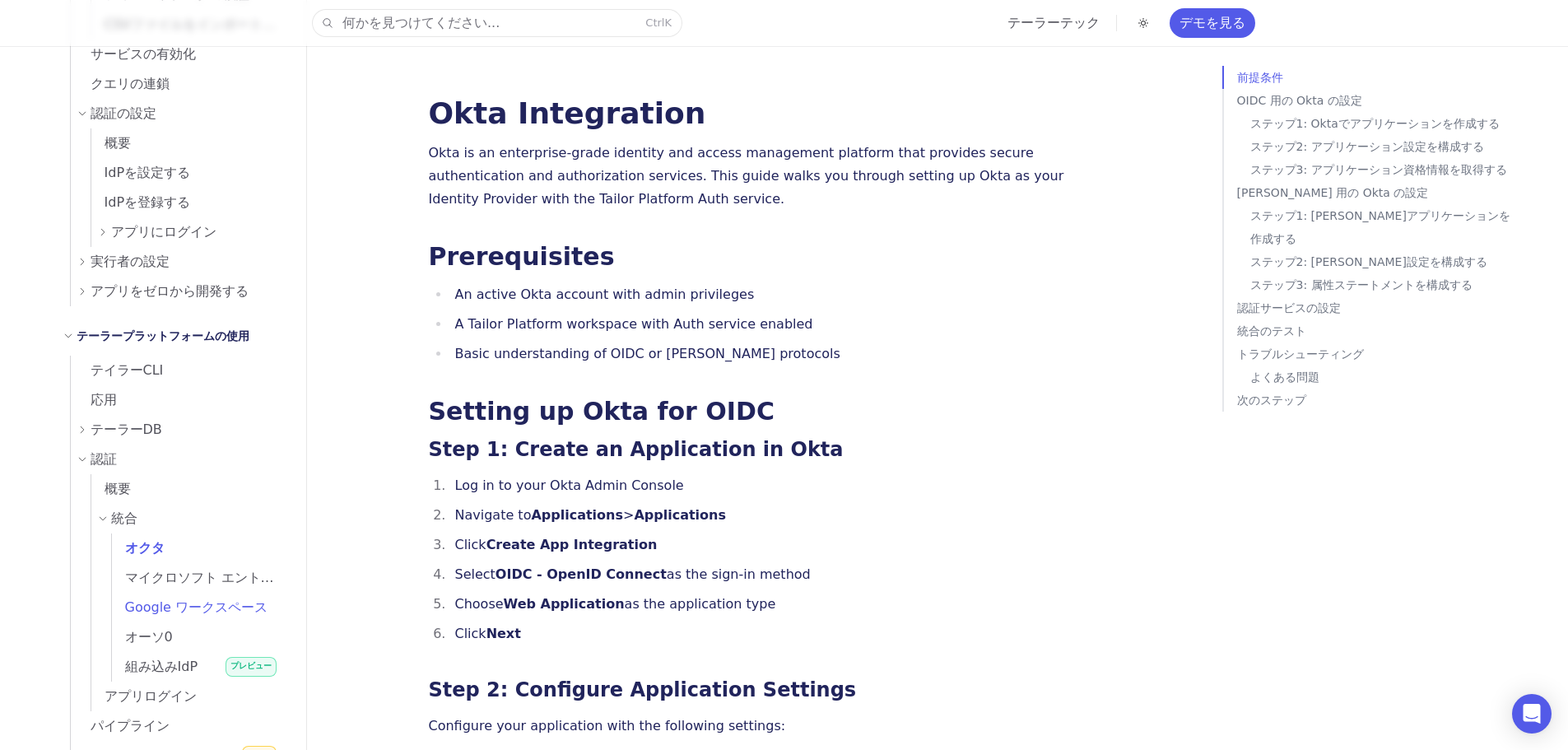
click at [158, 601] on font "Google ワークスペース" at bounding box center [197, 607] width 143 height 16
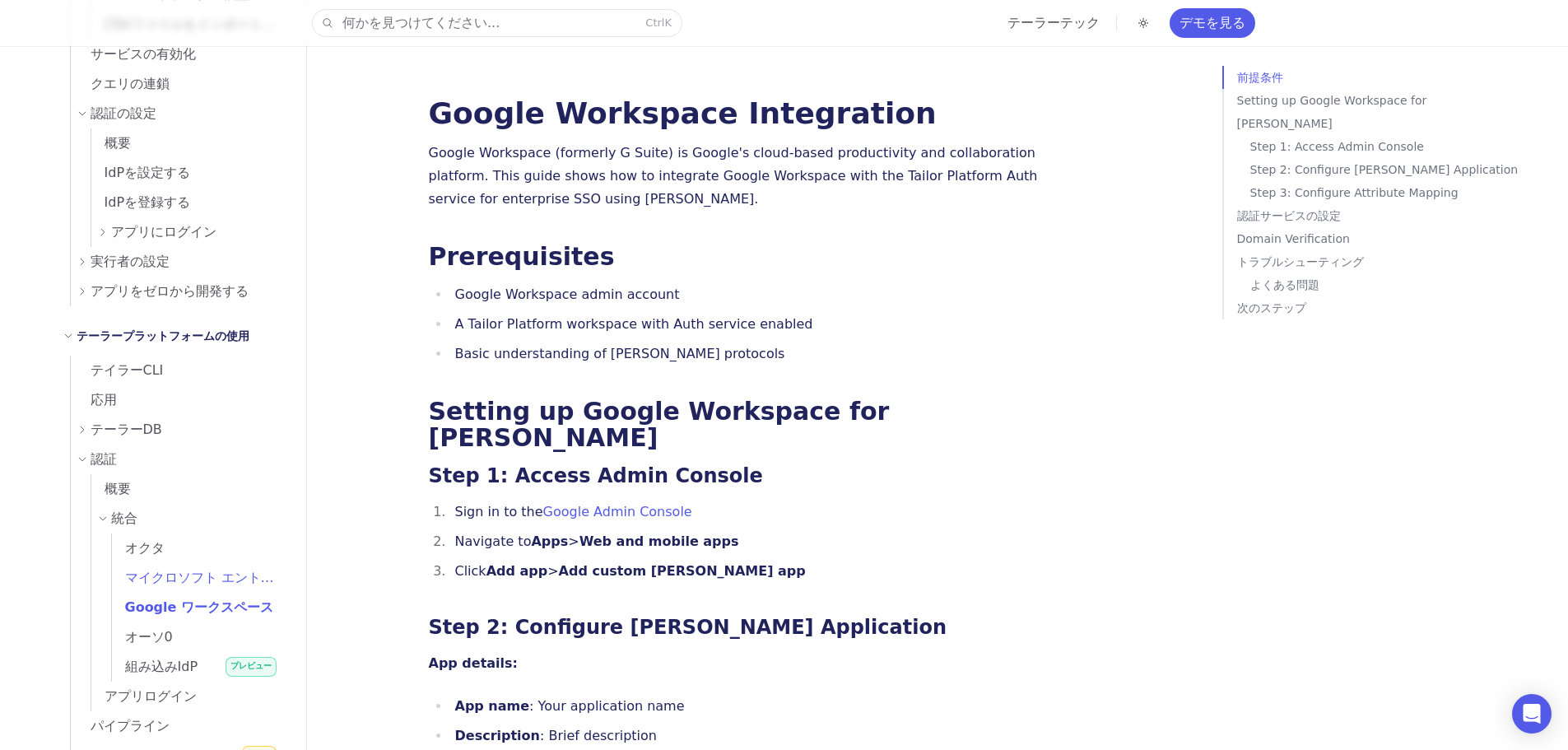
click at [172, 579] on font "マイクロソフト エントラ ID" at bounding box center [209, 577] width 167 height 16
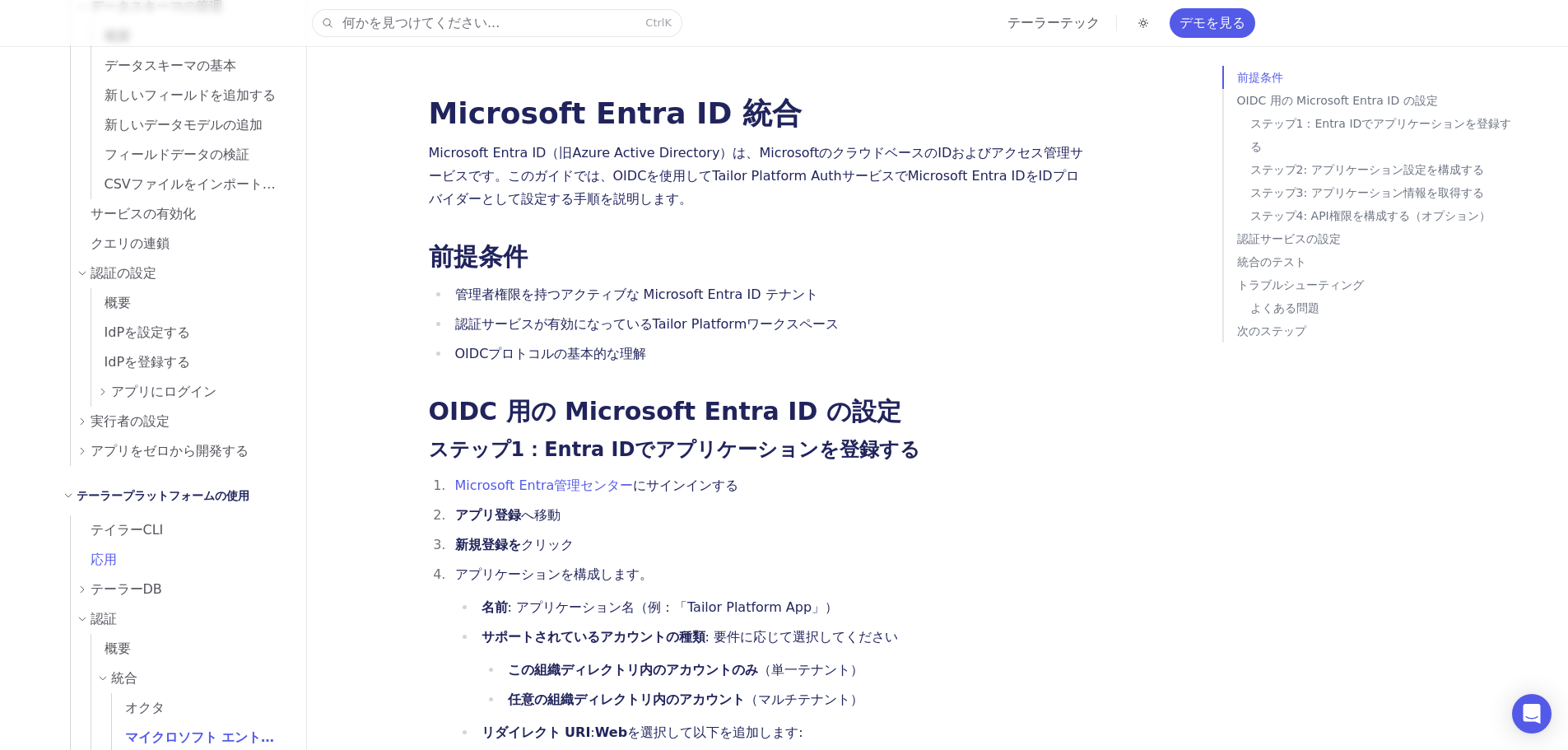
scroll to position [494, 0]
click at [165, 427] on font "実行者の設定" at bounding box center [130, 425] width 79 height 16
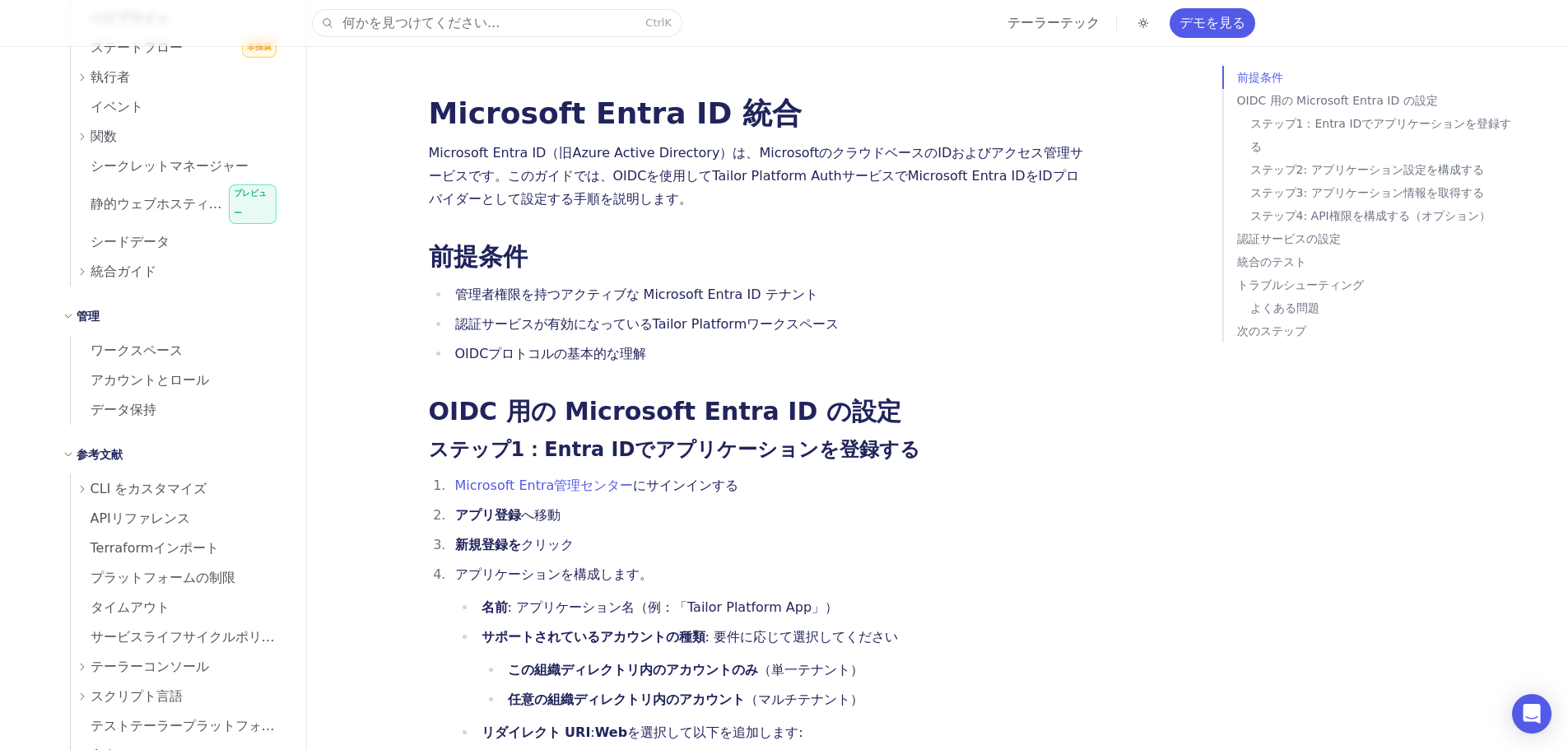
scroll to position [1516, 0]
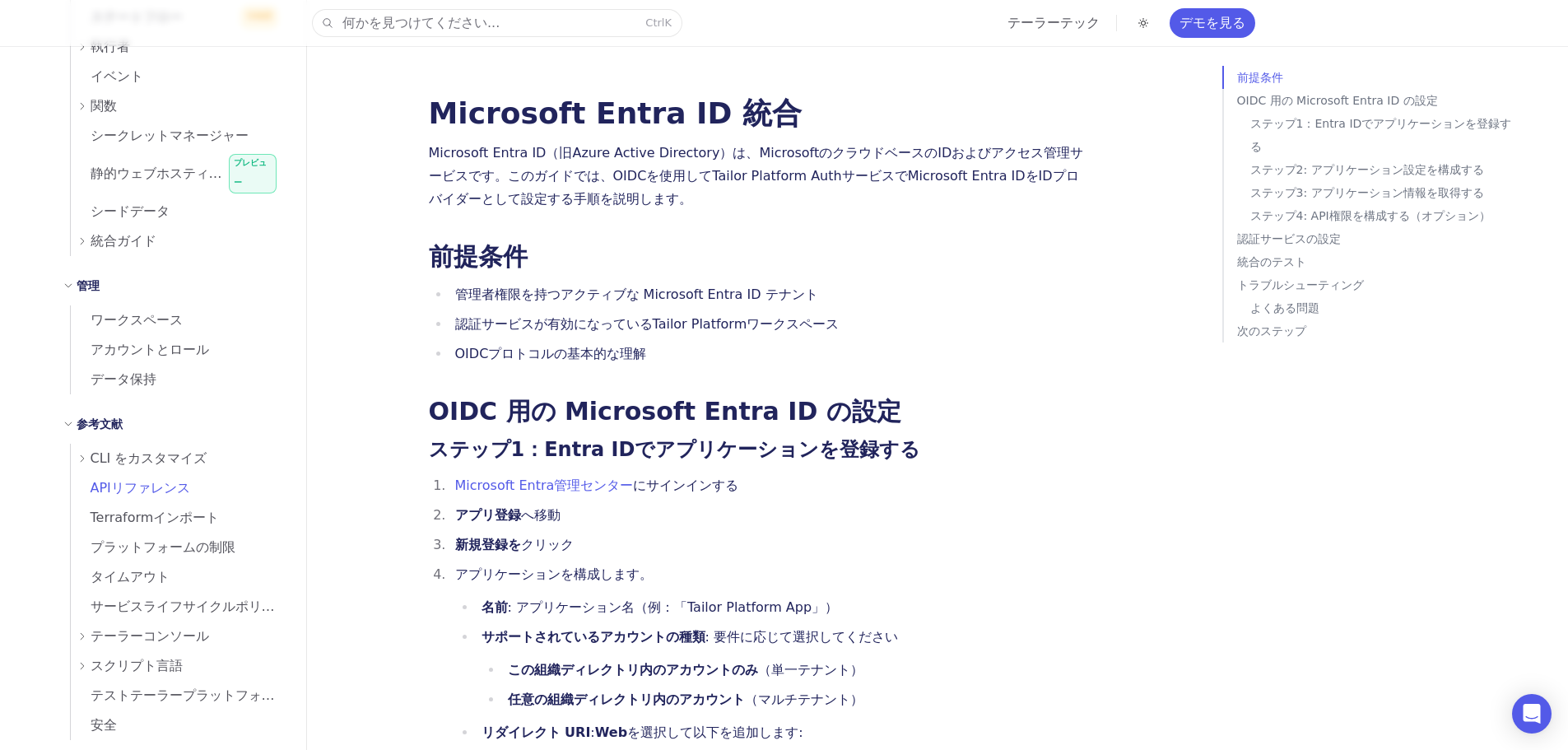
click at [132, 480] on font "APIリファレンス" at bounding box center [140, 487] width 100 height 16
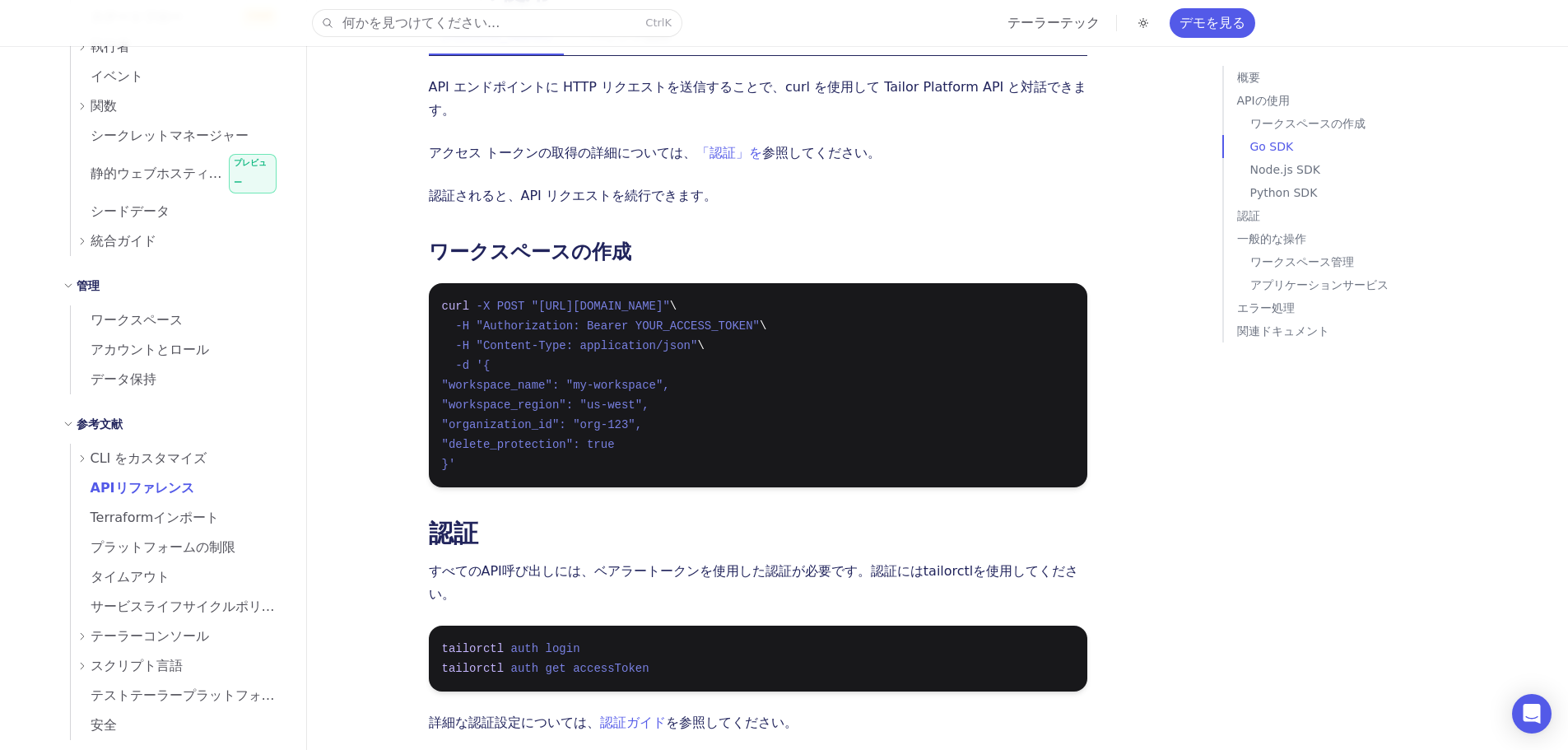
scroll to position [411, 0]
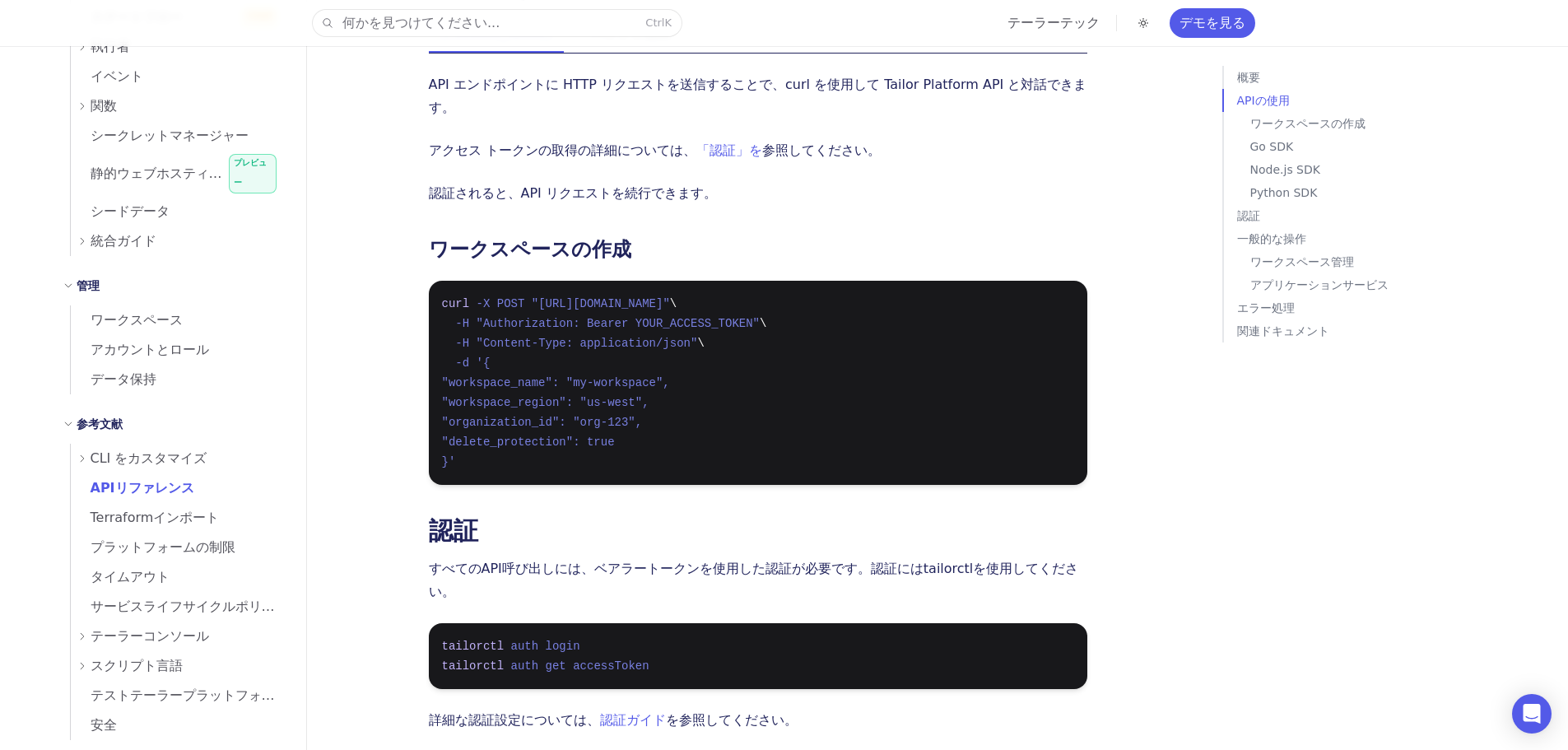
click at [125, 450] on font "CLI をカスタマイズ" at bounding box center [149, 457] width 117 height 16
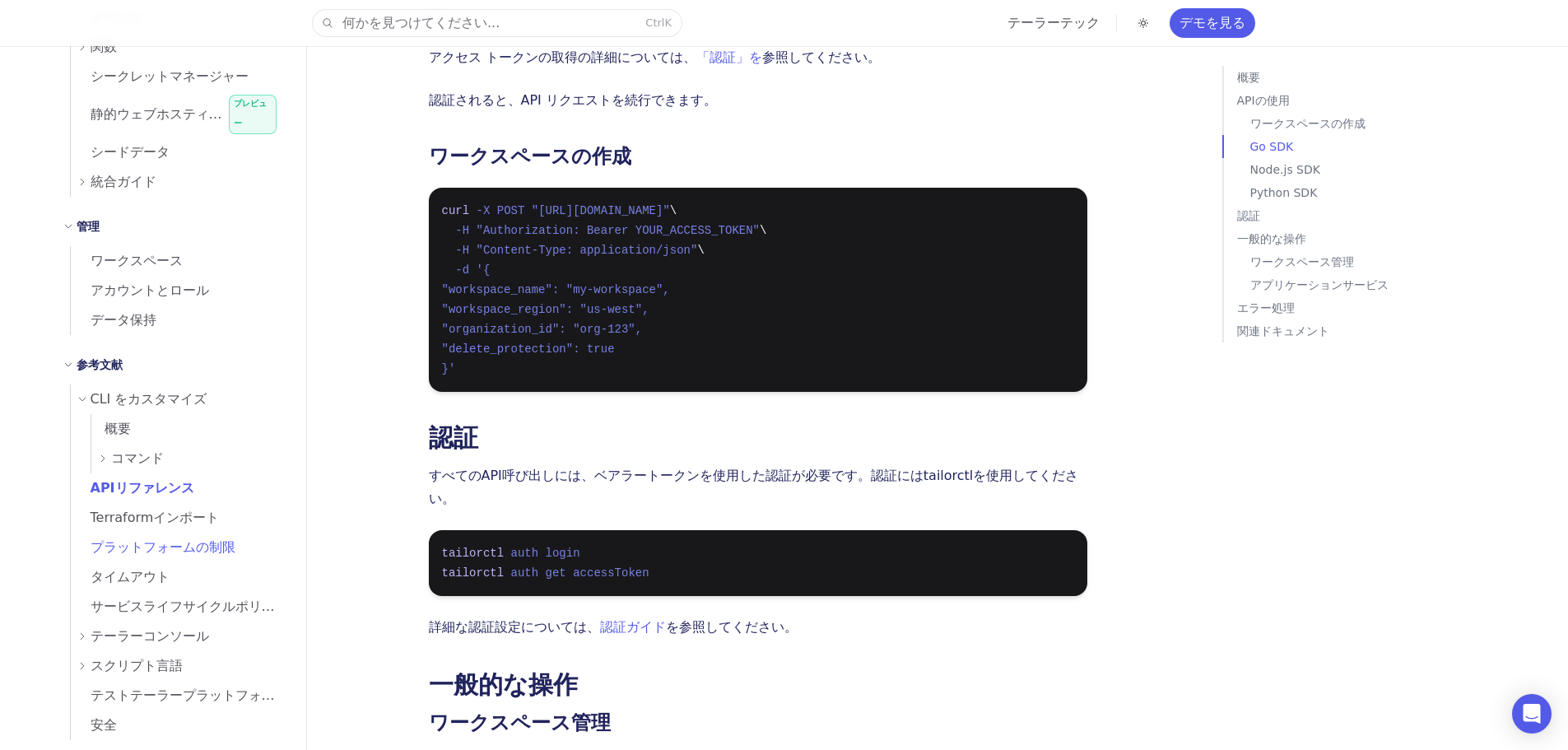
scroll to position [576, 0]
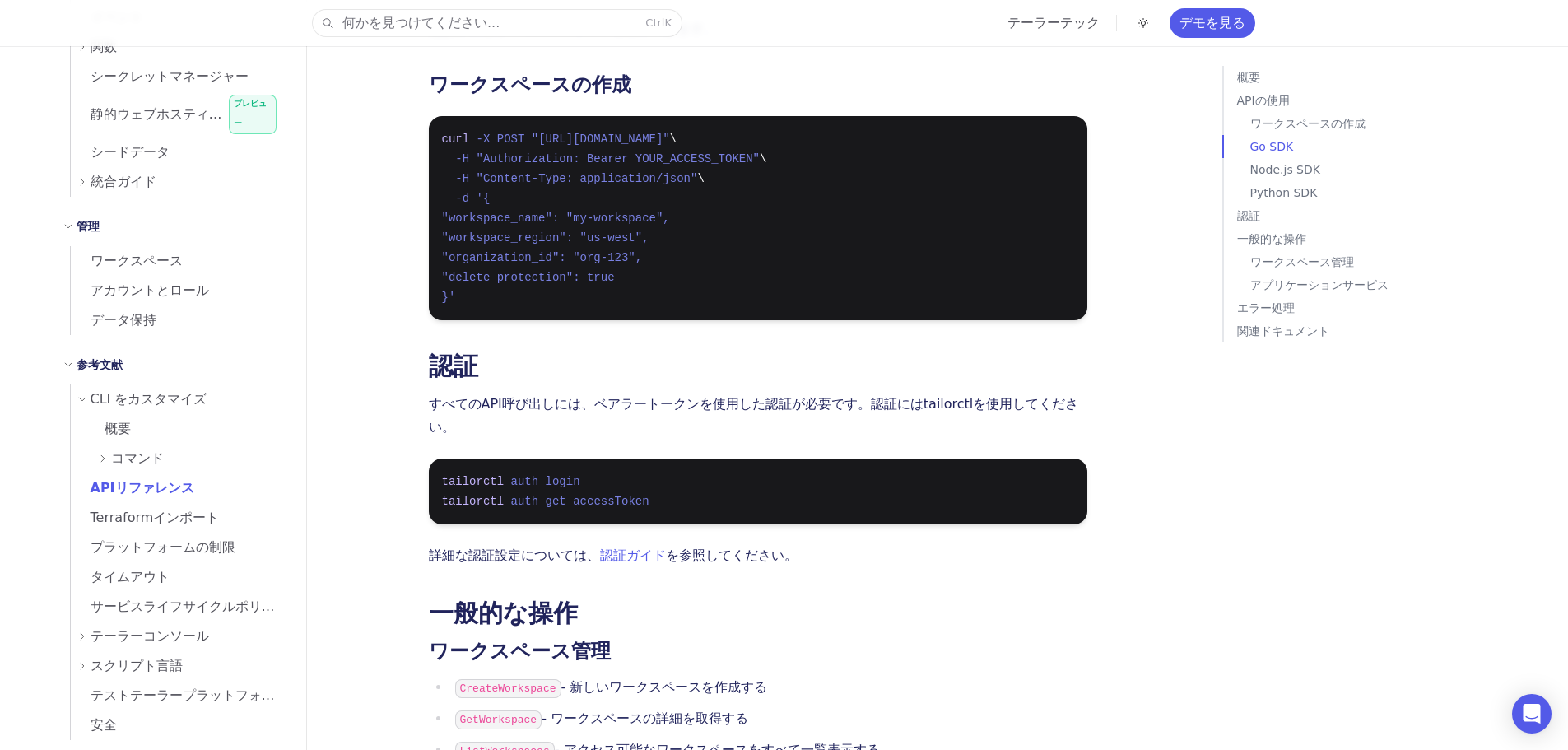
click at [102, 628] on font "テーラーコンソール" at bounding box center [150, 635] width 119 height 16
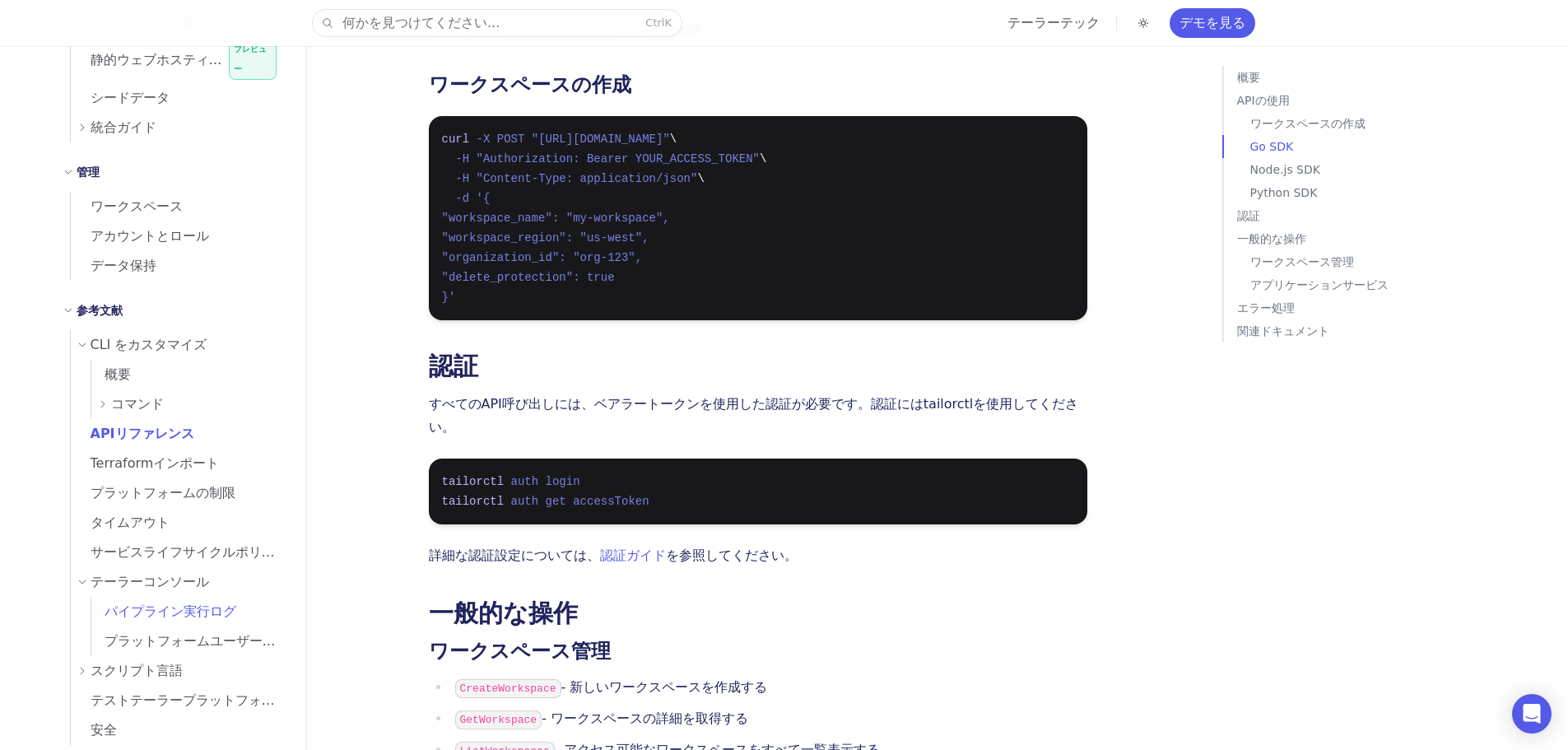
scroll to position [1634, 0]
click at [128, 598] on font "パイプライン実行ログ" at bounding box center [171, 606] width 132 height 16
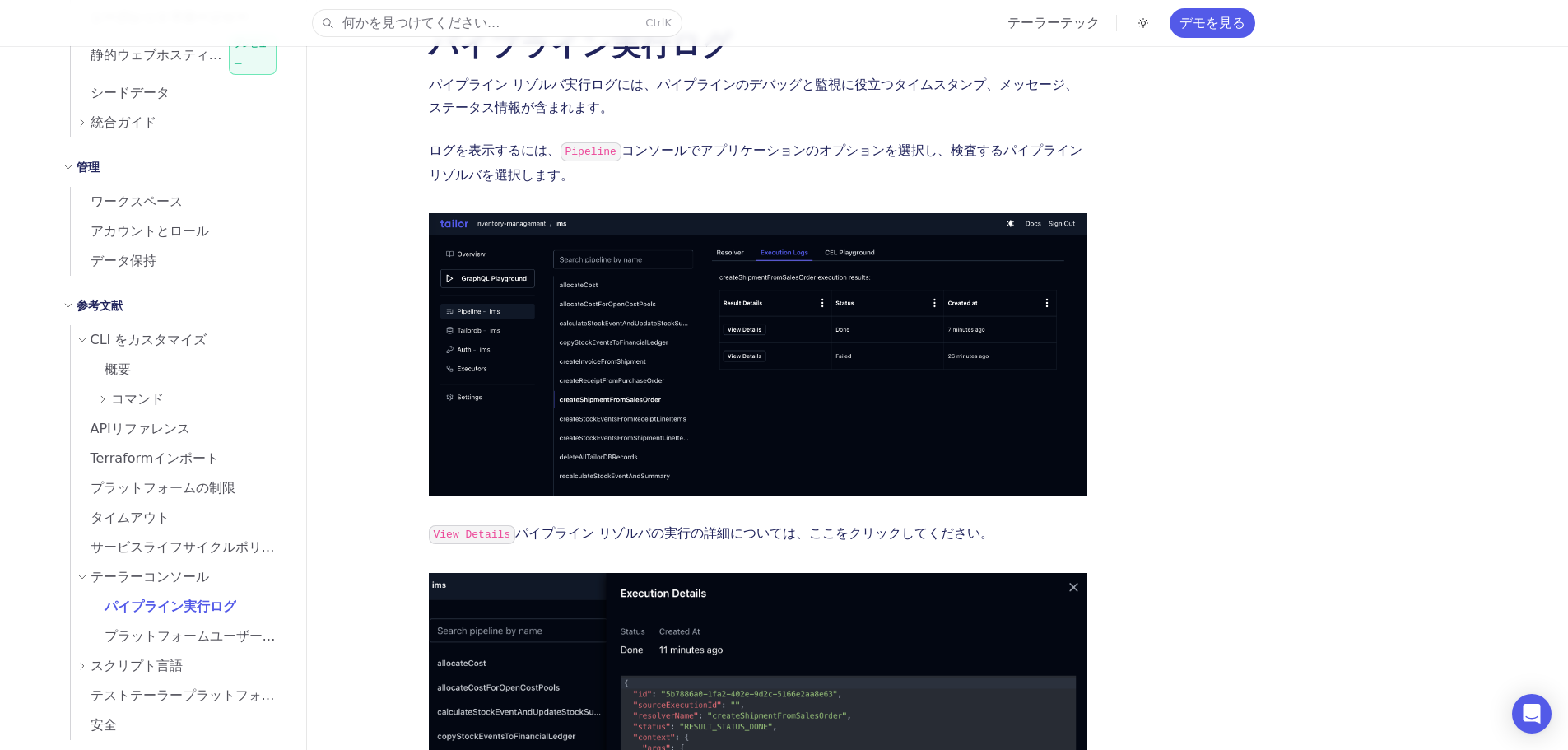
scroll to position [165, 0]
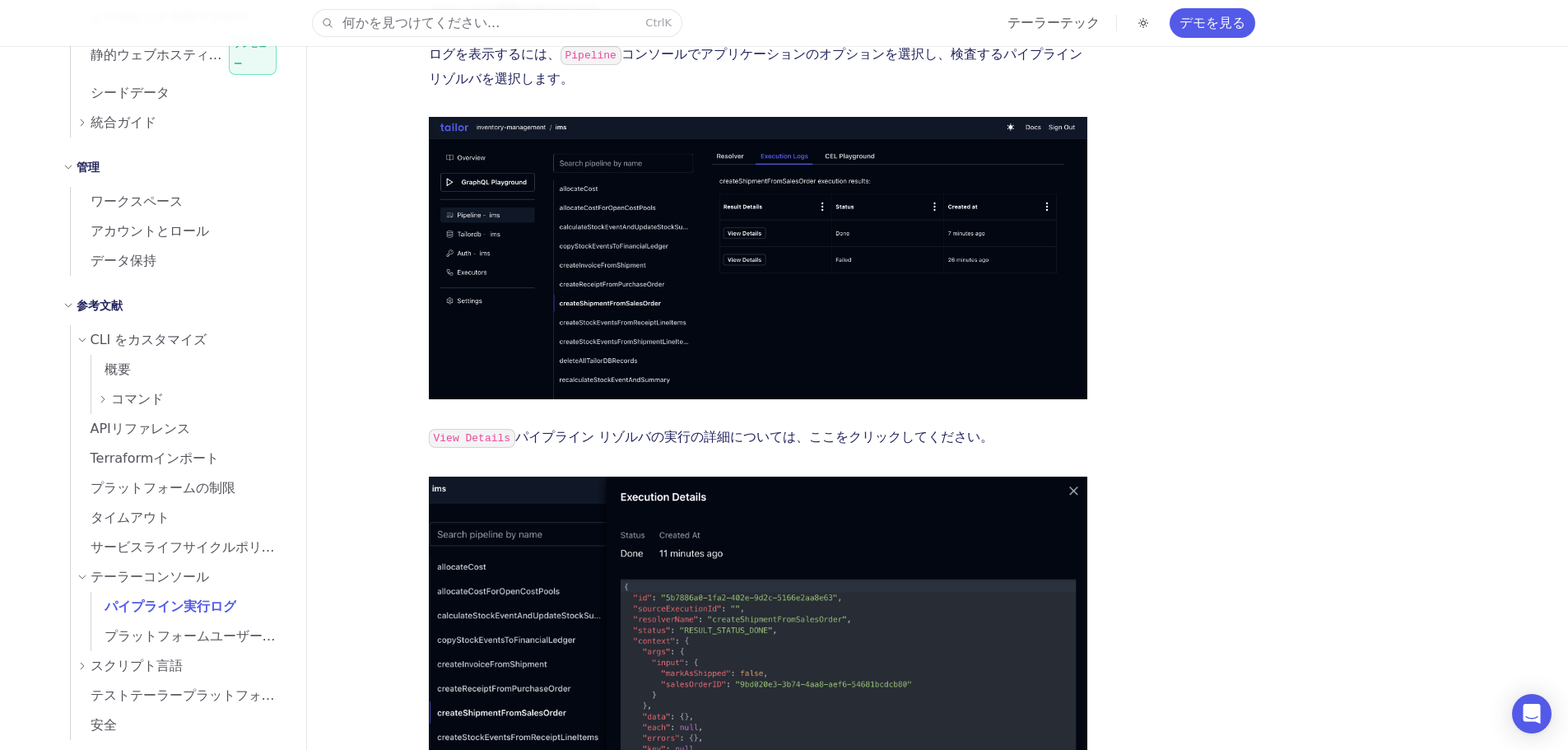
click at [92, 592] on link "パイプライン実行ログ" at bounding box center [189, 607] width 195 height 30
